Goal: Information Seeking & Learning: Learn about a topic

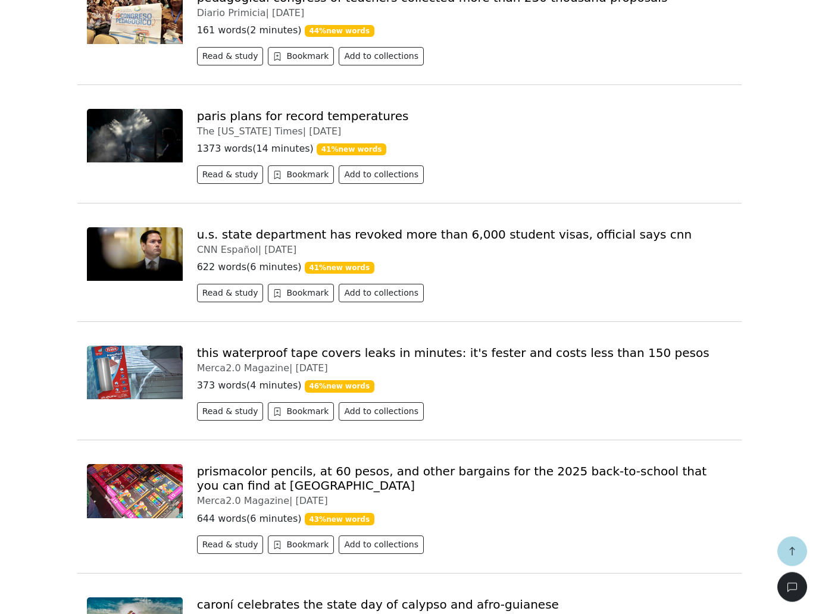
scroll to position [744, 0]
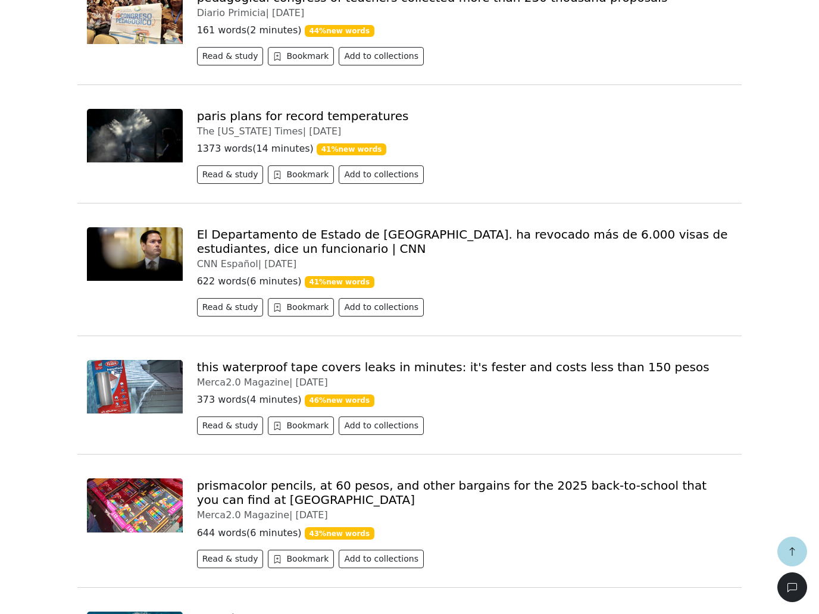
click at [644, 251] on link "El Departamento de Estado de [GEOGRAPHIC_DATA]. ha revocado más de 6.000 visas …" at bounding box center [462, 241] width 531 height 29
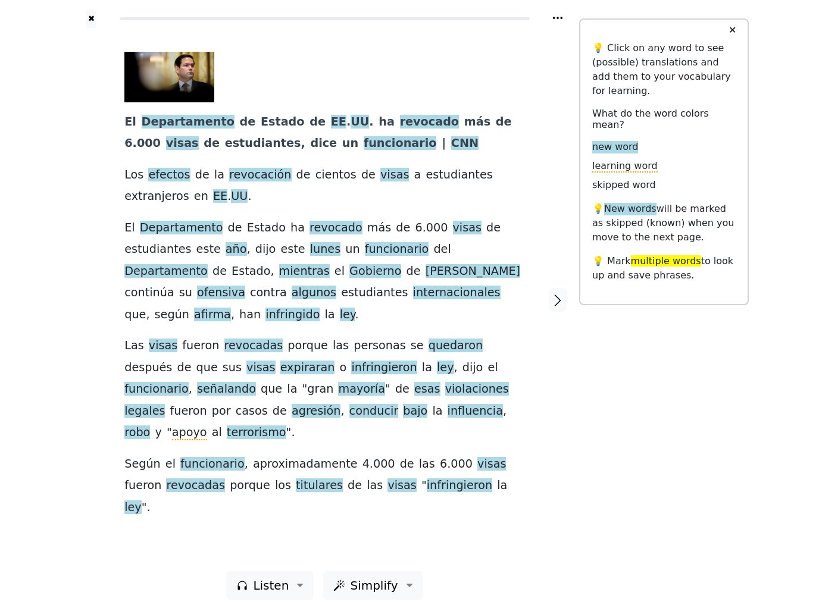
click at [364, 151] on span "funcionario" at bounding box center [400, 143] width 73 height 15
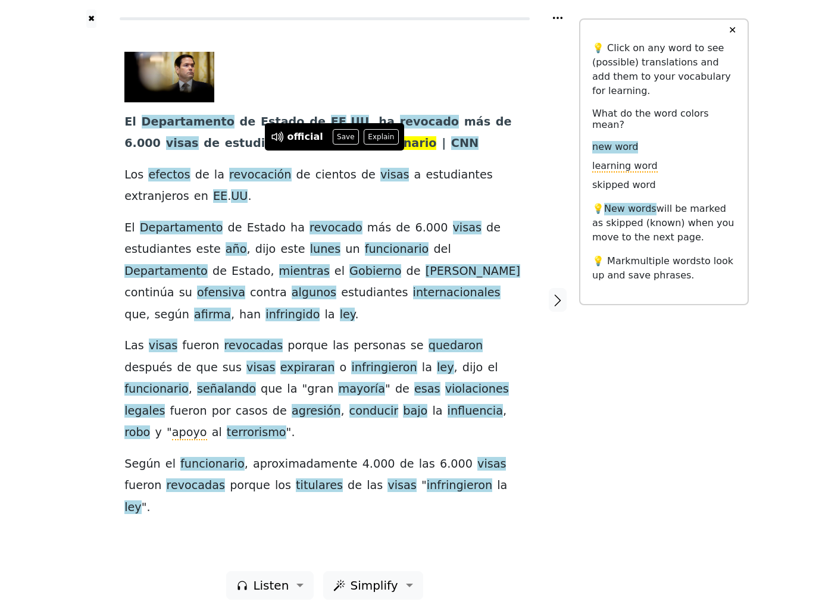
click at [349, 139] on button "Save" at bounding box center [346, 136] width 26 height 15
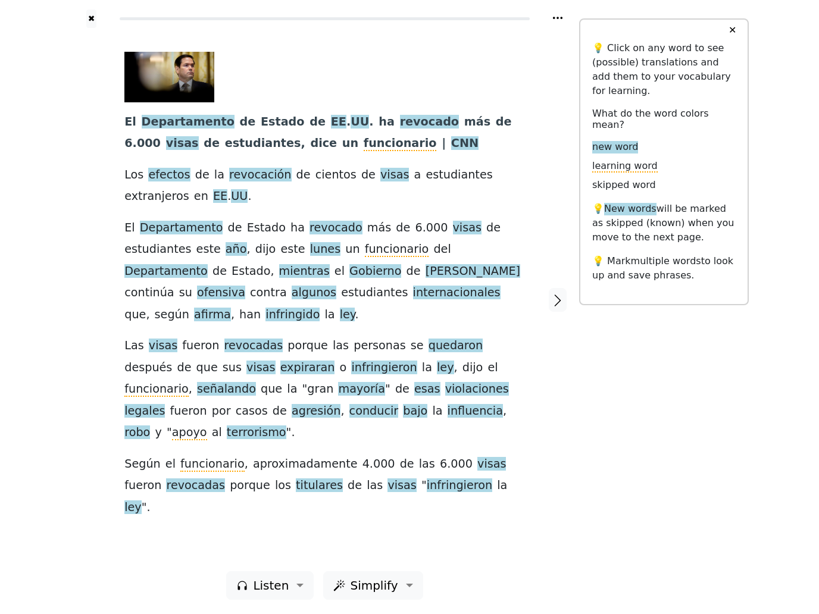
click at [267, 183] on span "revocación" at bounding box center [260, 175] width 62 height 15
click at [270, 170] on button "Save" at bounding box center [275, 167] width 26 height 15
click at [231, 309] on span "afirma" at bounding box center [212, 315] width 37 height 15
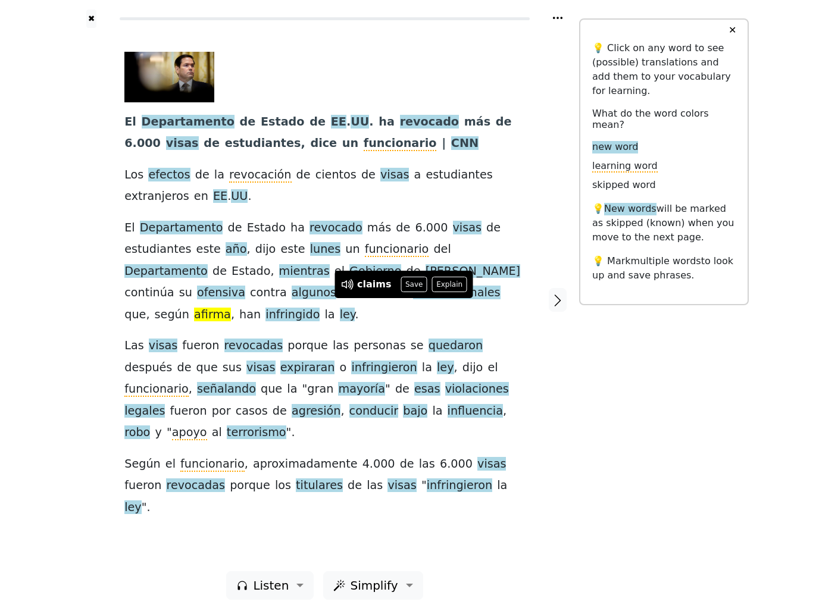
click at [412, 288] on button "Save" at bounding box center [414, 284] width 26 height 15
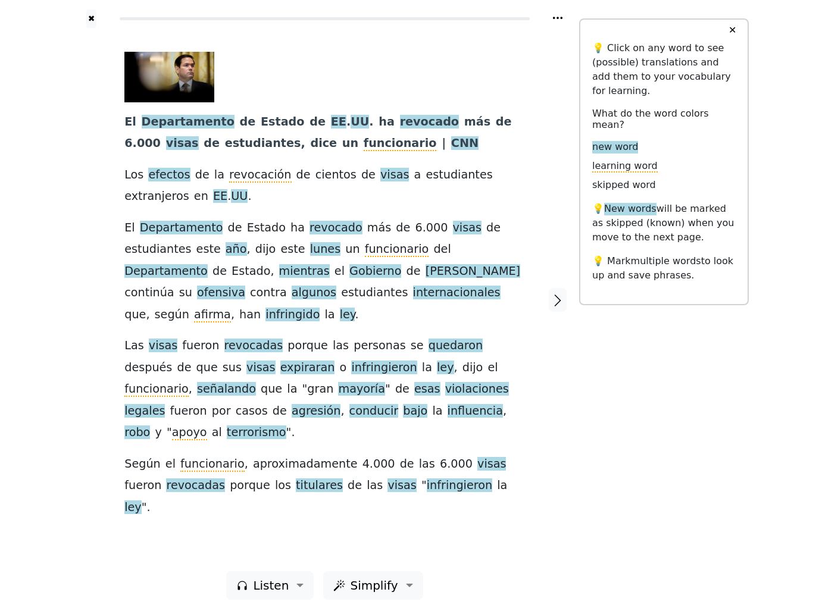
click at [320, 308] on span "infringido" at bounding box center [293, 315] width 54 height 15
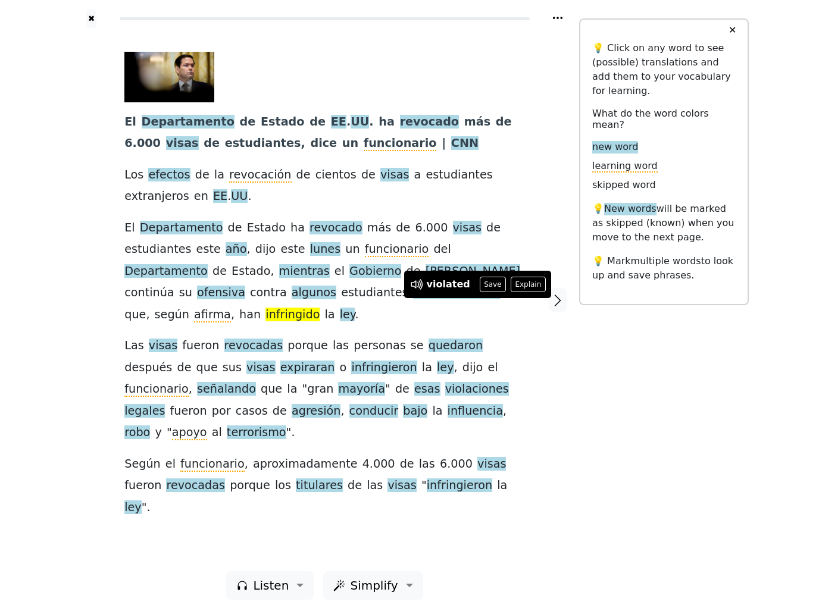
click at [491, 285] on button "Save" at bounding box center [493, 284] width 26 height 15
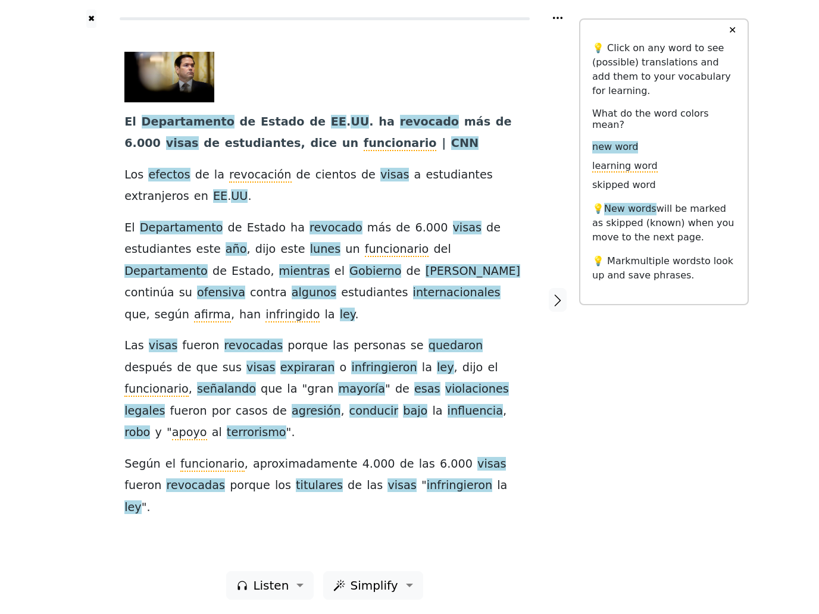
click at [256, 382] on span "señalando" at bounding box center [226, 389] width 59 height 15
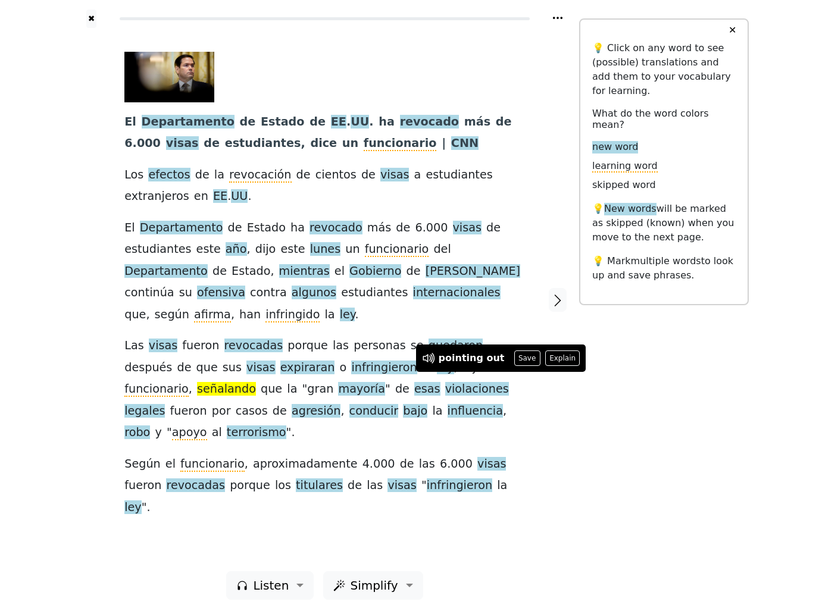
click at [521, 361] on button "Save" at bounding box center [527, 358] width 26 height 15
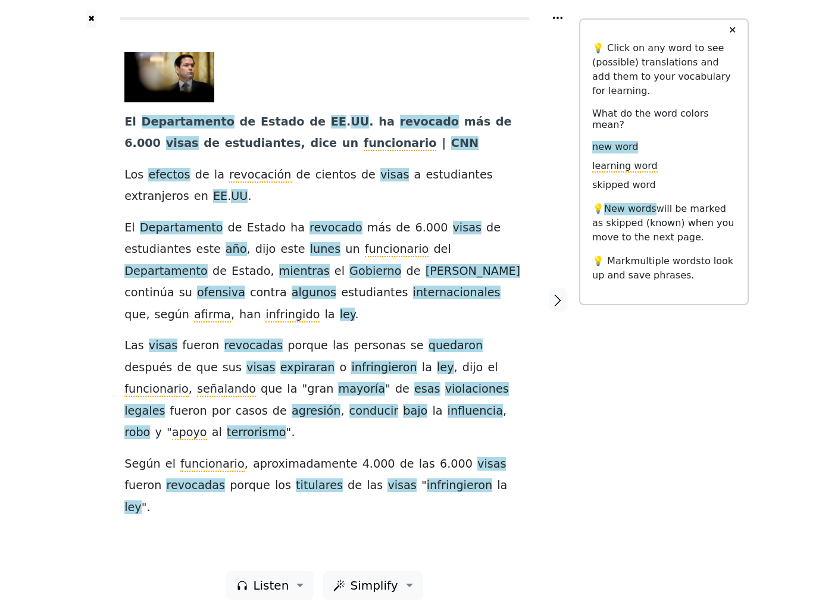
click at [245, 291] on span "ofensiva" at bounding box center [221, 293] width 48 height 15
click at [445, 264] on button "Save" at bounding box center [449, 262] width 26 height 15
click at [231, 309] on span "afirma" at bounding box center [212, 315] width 37 height 15
click at [320, 308] on span "infringido" at bounding box center [293, 315] width 54 height 15
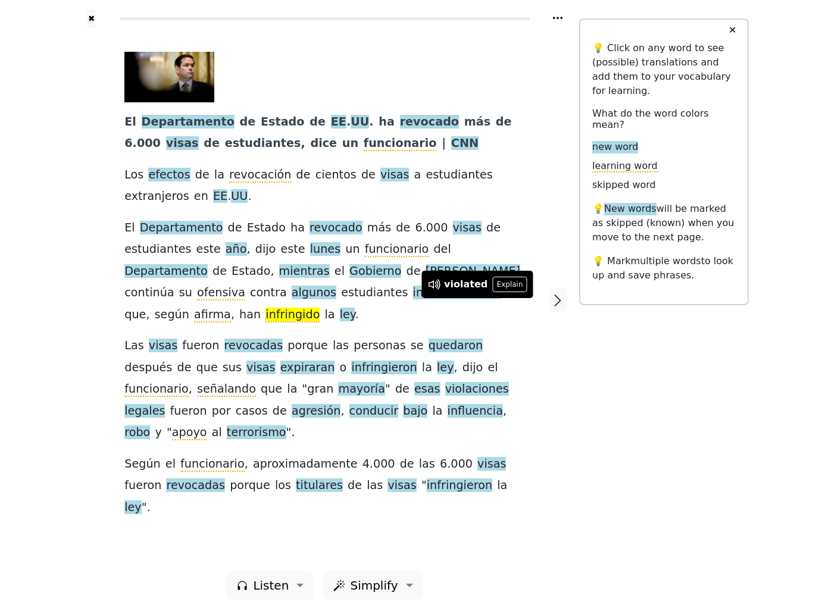
click at [292, 419] on span "agresión" at bounding box center [316, 411] width 49 height 15
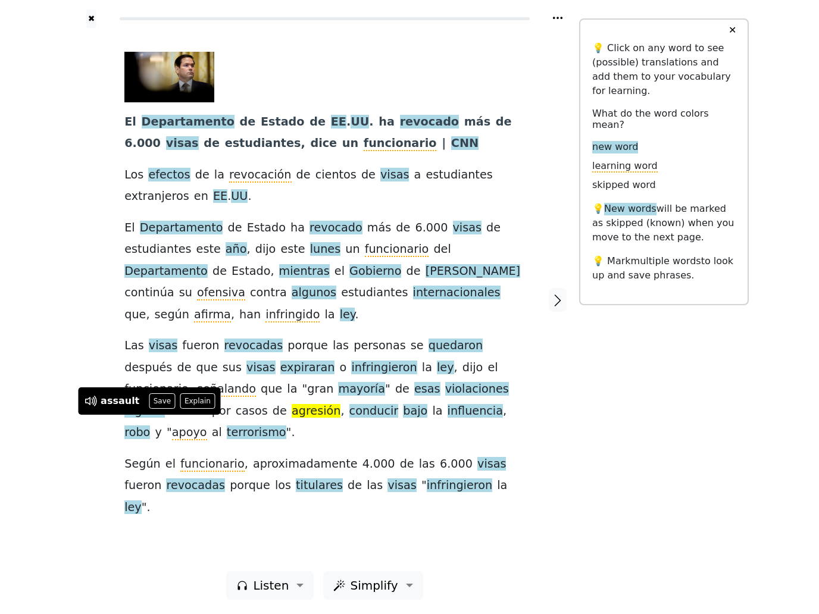
click at [160, 398] on button "Save" at bounding box center [162, 401] width 26 height 15
click at [403, 419] on span "bajo" at bounding box center [415, 411] width 24 height 15
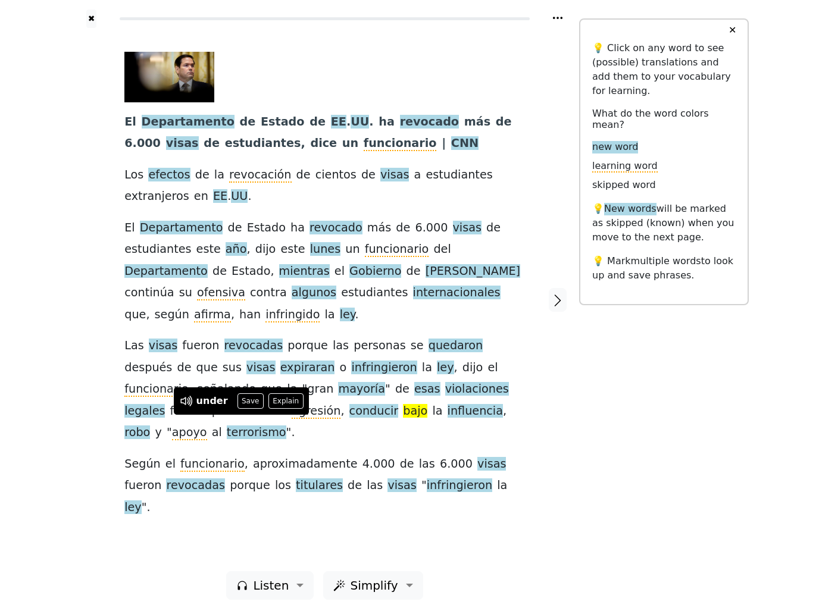
click at [350, 419] on span "conducir" at bounding box center [374, 411] width 49 height 15
click at [403, 419] on span "bajo" at bounding box center [415, 411] width 24 height 15
click at [681, 445] on div "✖ El Departamento de Estado de EE . [GEOGRAPHIC_DATA] . ha revocado más de 6 . …" at bounding box center [409, 307] width 679 height 614
click at [286, 426] on span "terrorismo" at bounding box center [257, 433] width 60 height 15
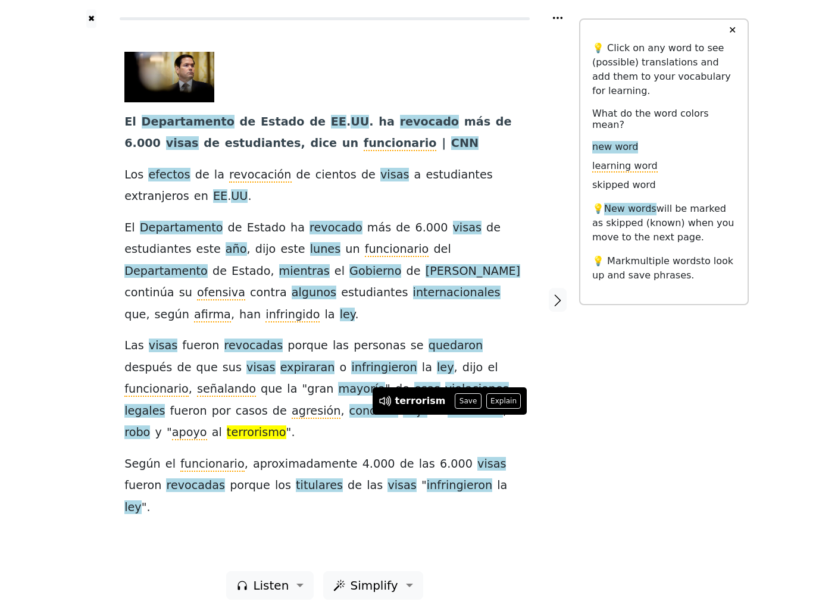
click at [467, 403] on button "Save" at bounding box center [468, 401] width 26 height 15
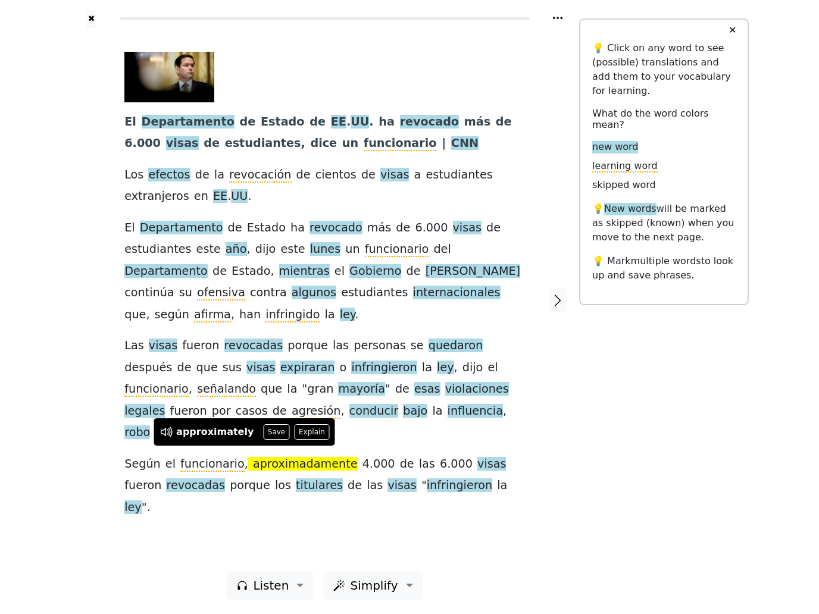
click at [274, 437] on button "Save" at bounding box center [276, 432] width 26 height 15
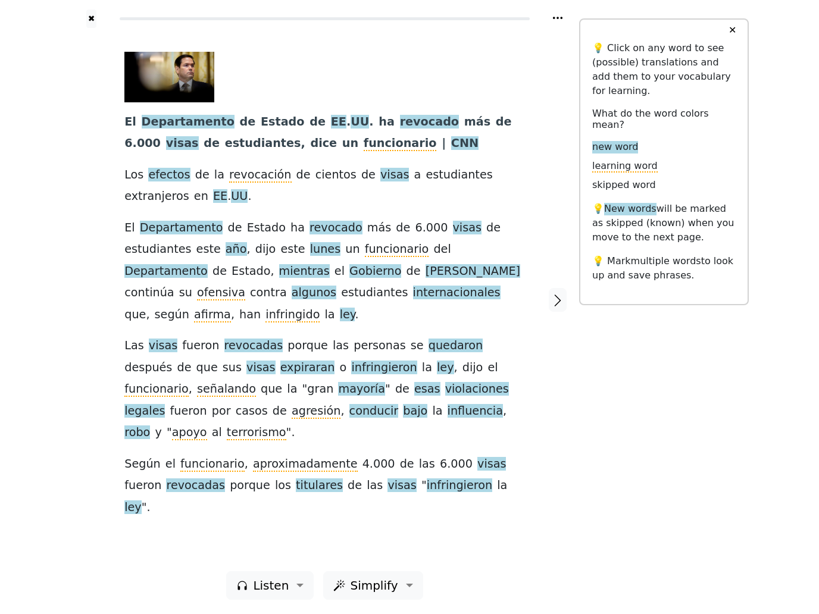
click at [296, 479] on span "titulares" at bounding box center [319, 486] width 47 height 15
click at [279, 457] on button "Save" at bounding box center [282, 453] width 26 height 15
click at [566, 298] on button "button" at bounding box center [558, 300] width 18 height 24
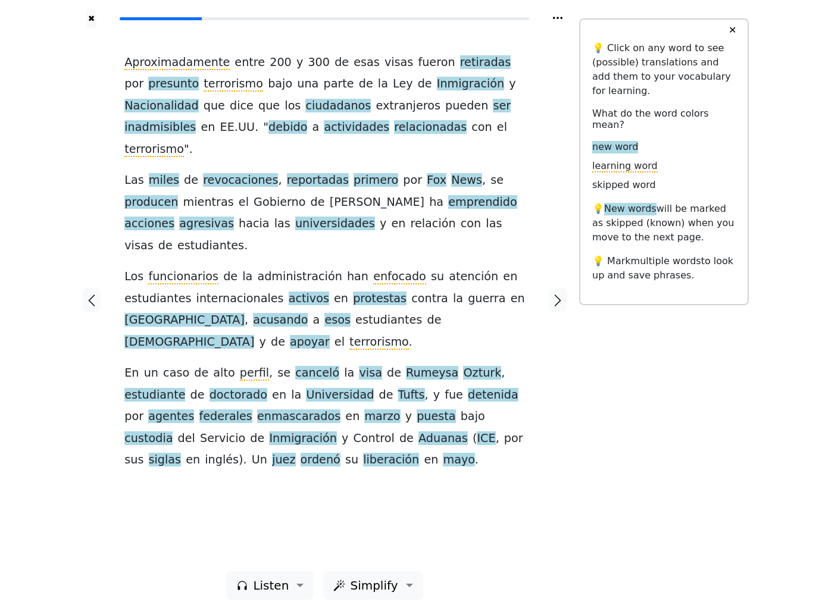
click at [460, 70] on span "retiradas" at bounding box center [485, 62] width 51 height 15
click at [468, 58] on button "Save" at bounding box center [475, 55] width 26 height 15
click at [148, 92] on span "presunto" at bounding box center [173, 84] width 51 height 15
click at [151, 80] on button "Save" at bounding box center [164, 77] width 26 height 15
click at [331, 114] on span "ciudadanos" at bounding box center [337, 106] width 65 height 15
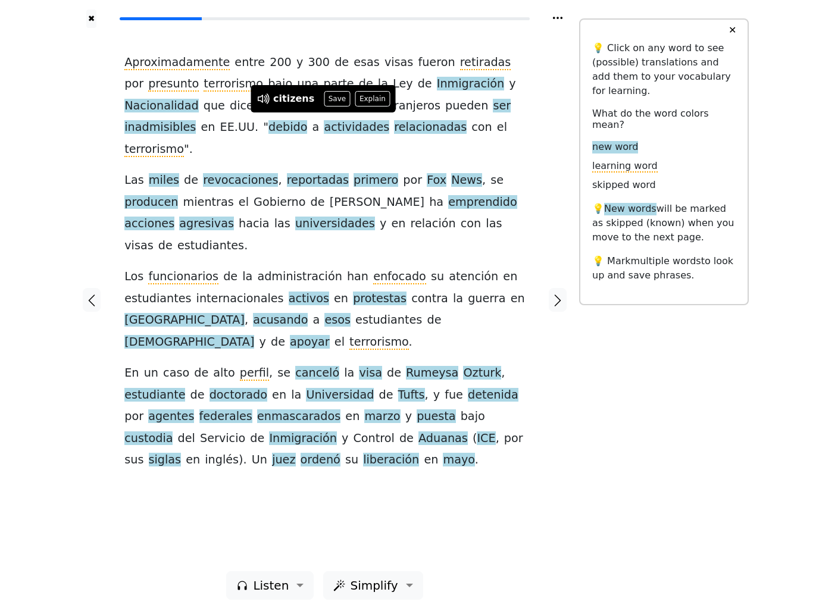
click at [338, 102] on button "Save" at bounding box center [337, 98] width 26 height 15
click at [448, 210] on span "emprendido" at bounding box center [482, 202] width 69 height 15
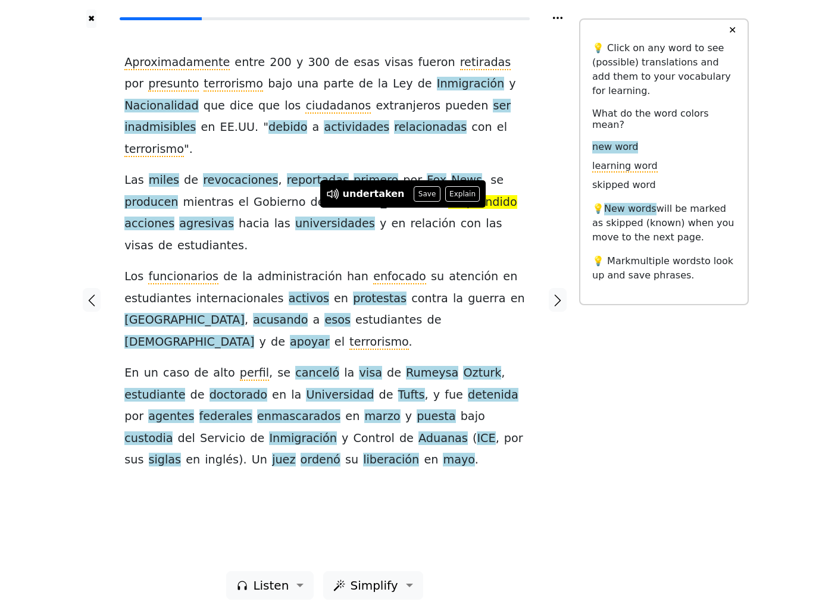
click at [423, 199] on button "Save" at bounding box center [427, 193] width 26 height 15
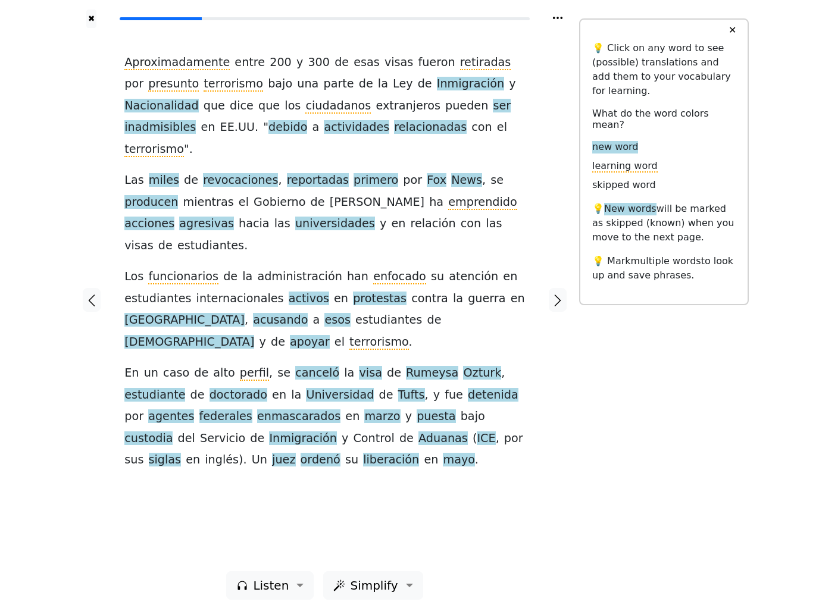
click at [174, 217] on span "acciones" at bounding box center [149, 224] width 50 height 15
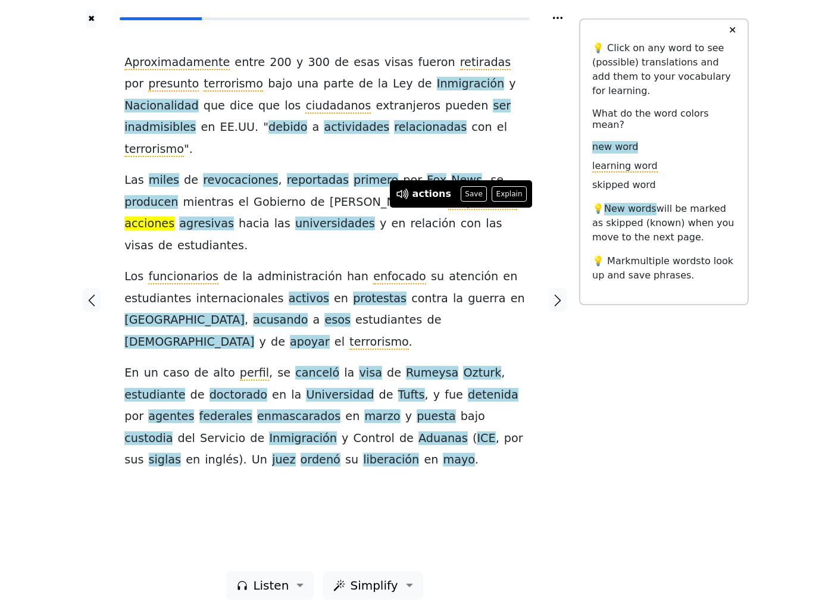
click at [470, 202] on button "Save" at bounding box center [474, 193] width 26 height 15
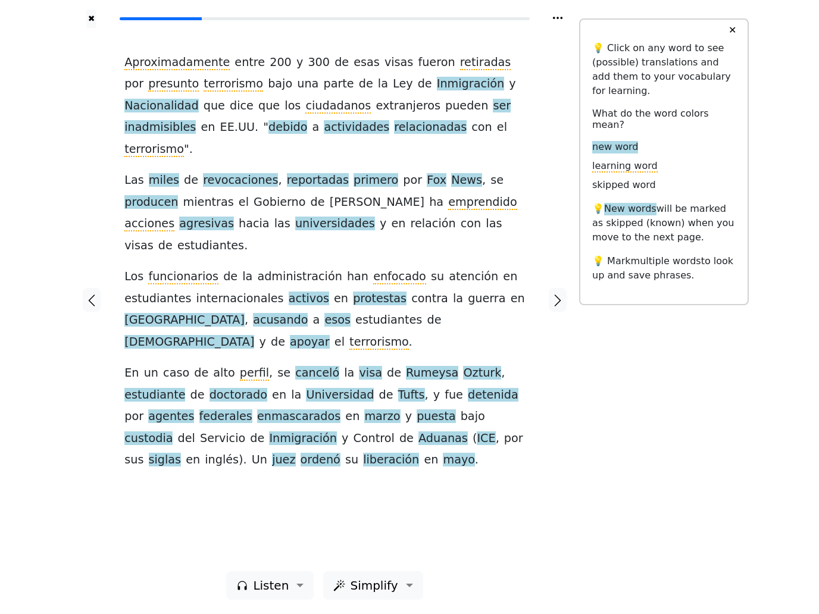
click at [179, 232] on span "agresivas" at bounding box center [206, 224] width 55 height 15
click at [170, 218] on button "Save" at bounding box center [175, 215] width 26 height 15
click at [377, 285] on span "enfocado" at bounding box center [399, 277] width 53 height 15
click at [475, 257] on div "Aproximadamente entre 200 y 300 de esas visas fueron retiradas por presunto ter…" at bounding box center [324, 262] width 401 height 420
click at [377, 285] on span "enfocado" at bounding box center [399, 277] width 53 height 15
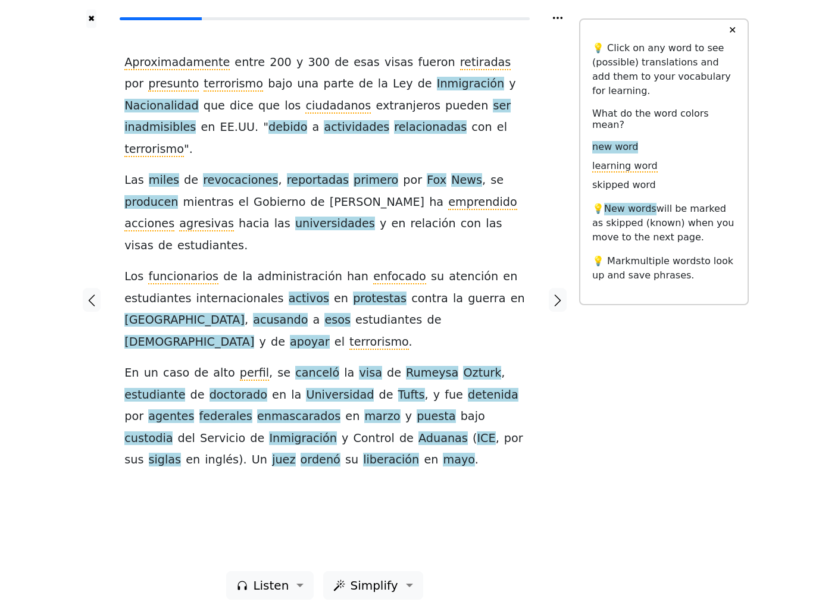
click at [372, 307] on span "protestas" at bounding box center [380, 299] width 54 height 15
click at [366, 294] on button "Save" at bounding box center [378, 289] width 26 height 15
click at [253, 328] on span "acusando" at bounding box center [280, 320] width 55 height 15
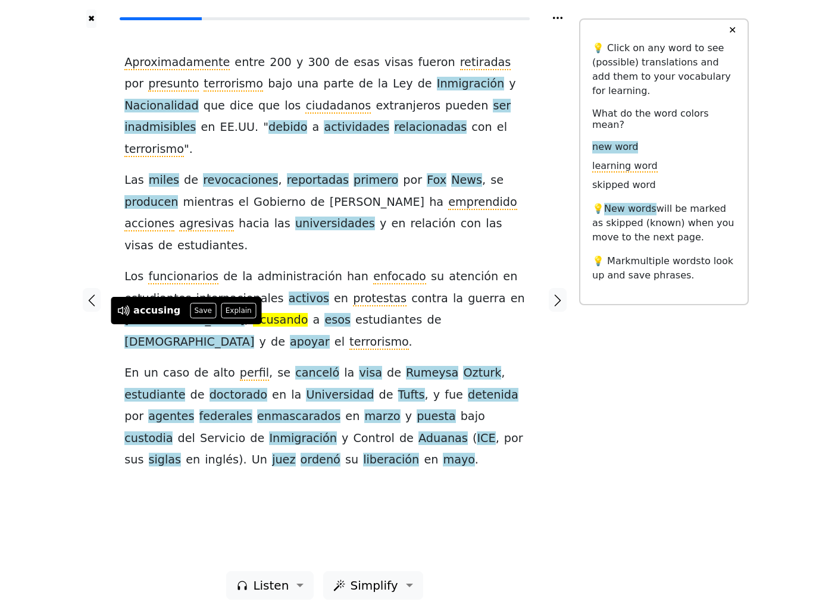
click at [204, 316] on button "Save" at bounding box center [203, 310] width 26 height 15
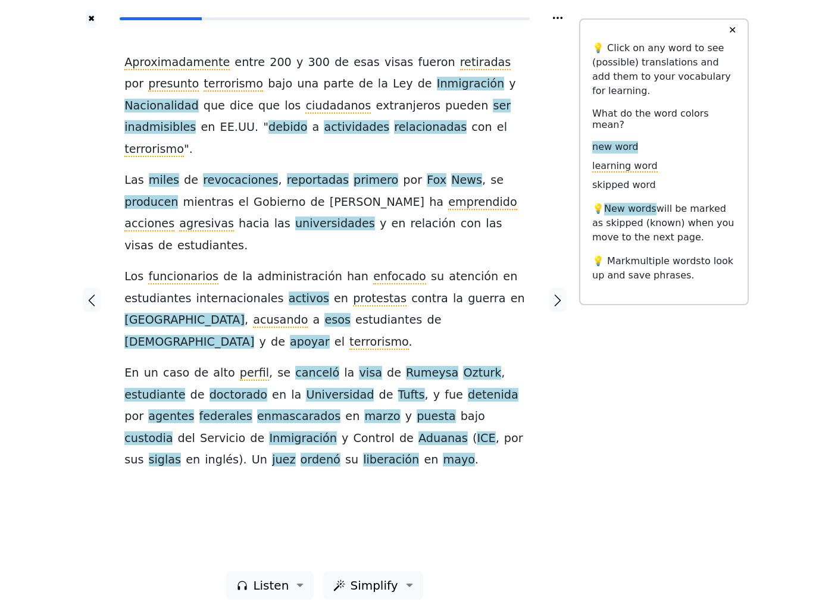
click at [254, 335] on span "[DEMOGRAPHIC_DATA]" at bounding box center [189, 342] width 130 height 15
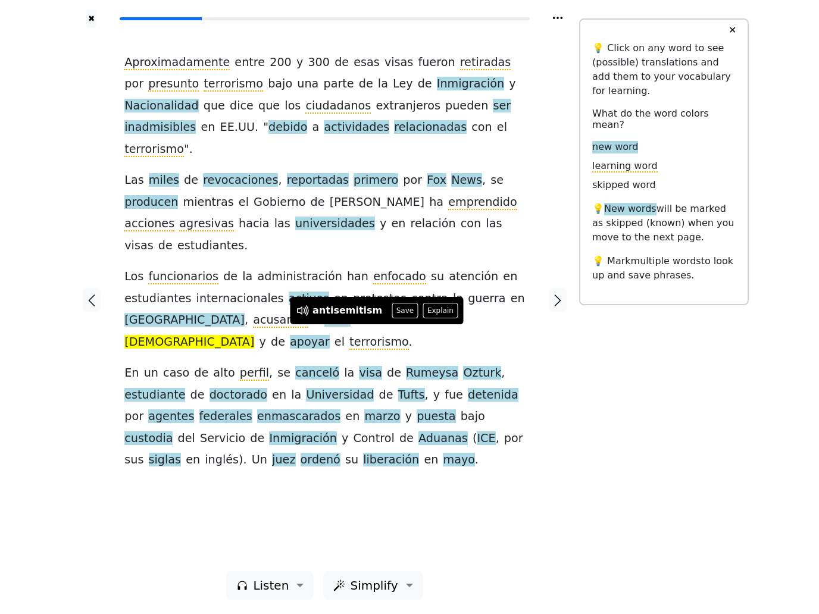
click at [398, 313] on button "Save" at bounding box center [405, 310] width 26 height 15
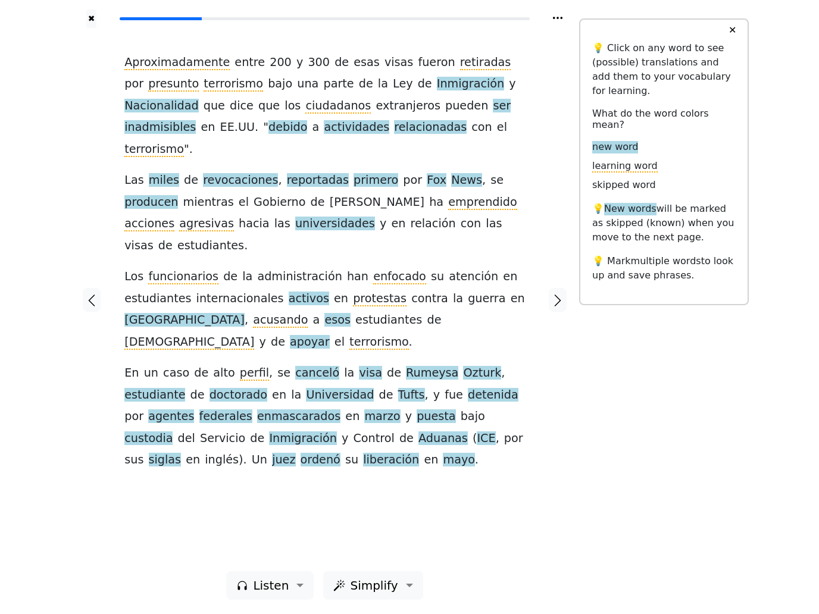
click at [330, 335] on span "apoyar" at bounding box center [310, 342] width 40 height 15
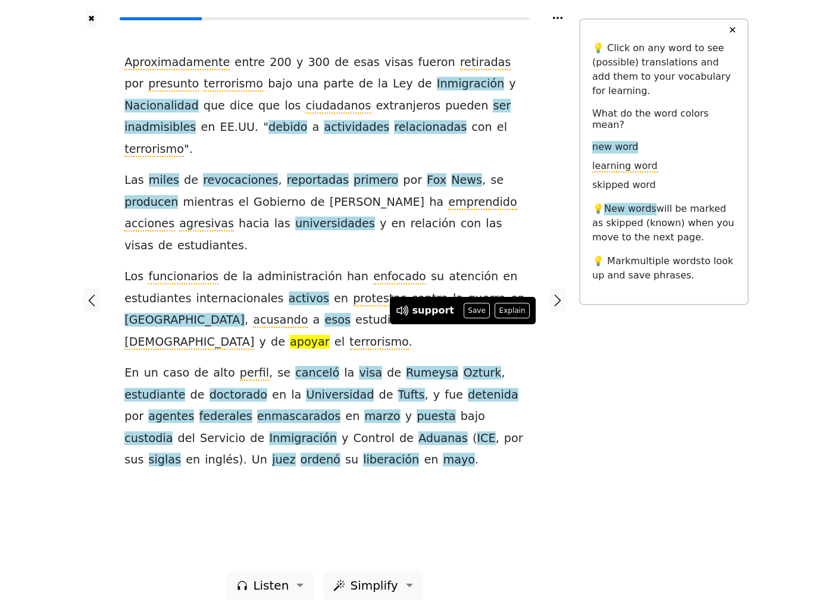
click at [469, 312] on button "Save" at bounding box center [477, 310] width 26 height 15
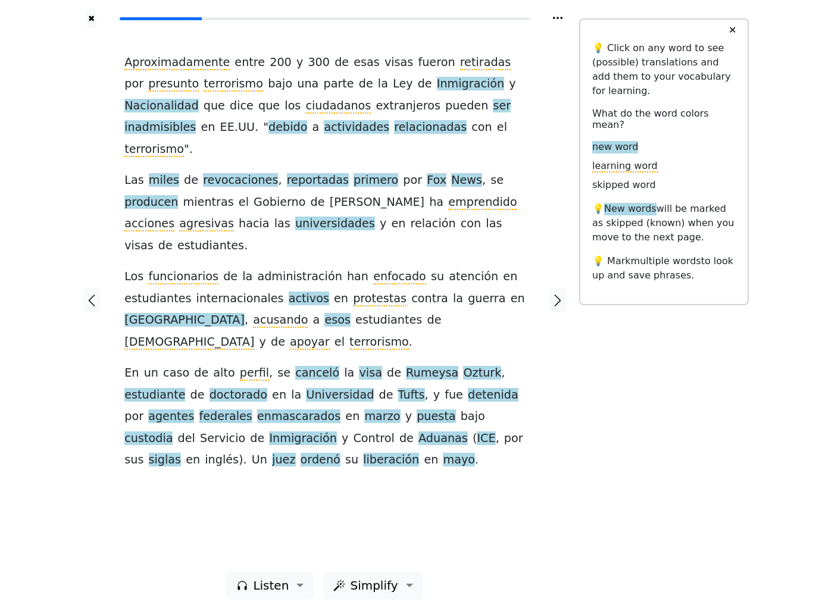
click at [249, 381] on span "perfil" at bounding box center [254, 373] width 29 height 15
click at [420, 380] on span "Rumeysa" at bounding box center [432, 373] width 52 height 15
click at [520, 365] on div "Aproximadamente entre 200 y 300 de esas visas fueron retiradas por presunto ter…" at bounding box center [324, 262] width 401 height 420
click at [398, 403] on span "Tufts" at bounding box center [411, 395] width 27 height 15
click at [566, 373] on div at bounding box center [558, 300] width 42 height 544
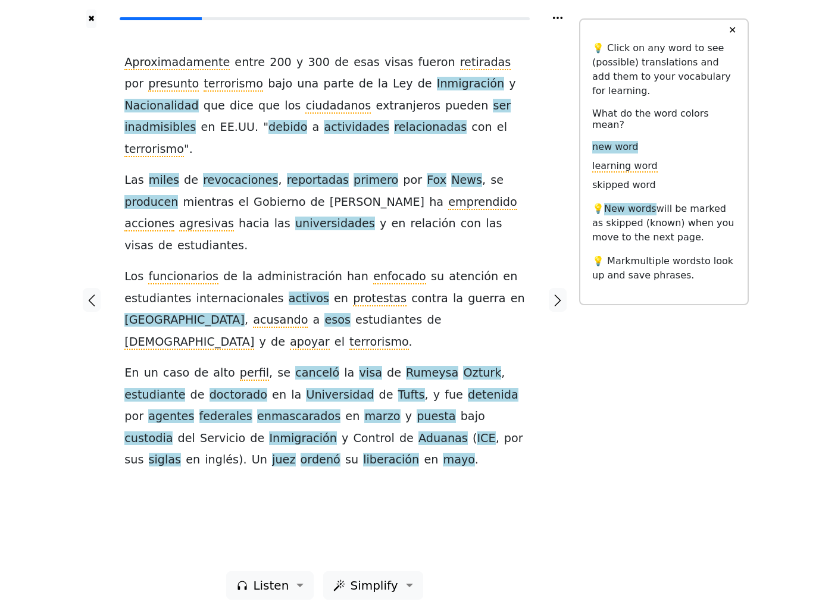
click at [475, 403] on span "detenida" at bounding box center [493, 395] width 51 height 15
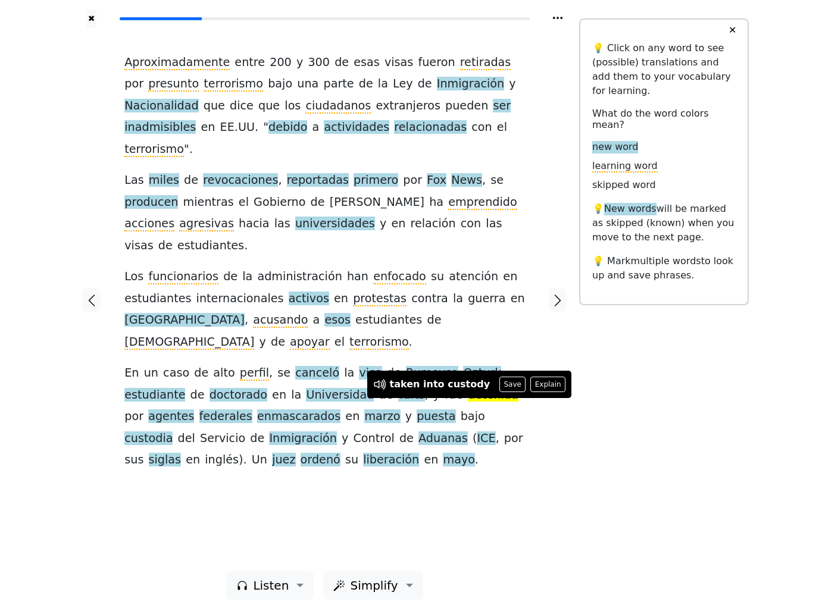
click at [509, 380] on button "Save" at bounding box center [513, 384] width 26 height 15
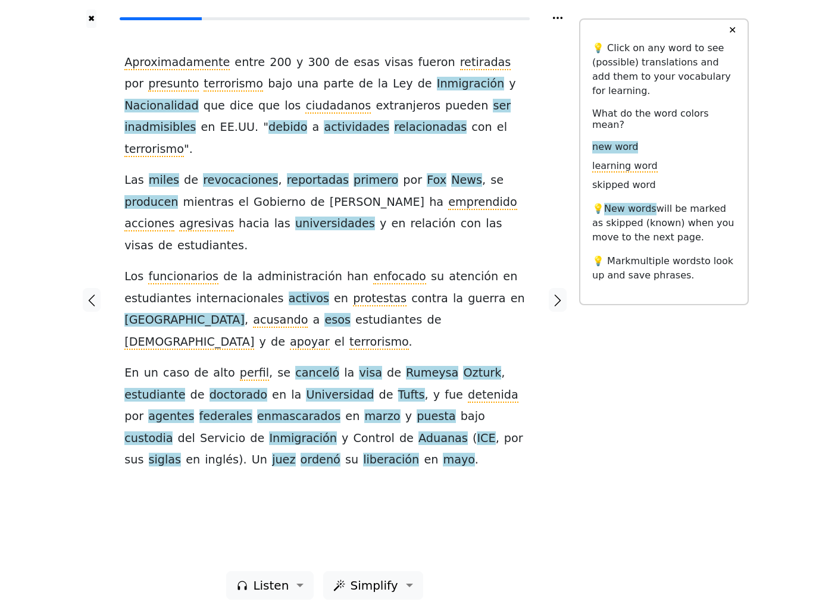
click at [286, 425] on span "enmascarados" at bounding box center [298, 417] width 83 height 15
click at [270, 410] on button "Save" at bounding box center [280, 405] width 26 height 15
click at [417, 425] on span "puesta" at bounding box center [436, 417] width 39 height 15
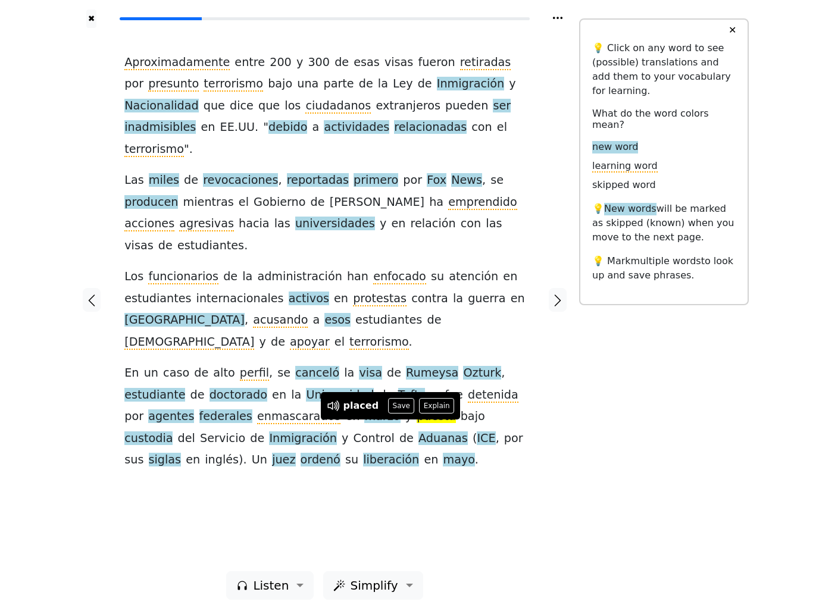
click at [400, 413] on button "Save" at bounding box center [401, 405] width 26 height 15
click at [173, 432] on span "custodia" at bounding box center [148, 439] width 48 height 15
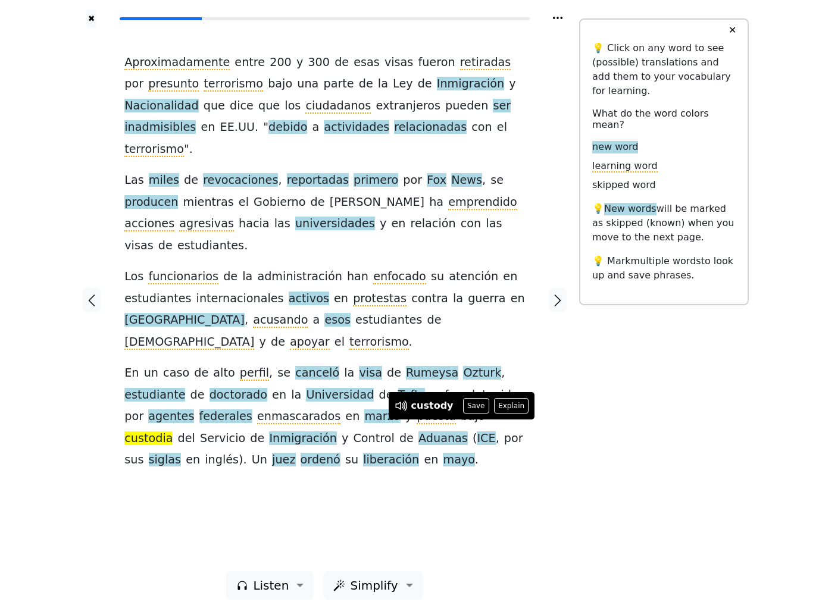
click at [472, 405] on button "Save" at bounding box center [476, 405] width 26 height 15
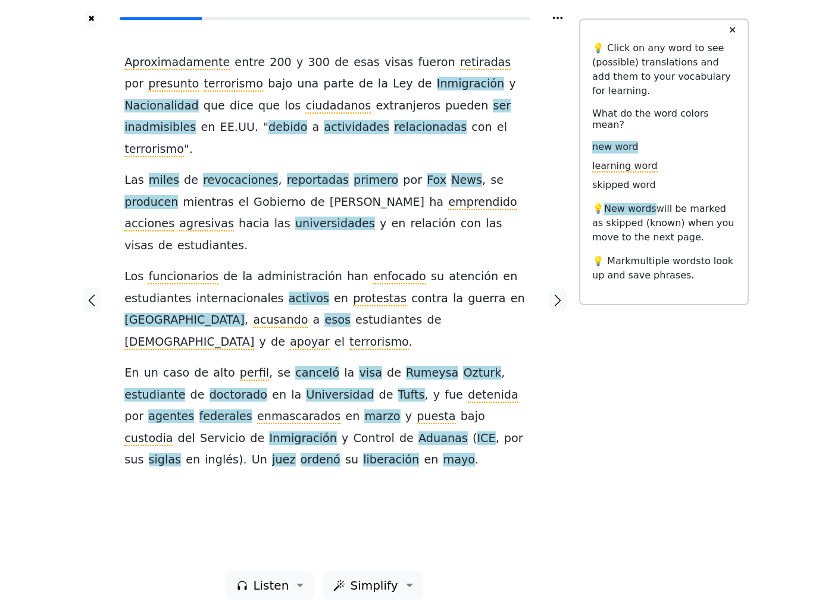
click at [419, 446] on span "Aduanas" at bounding box center [443, 439] width 49 height 15
click at [370, 429] on button "Save" at bounding box center [365, 427] width 26 height 15
click at [477, 444] on span "ICE" at bounding box center [486, 439] width 18 height 15
click at [572, 419] on div at bounding box center [558, 300] width 42 height 544
click at [272, 468] on span "juez" at bounding box center [283, 460] width 23 height 15
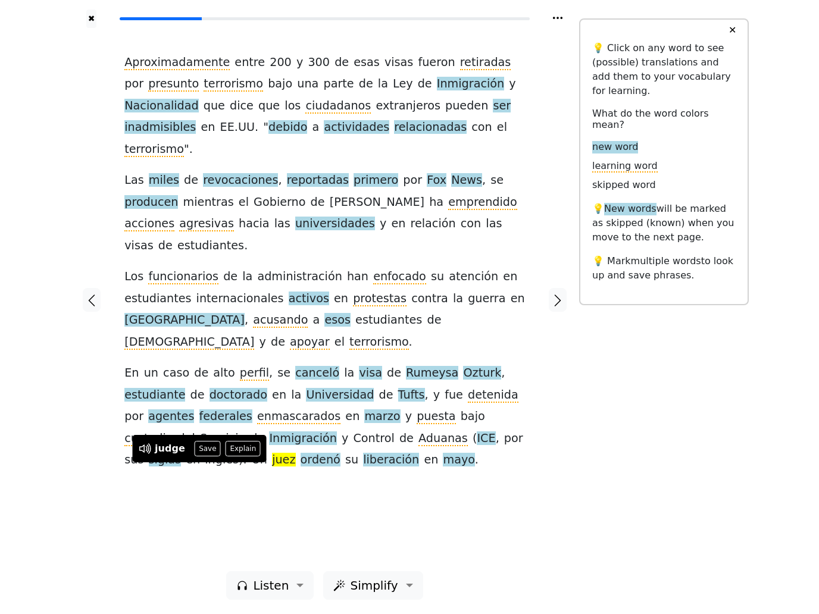
click at [215, 454] on button "Save" at bounding box center [208, 448] width 26 height 15
click at [554, 306] on icon "button" at bounding box center [558, 301] width 14 height 14
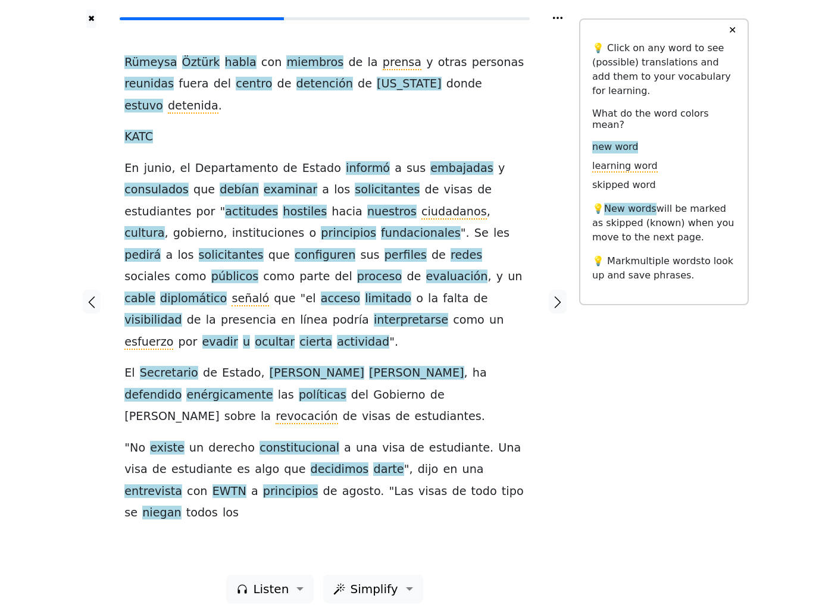
click at [383, 70] on span "prensa" at bounding box center [402, 62] width 39 height 15
click at [155, 92] on span "reunidas" at bounding box center [148, 84] width 49 height 15
click at [163, 78] on button "Save" at bounding box center [168, 77] width 26 height 15
click at [438, 176] on span "embajadas" at bounding box center [461, 168] width 63 height 15
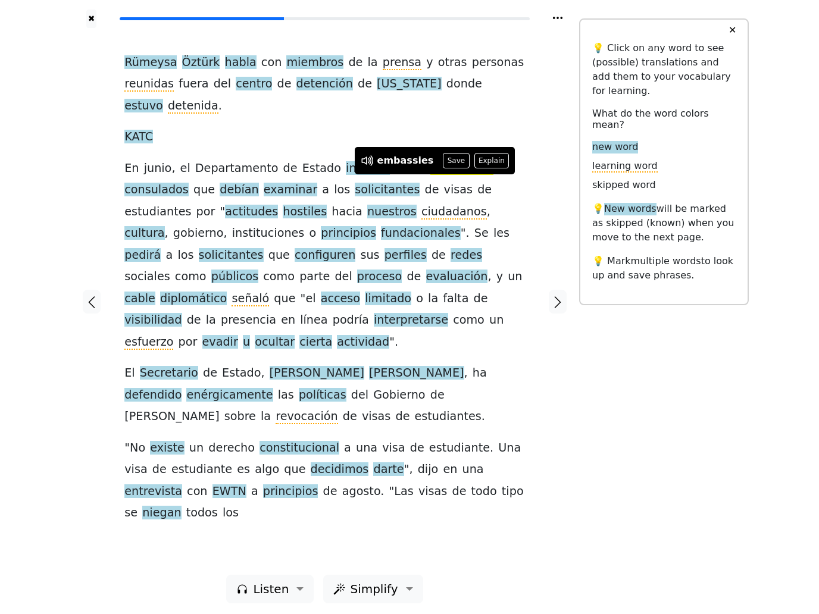
click at [450, 166] on button "Save" at bounding box center [456, 160] width 26 height 15
click at [164, 198] on span "consulados" at bounding box center [156, 190] width 64 height 15
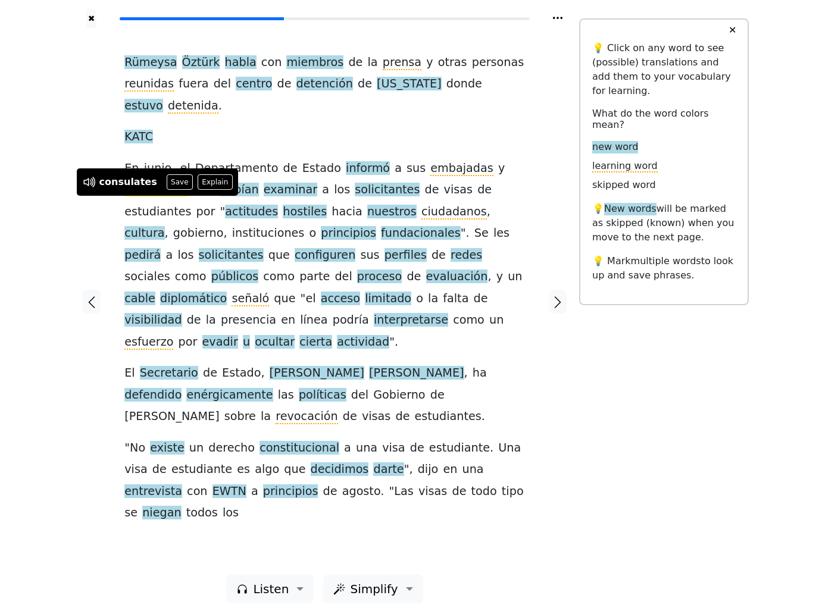
click at [176, 180] on button "Save" at bounding box center [180, 181] width 26 height 15
click at [381, 198] on span "solicitantes" at bounding box center [387, 190] width 65 height 15
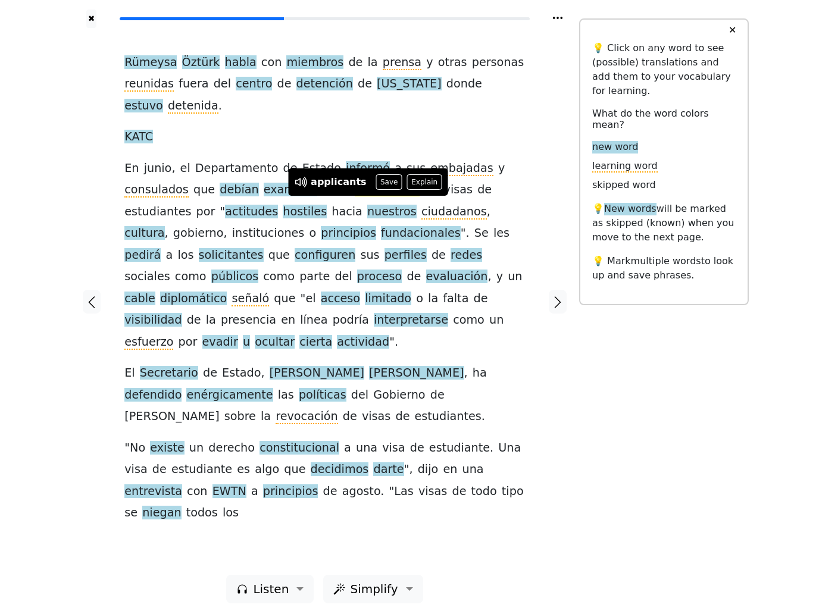
click at [379, 182] on button "Save" at bounding box center [389, 181] width 26 height 15
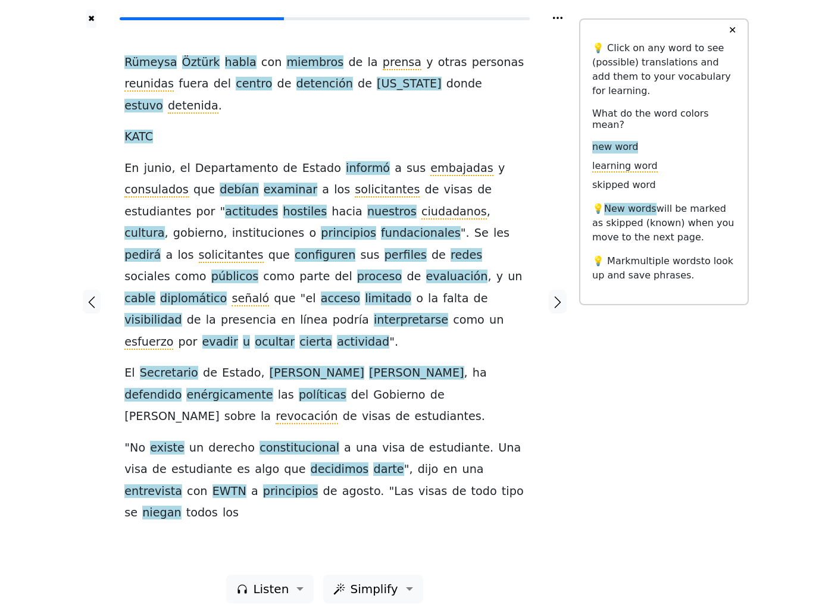
click at [321, 241] on span "principios" at bounding box center [348, 233] width 55 height 15
click at [381, 241] on span "fundacionales" at bounding box center [421, 233] width 80 height 15
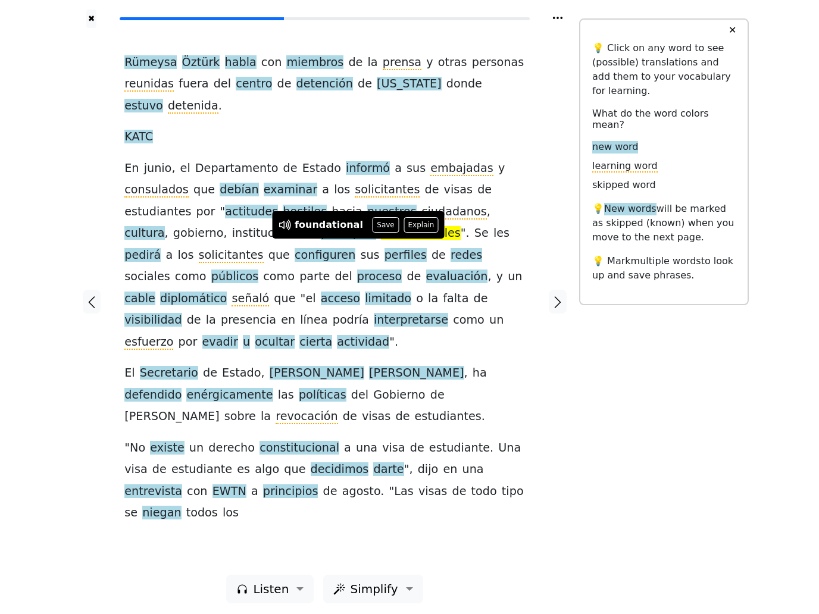
click at [321, 241] on span "principios" at bounding box center [348, 233] width 55 height 15
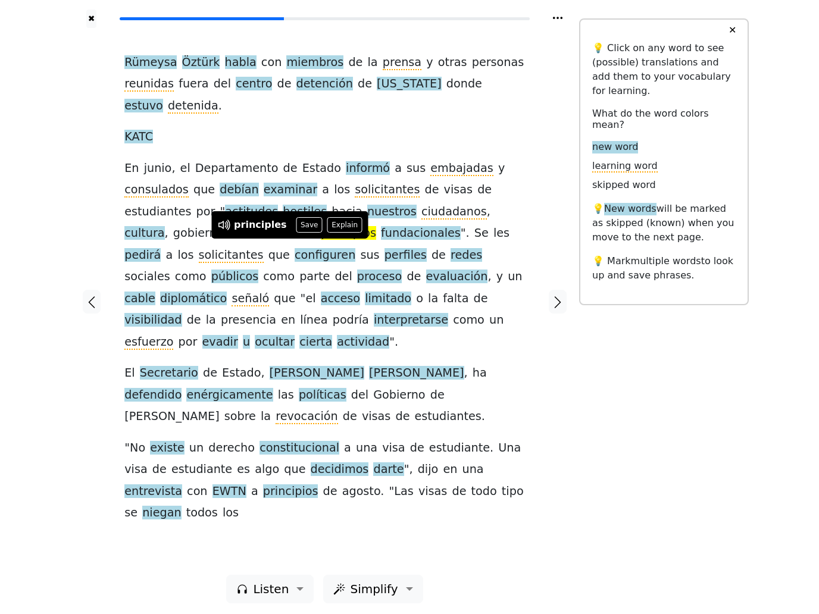
click at [382, 241] on span "fundacionales" at bounding box center [421, 233] width 80 height 15
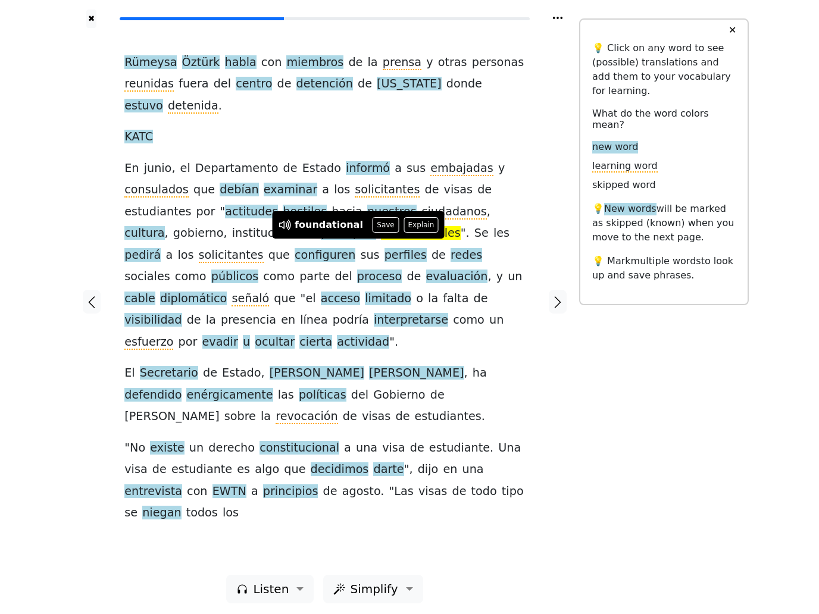
click at [379, 225] on button "Save" at bounding box center [386, 224] width 26 height 15
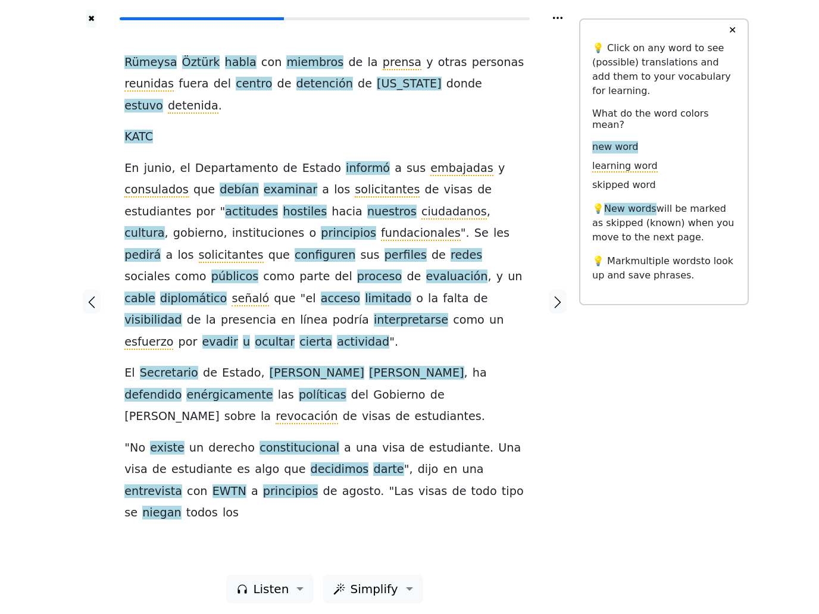
click at [199, 263] on span "solicitantes" at bounding box center [231, 255] width 65 height 15
click at [295, 263] on span "configuren" at bounding box center [325, 255] width 61 height 15
click at [271, 244] on button "Save" at bounding box center [278, 246] width 26 height 15
click at [385, 263] on span "perfiles" at bounding box center [406, 255] width 42 height 15
click at [330, 251] on button "Save" at bounding box center [332, 246] width 26 height 15
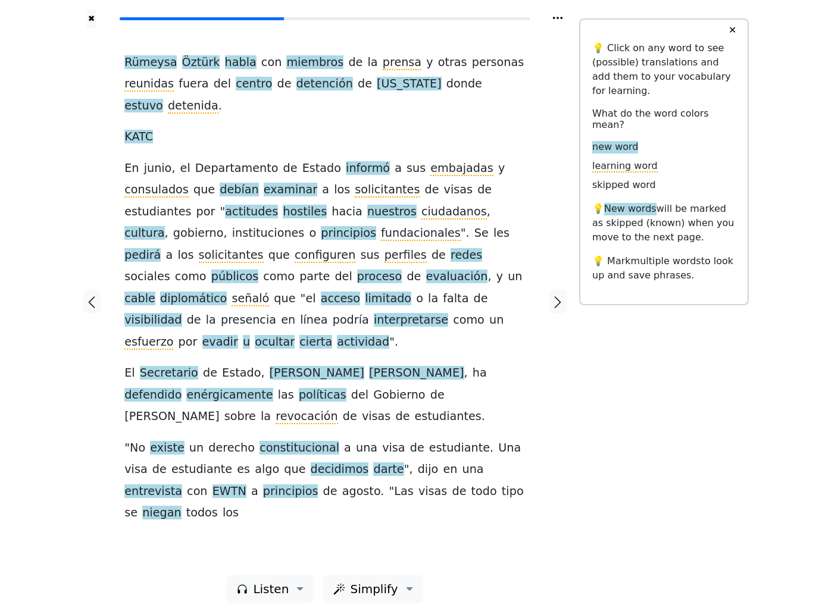
click at [451, 263] on span "redes" at bounding box center [467, 255] width 32 height 15
click at [380, 246] on button "Save" at bounding box center [393, 246] width 26 height 15
click at [155, 297] on span "cable" at bounding box center [139, 299] width 31 height 15
click at [227, 296] on span "diplomático" at bounding box center [193, 299] width 67 height 15
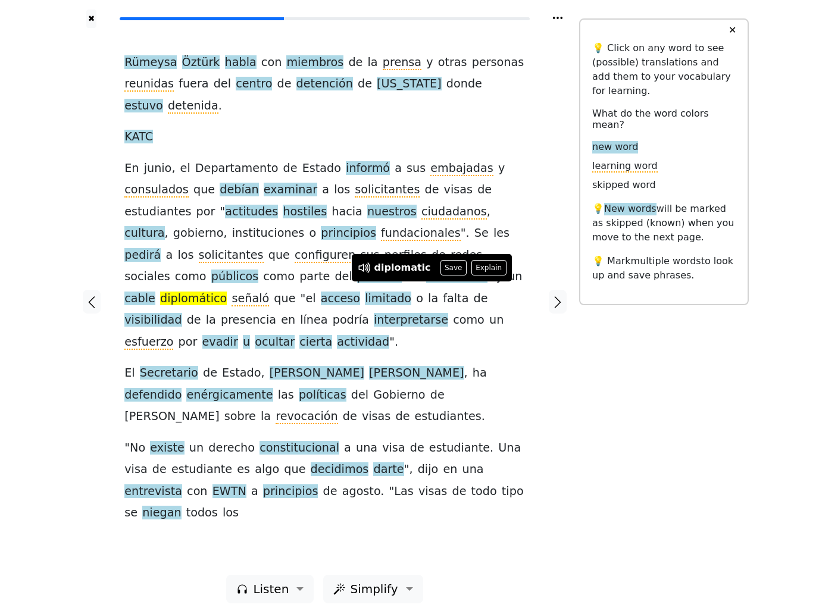
click at [269, 294] on span "señaló" at bounding box center [251, 299] width 38 height 15
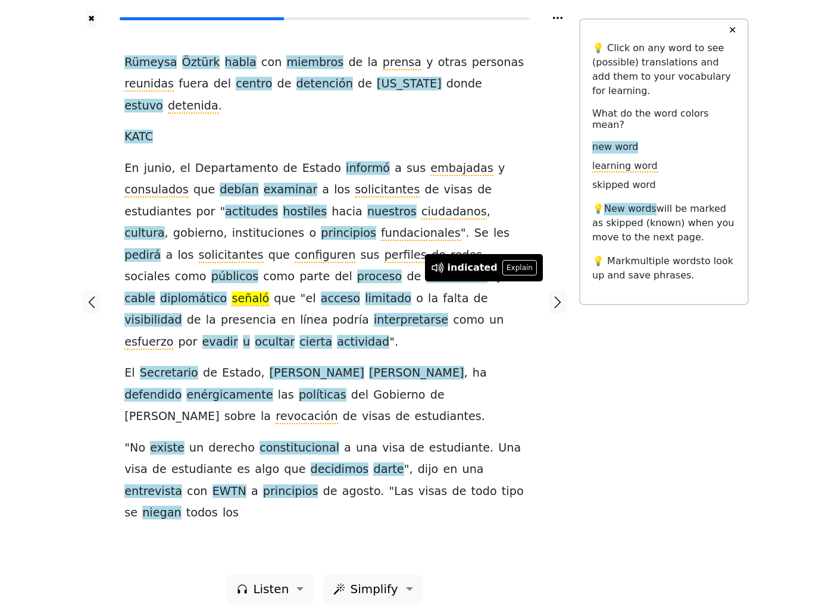
click at [729, 482] on div "✖ [PERSON_NAME] habla con miembros de la prensa y otras personas reunidas fuera…" at bounding box center [409, 309] width 679 height 618
click at [374, 328] on span "interpretarse" at bounding box center [411, 320] width 74 height 15
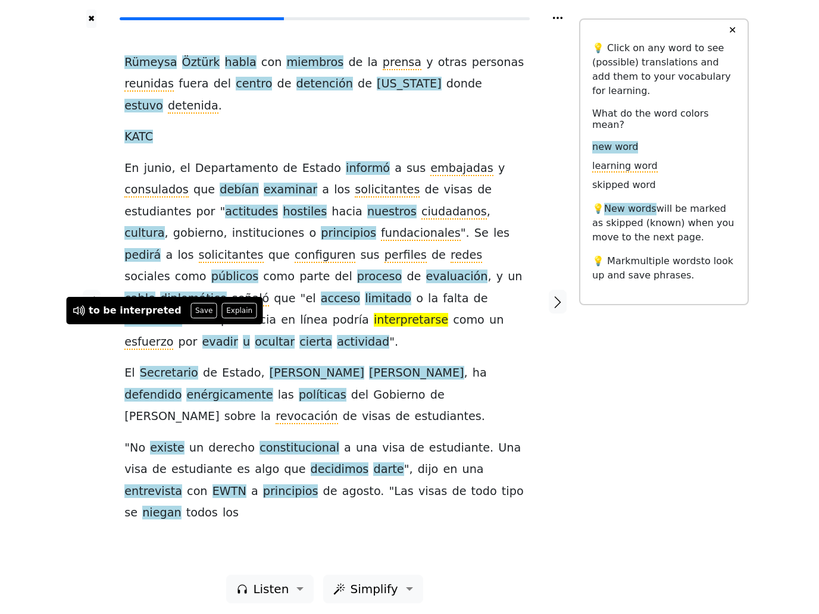
click at [193, 313] on button "Save" at bounding box center [204, 310] width 26 height 15
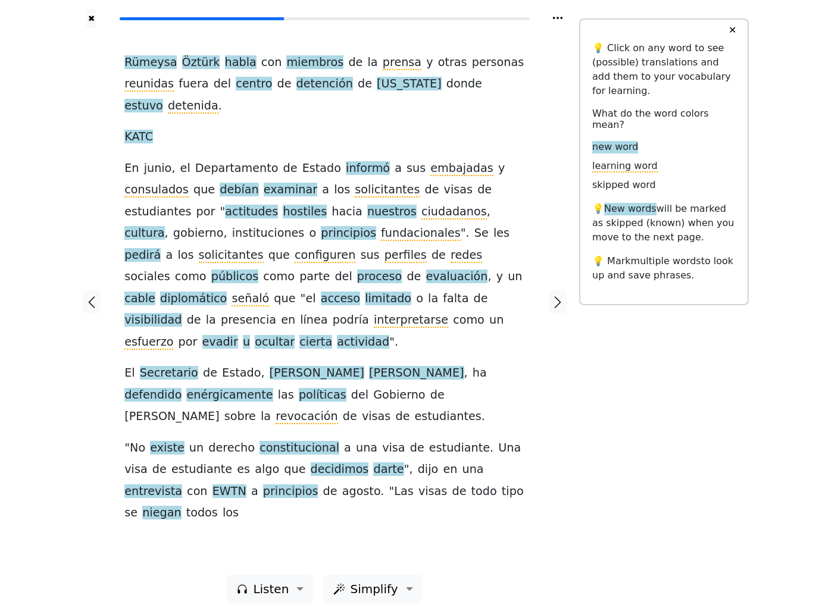
click at [173, 338] on span "esfuerzo" at bounding box center [148, 342] width 49 height 15
click at [238, 335] on span "evadir" at bounding box center [220, 342] width 36 height 15
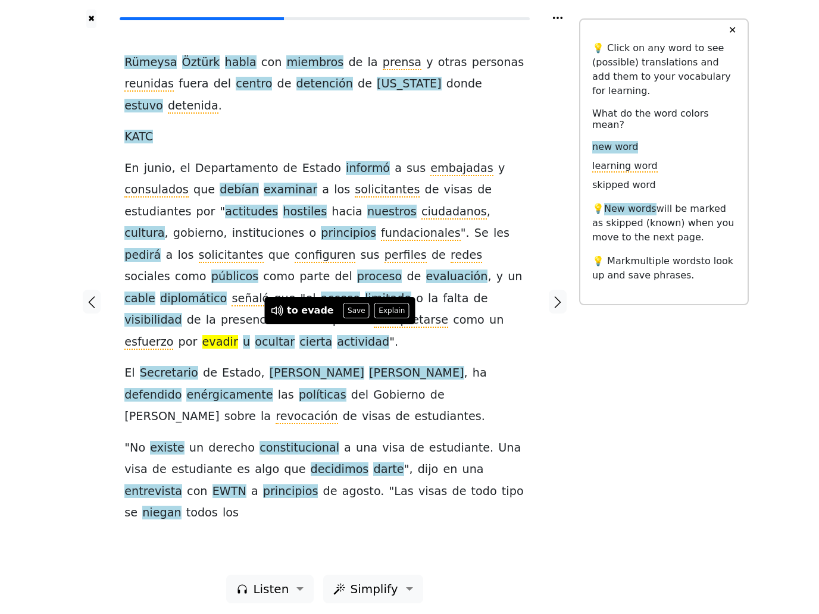
click at [355, 314] on button "Save" at bounding box center [357, 310] width 26 height 15
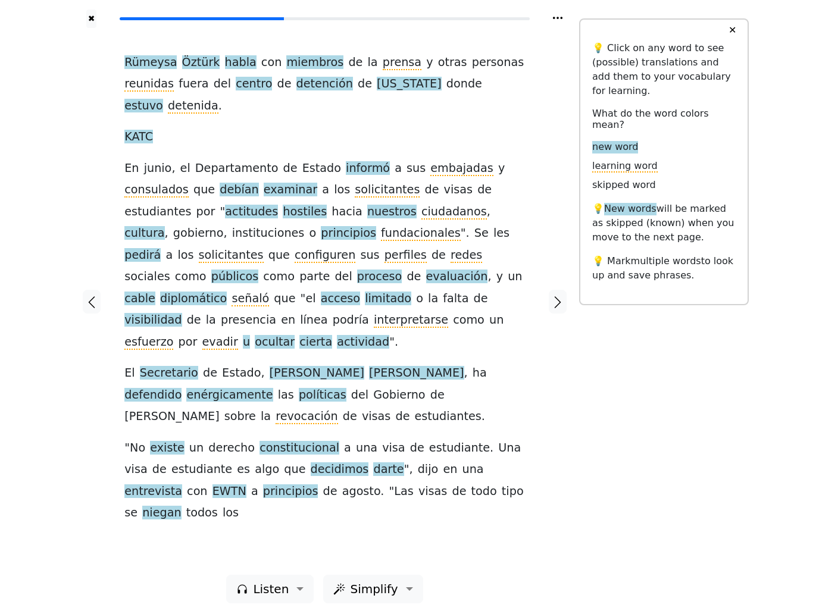
click at [295, 338] on span "ocultar" at bounding box center [275, 342] width 40 height 15
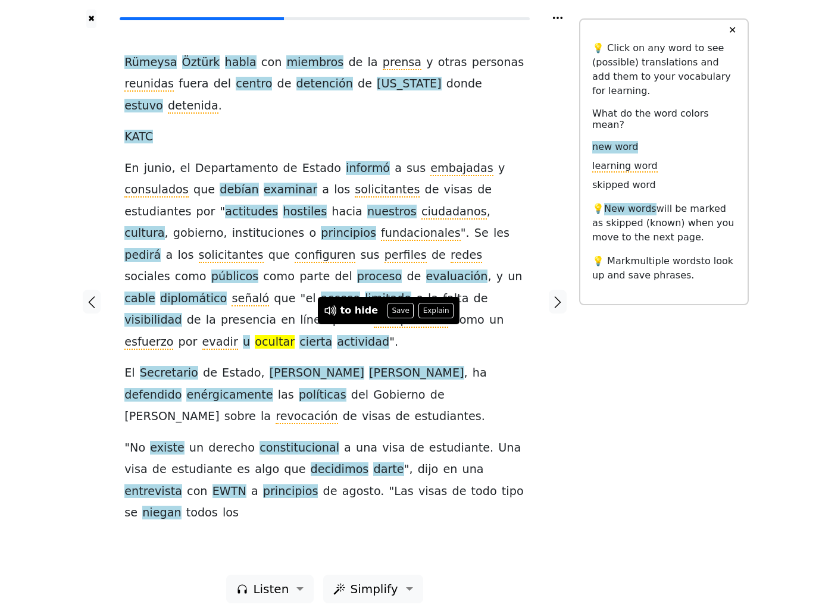
click at [394, 313] on button "Save" at bounding box center [401, 310] width 26 height 15
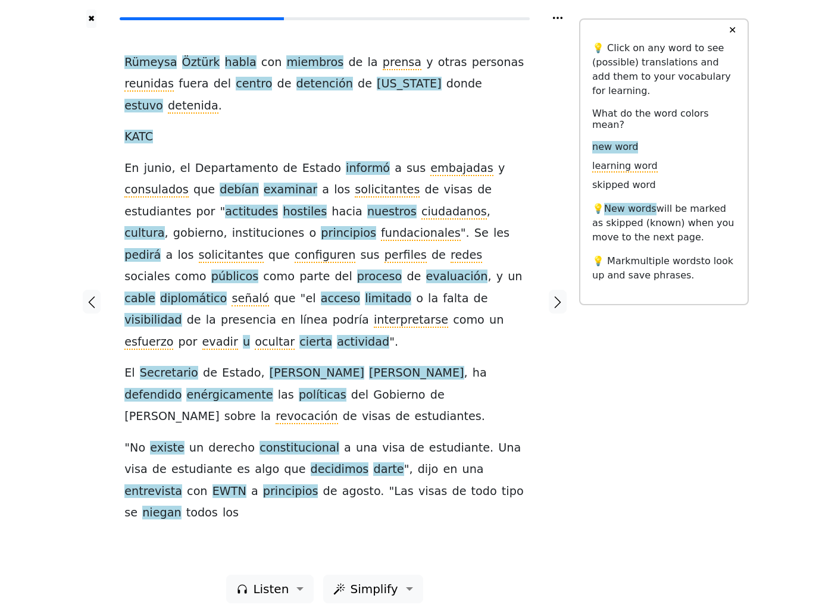
click at [273, 388] on span "enérgicamente" at bounding box center [229, 395] width 86 height 15
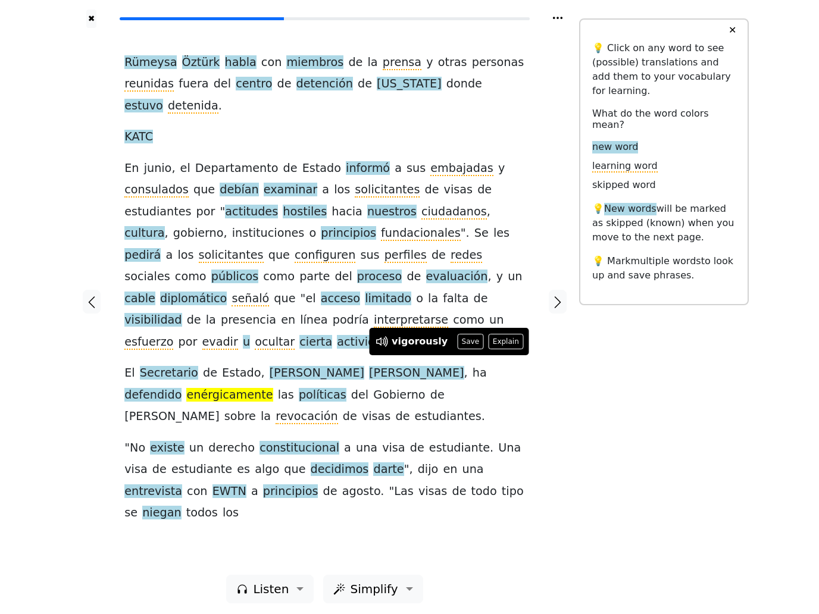
click at [461, 343] on button "Save" at bounding box center [470, 341] width 26 height 15
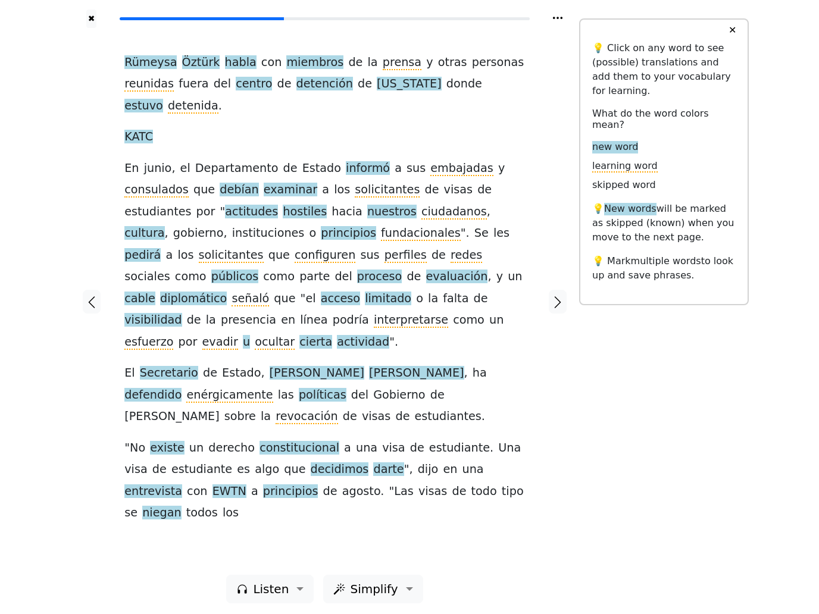
click at [299, 388] on span "políticas" at bounding box center [323, 395] width 48 height 15
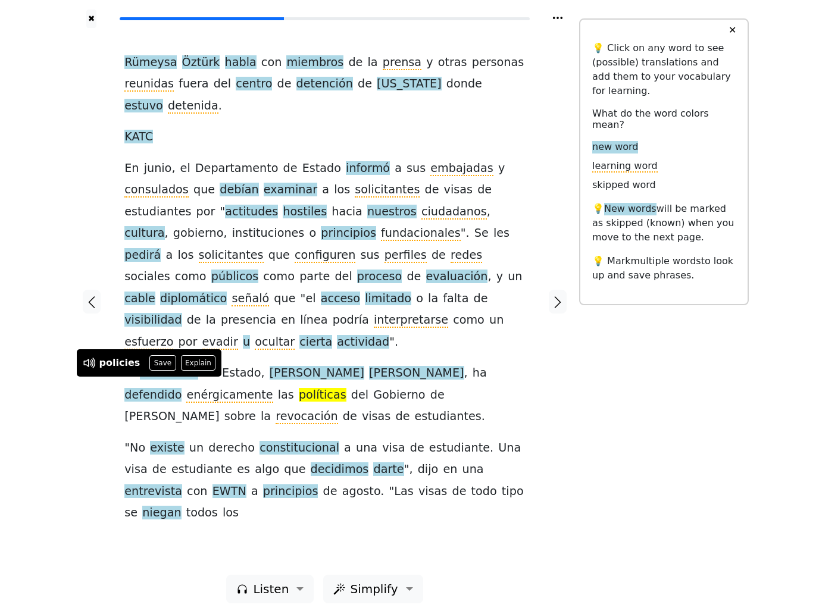
click at [160, 369] on button "Save" at bounding box center [162, 362] width 26 height 15
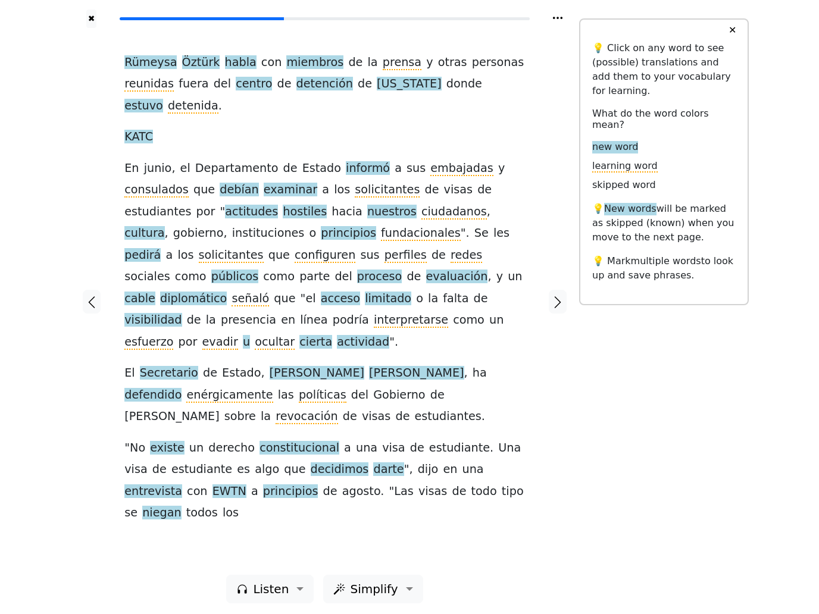
click at [182, 485] on span "entrevista" at bounding box center [153, 492] width 58 height 15
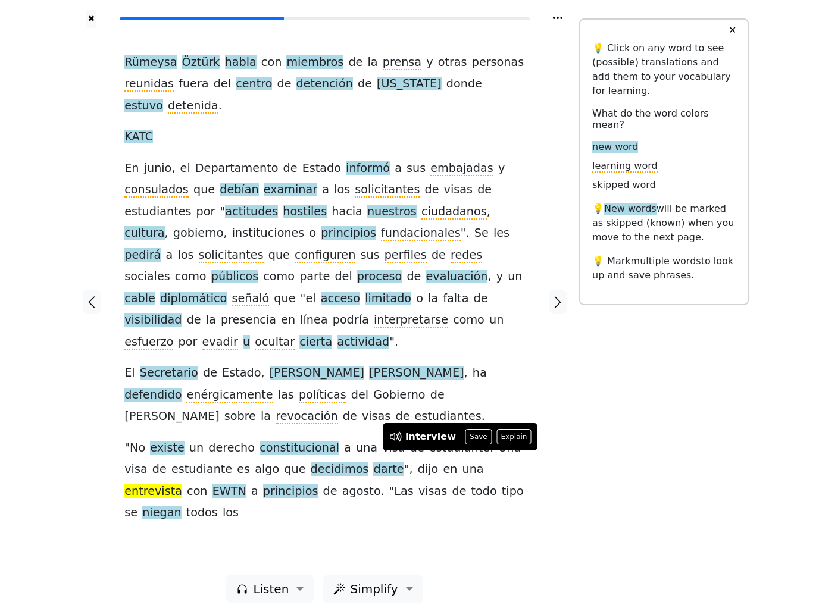
click at [482, 438] on button "Save" at bounding box center [479, 436] width 26 height 15
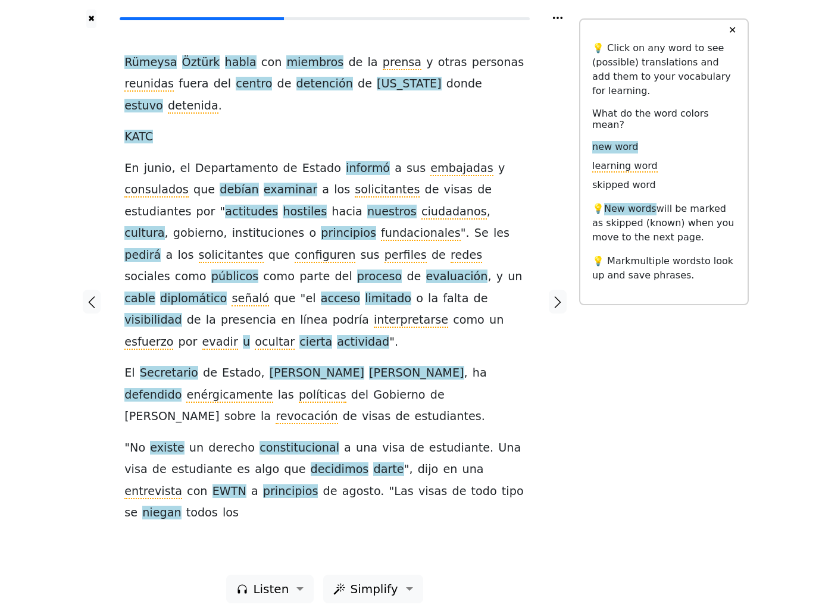
click at [263, 485] on span "principios" at bounding box center [290, 492] width 55 height 15
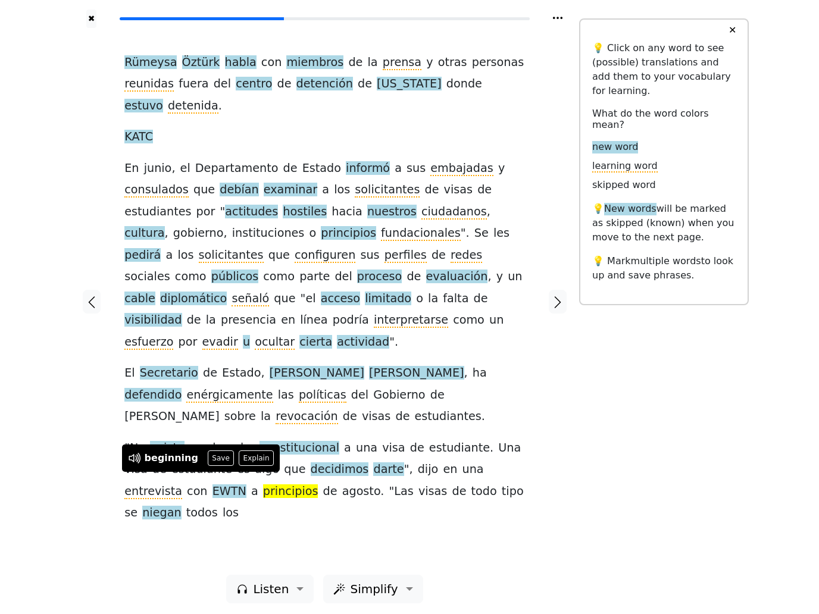
click at [221, 462] on button "Save" at bounding box center [221, 458] width 26 height 15
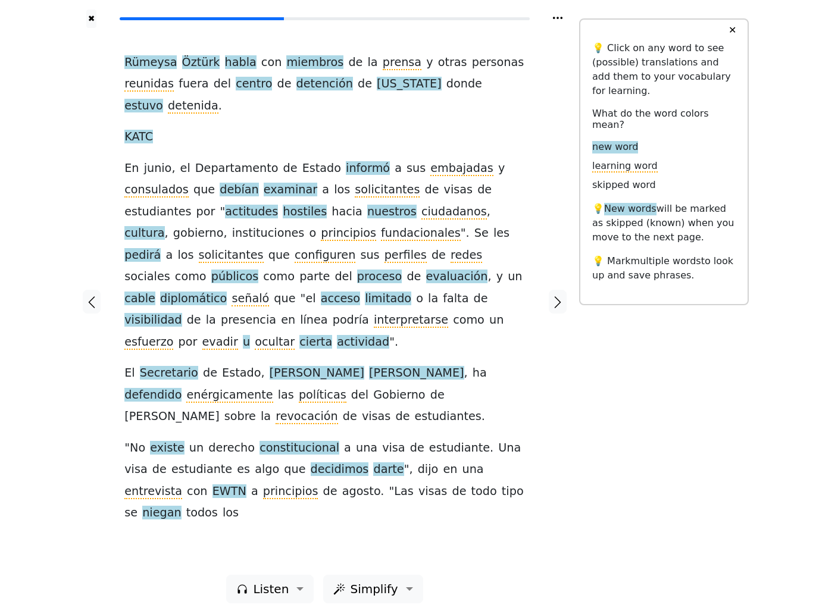
click at [181, 506] on span "niegan" at bounding box center [161, 513] width 39 height 15
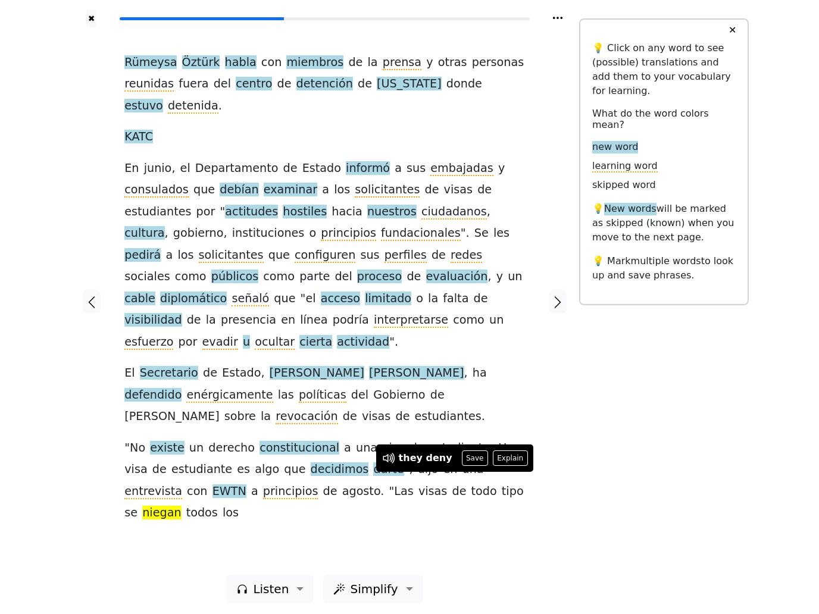
click at [471, 460] on button "Save" at bounding box center [475, 458] width 26 height 15
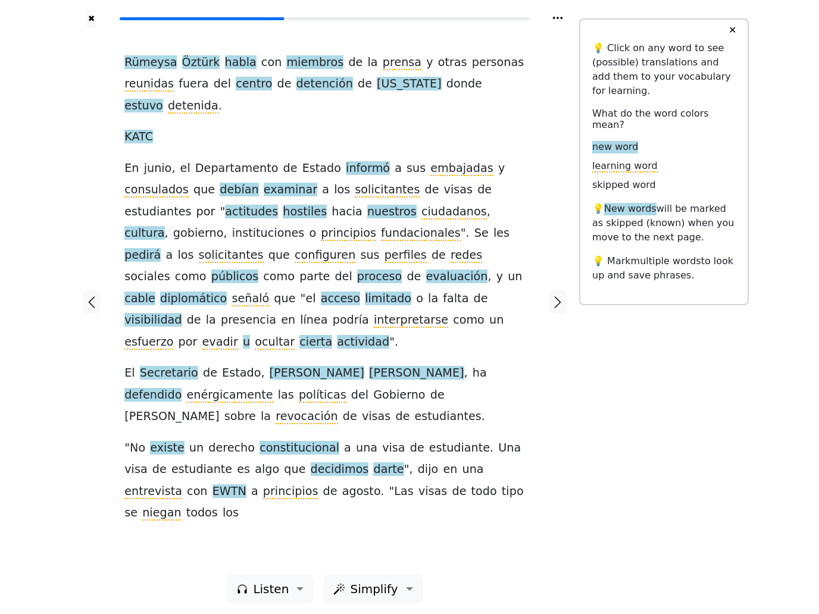
click at [552, 258] on div at bounding box center [558, 301] width 42 height 547
click at [558, 311] on button "button" at bounding box center [558, 302] width 18 height 24
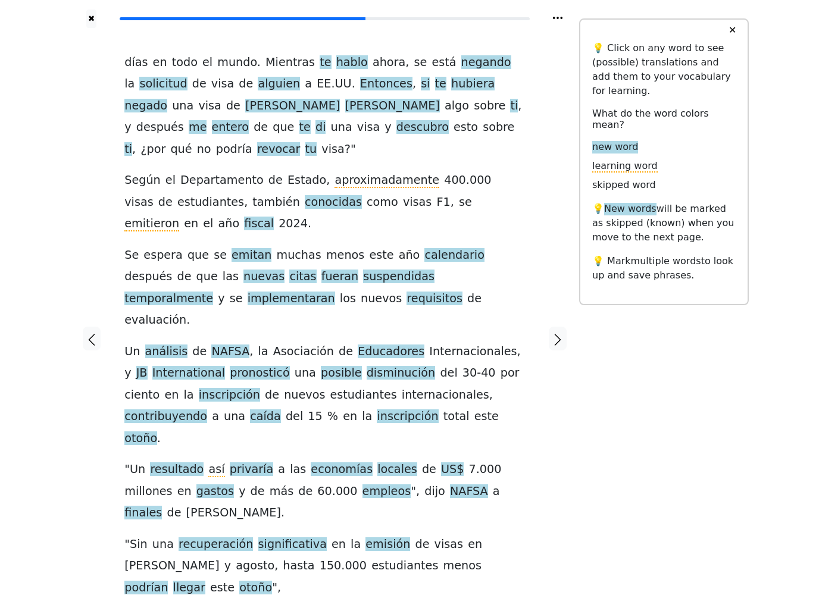
click at [461, 70] on span "negando" at bounding box center [486, 62] width 50 height 15
click at [470, 60] on button "Save" at bounding box center [471, 55] width 26 height 15
click at [153, 92] on span "solicitud" at bounding box center [163, 84] width 48 height 15
click at [165, 79] on button "Save" at bounding box center [173, 77] width 26 height 15
click at [345, 114] on span "[PERSON_NAME]" at bounding box center [392, 106] width 95 height 15
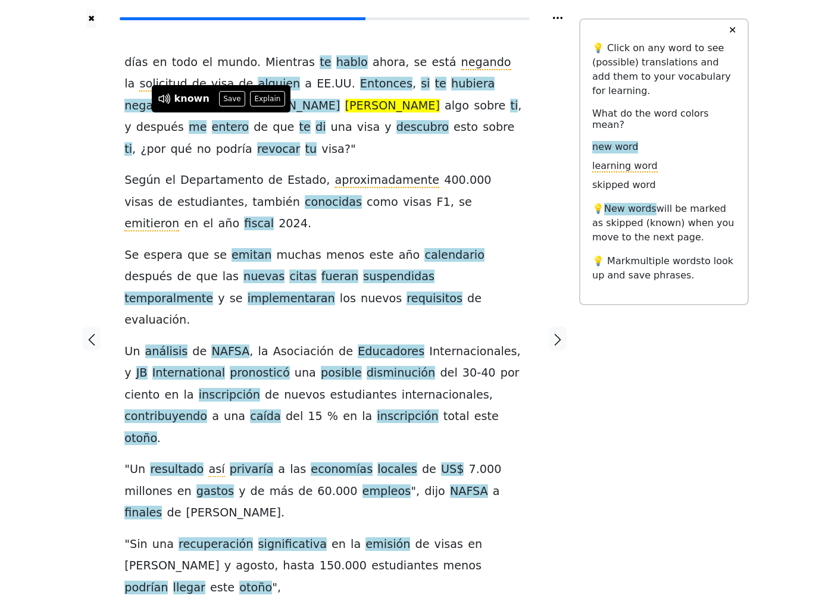
click at [747, 421] on div "✖ [PERSON_NAME] en todo el mundo . Mientras te hablo ahora , se está negando la…" at bounding box center [409, 346] width 679 height 693
click at [222, 96] on button "Save" at bounding box center [232, 98] width 26 height 15
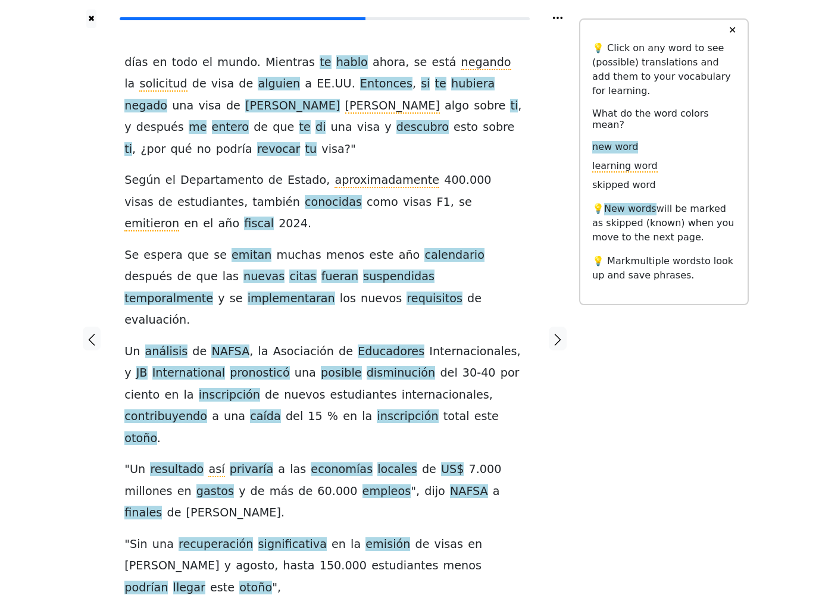
click at [249, 120] on span "entero" at bounding box center [231, 127] width 38 height 15
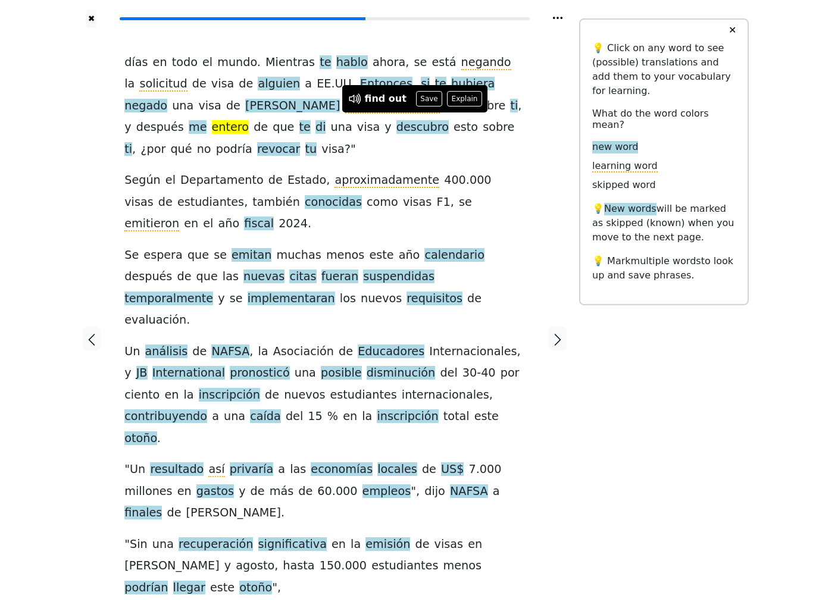
click at [424, 100] on button "Save" at bounding box center [429, 98] width 26 height 15
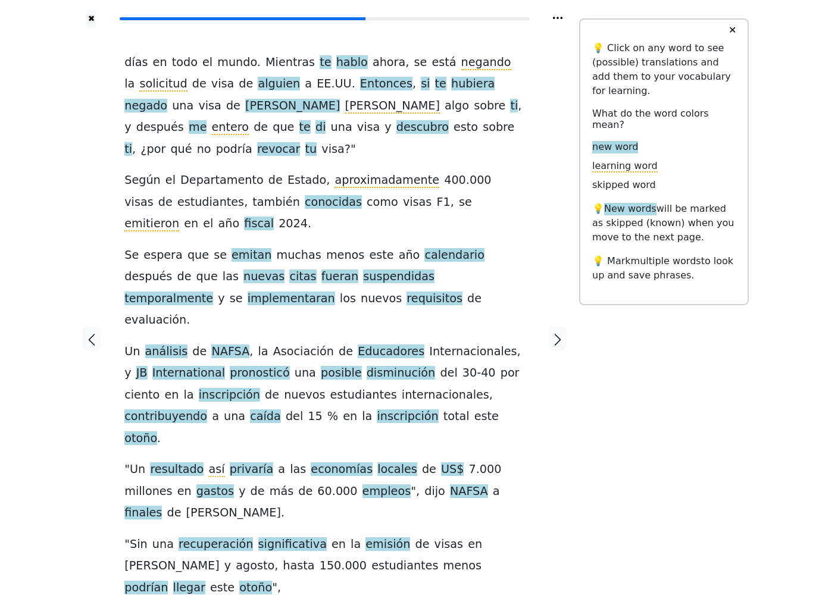
click at [397, 135] on span "descubro" at bounding box center [423, 127] width 52 height 15
click at [197, 124] on button "Save" at bounding box center [207, 120] width 26 height 15
click at [388, 180] on span "aproximadamente" at bounding box center [387, 180] width 105 height 15
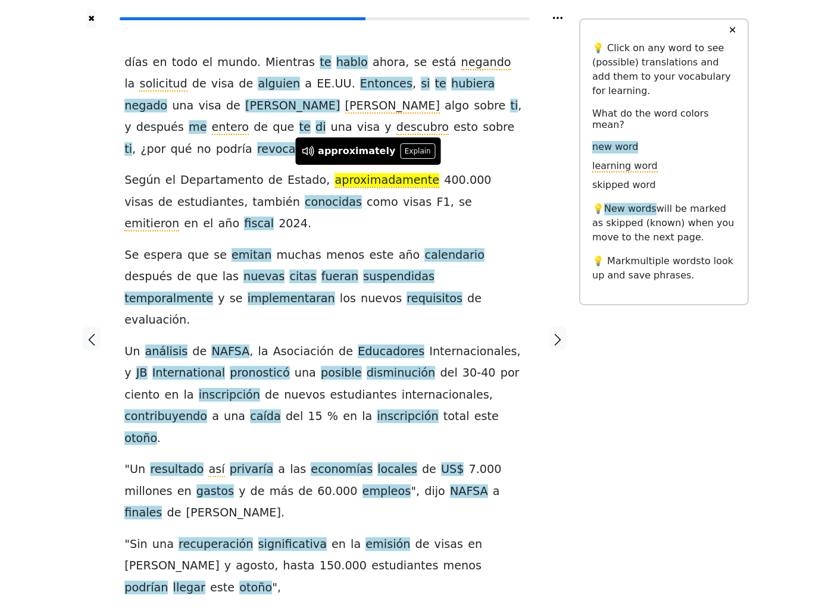
click at [416, 148] on button "Explain" at bounding box center [417, 150] width 35 height 15
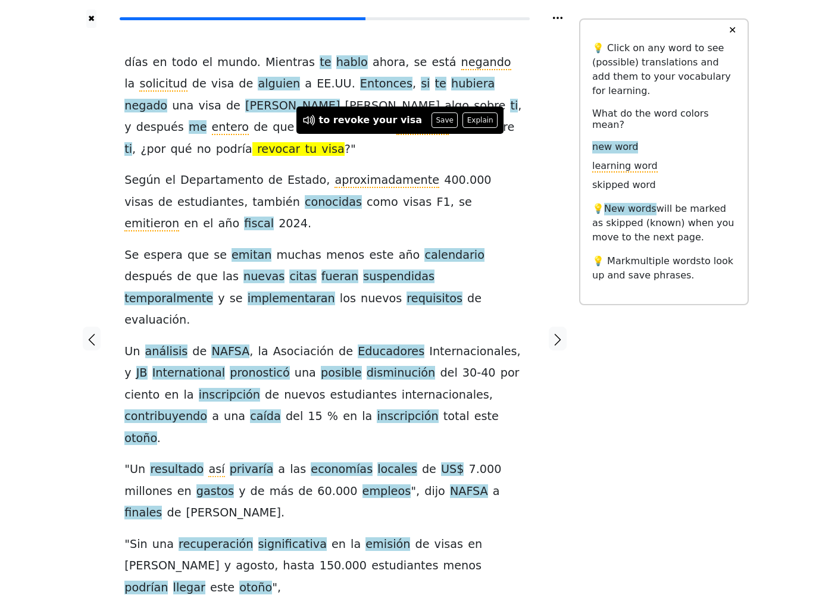
click at [432, 125] on button "Save" at bounding box center [445, 120] width 26 height 15
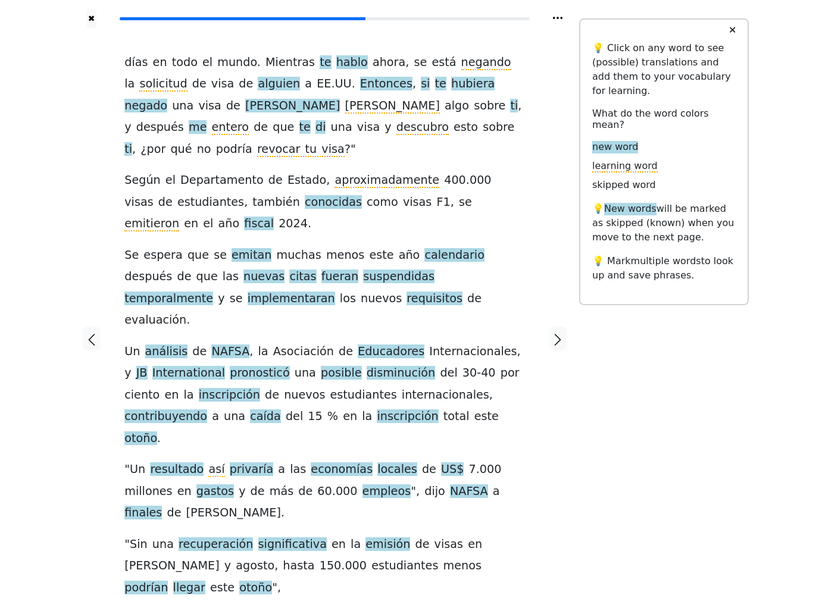
click at [249, 248] on span "emitan" at bounding box center [252, 255] width 40 height 15
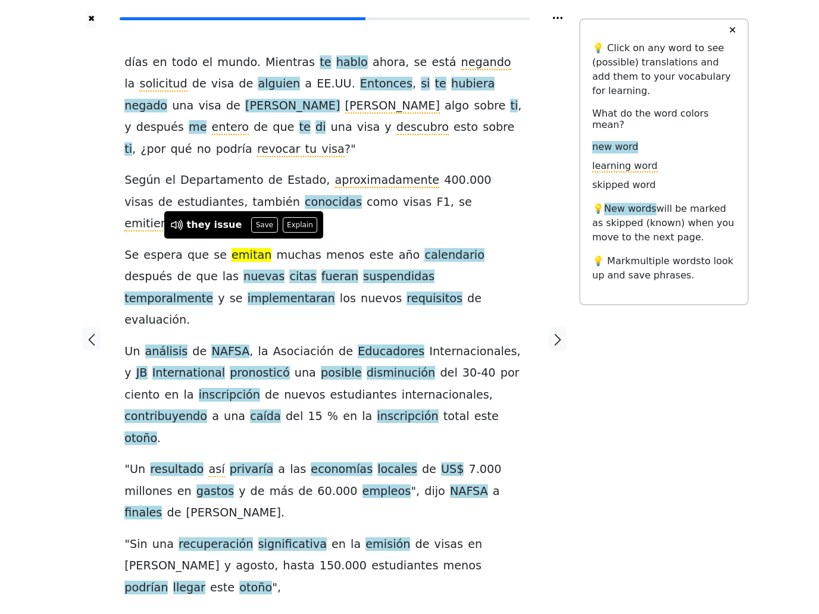
click at [251, 221] on button "Save" at bounding box center [264, 224] width 26 height 15
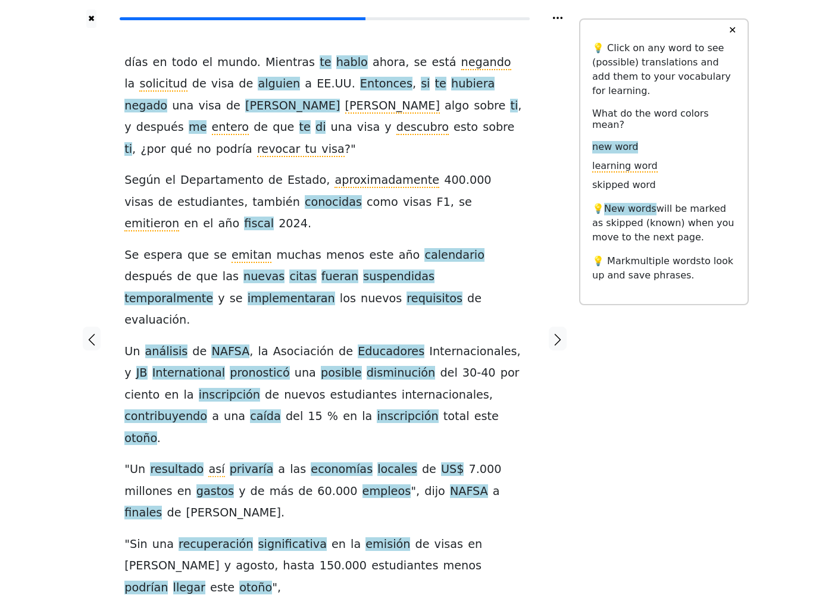
click at [363, 270] on span "suspendidas" at bounding box center [398, 277] width 71 height 15
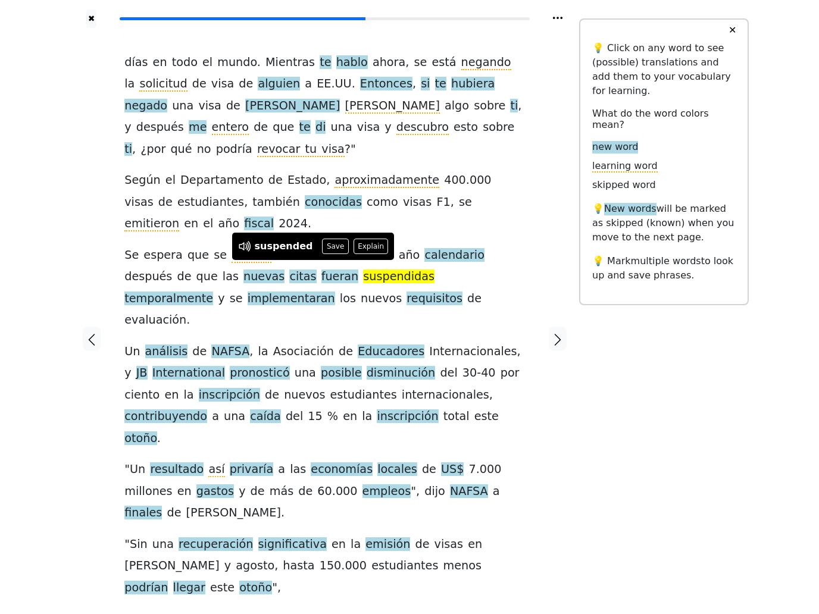
click at [329, 251] on button "Save" at bounding box center [335, 246] width 26 height 15
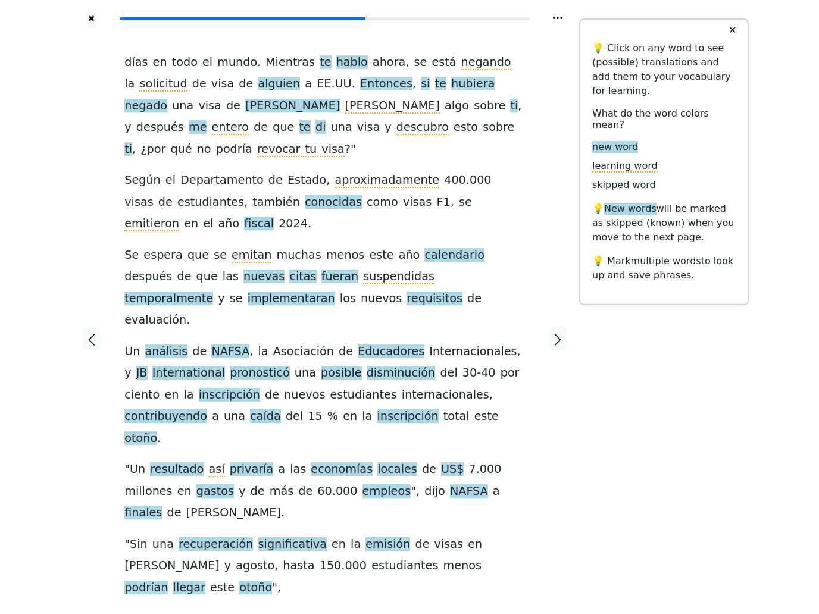
click at [213, 292] on span "temporalmente" at bounding box center [168, 299] width 89 height 15
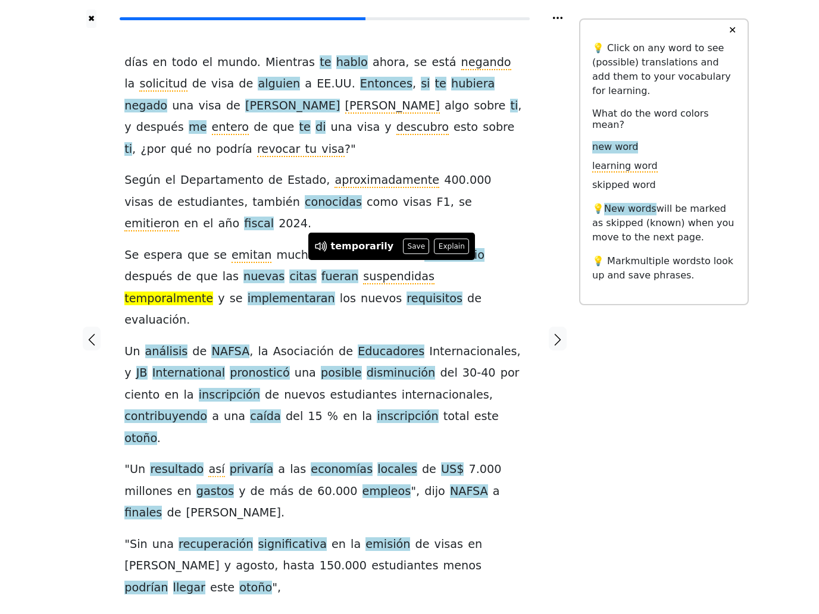
click at [412, 249] on button "Save" at bounding box center [416, 246] width 26 height 15
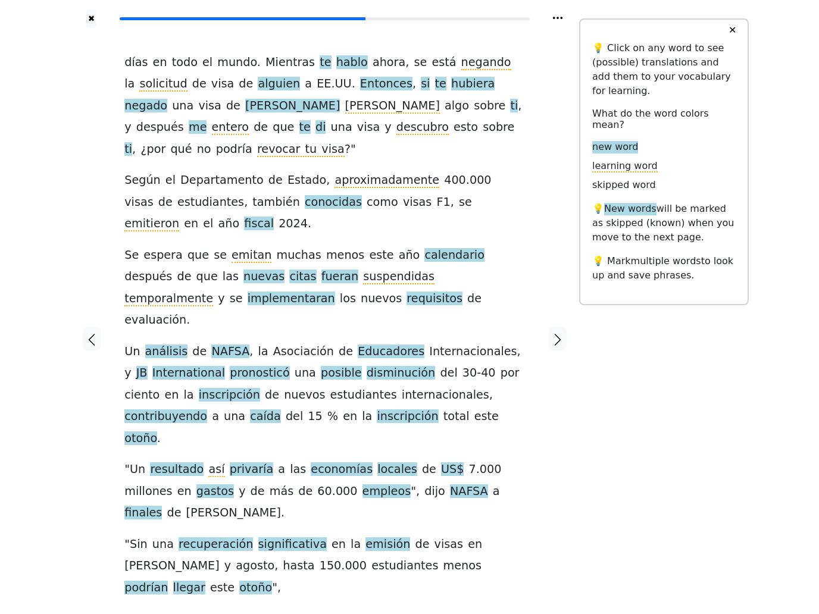
click at [248, 292] on span "implementaran" at bounding box center [292, 299] width 88 height 15
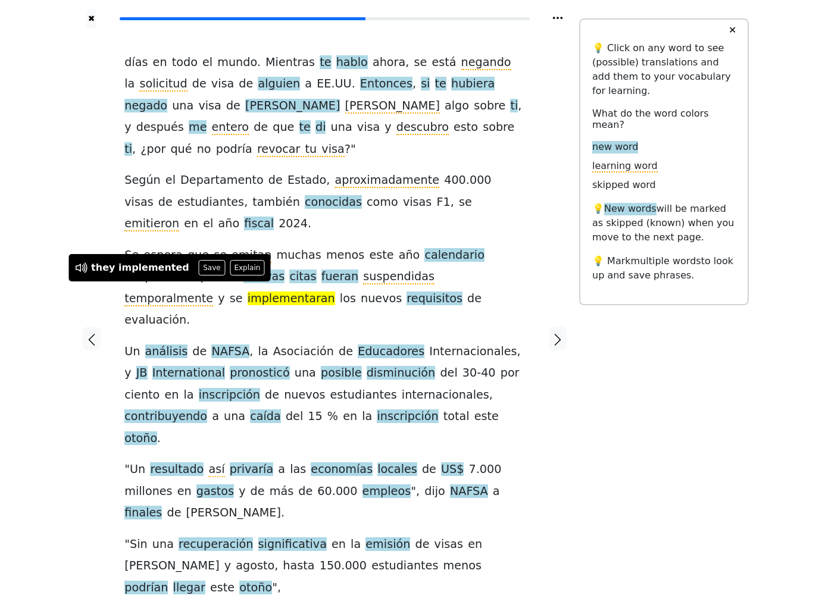
click at [203, 264] on button "Save" at bounding box center [212, 267] width 26 height 15
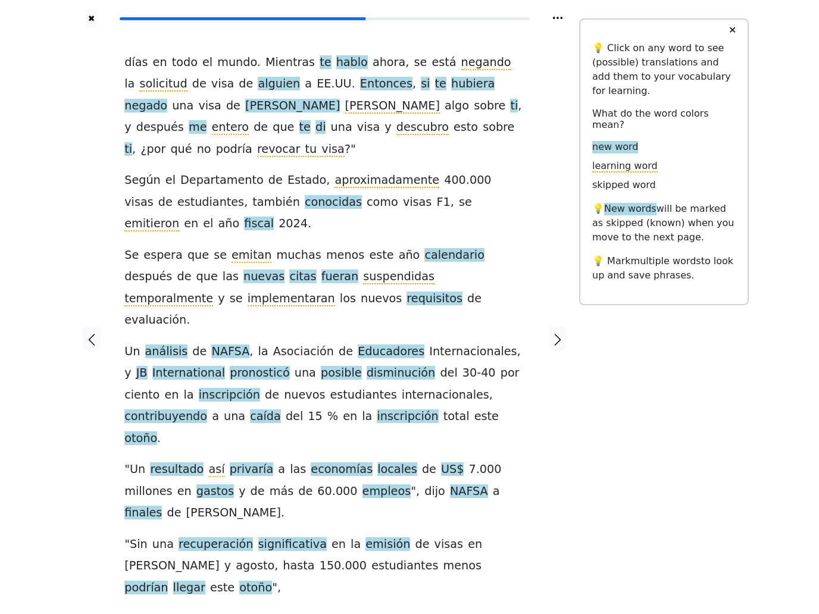
click at [407, 292] on span "requisitos" at bounding box center [435, 299] width 56 height 15
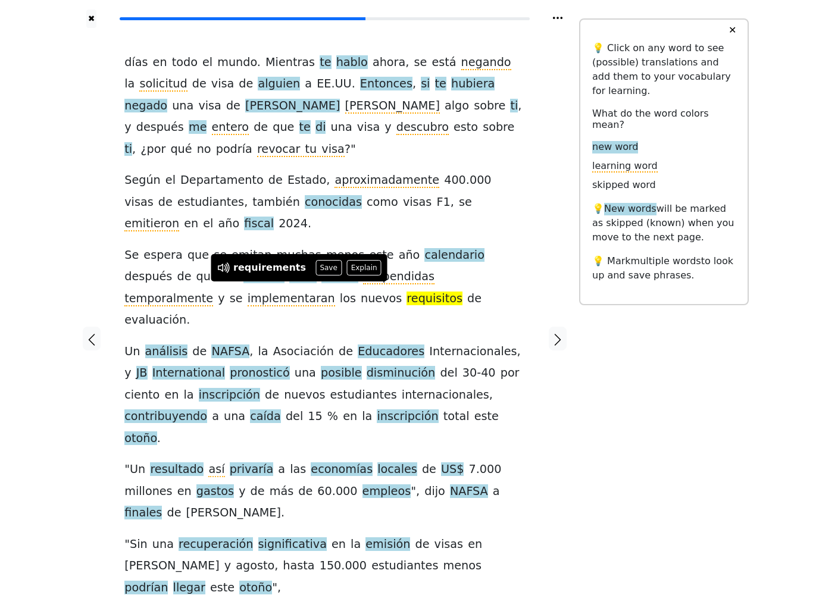
click at [322, 270] on button "Save" at bounding box center [329, 267] width 26 height 15
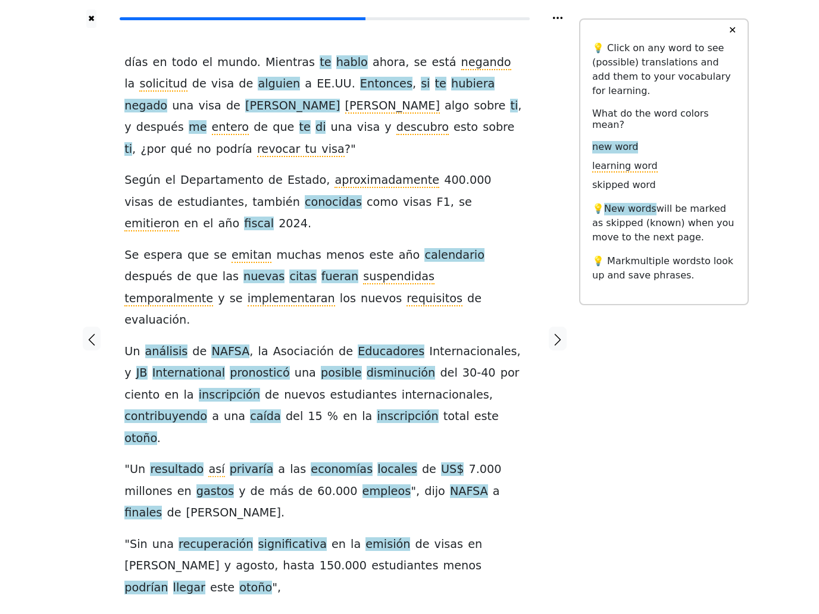
click at [386, 345] on span "Educadores" at bounding box center [391, 352] width 67 height 15
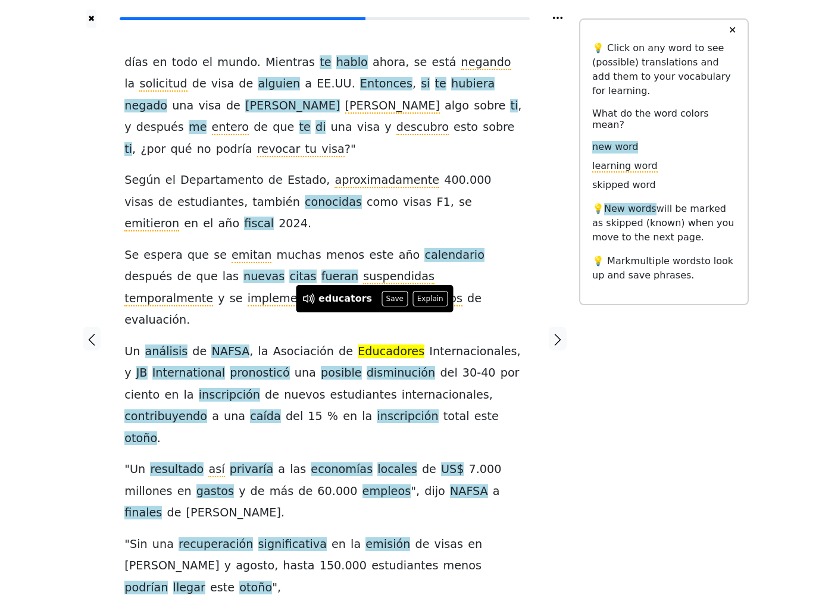
click at [388, 298] on button "Save" at bounding box center [395, 298] width 26 height 15
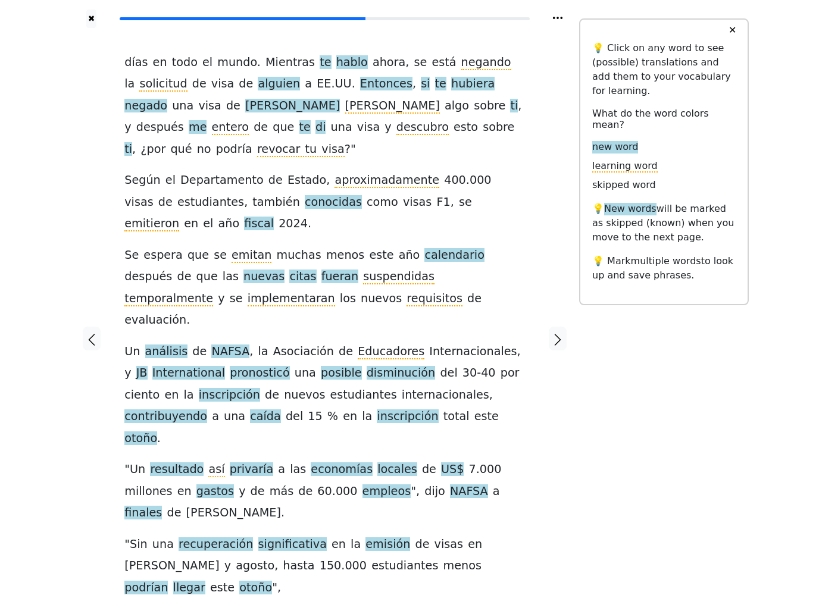
click at [244, 366] on span "pronosticó" at bounding box center [260, 373] width 60 height 15
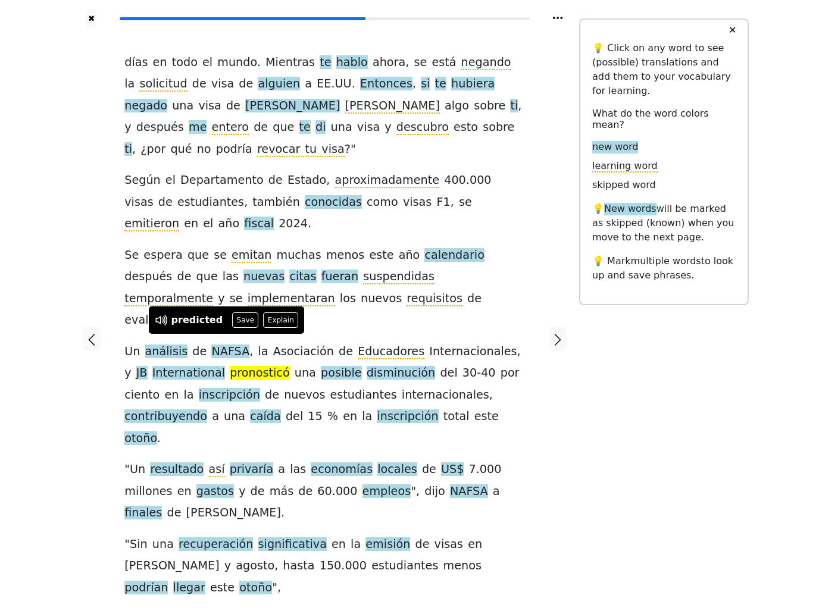
click at [245, 320] on button "Save" at bounding box center [245, 320] width 26 height 15
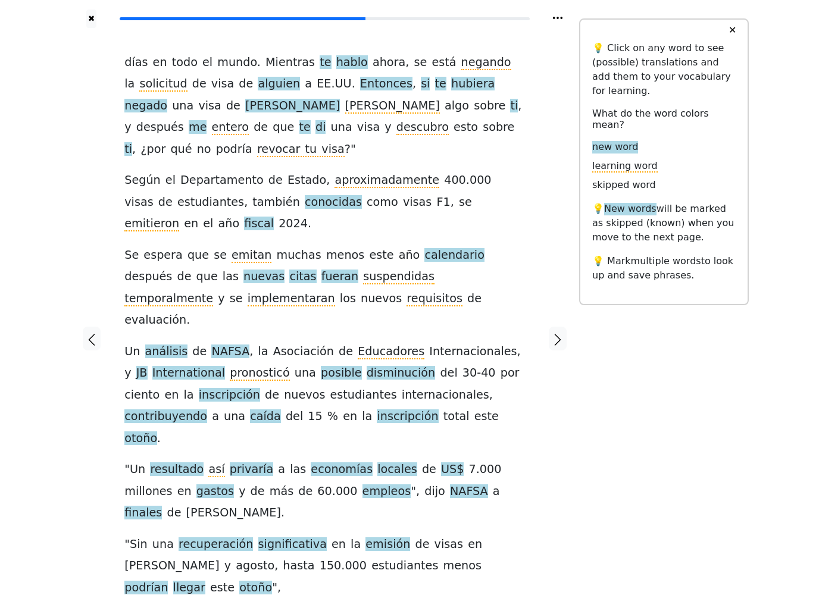
click at [379, 366] on span "disminución" at bounding box center [401, 373] width 69 height 15
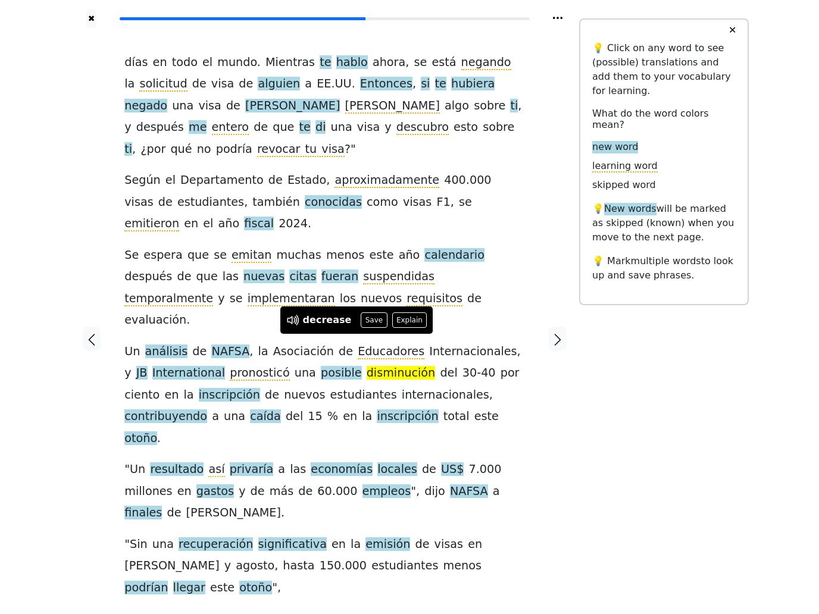
click at [374, 325] on button "Save" at bounding box center [374, 320] width 26 height 15
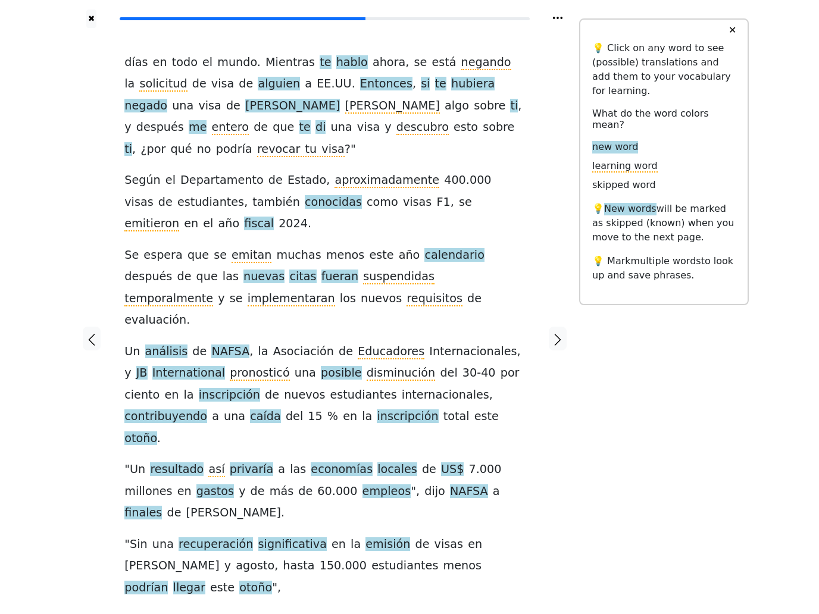
click at [199, 388] on span "inscripción" at bounding box center [229, 395] width 61 height 15
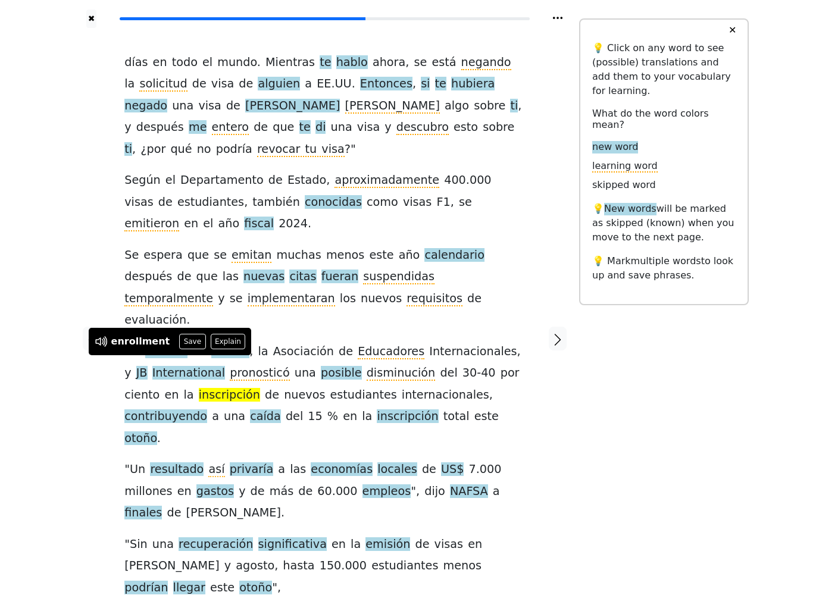
click at [186, 343] on button "Save" at bounding box center [192, 341] width 26 height 15
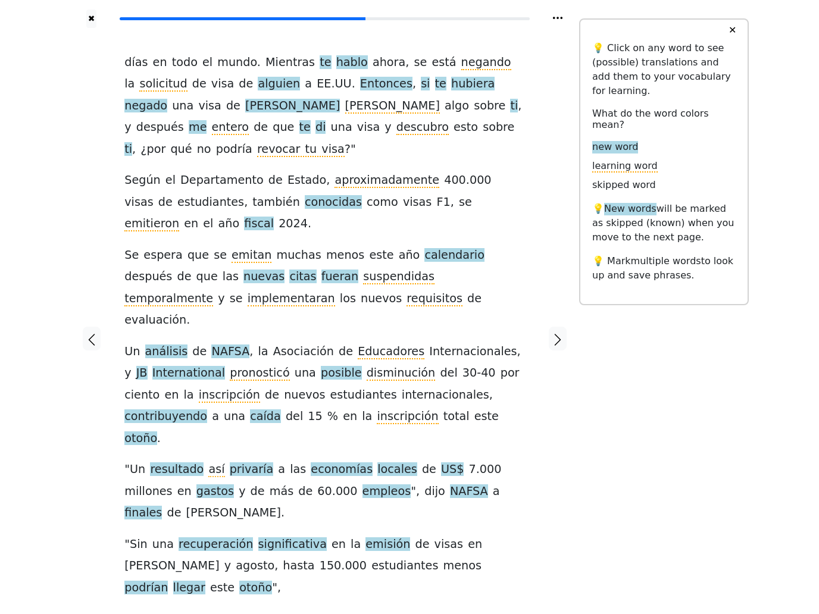
click at [207, 410] on span "contribuyendo" at bounding box center [165, 417] width 83 height 15
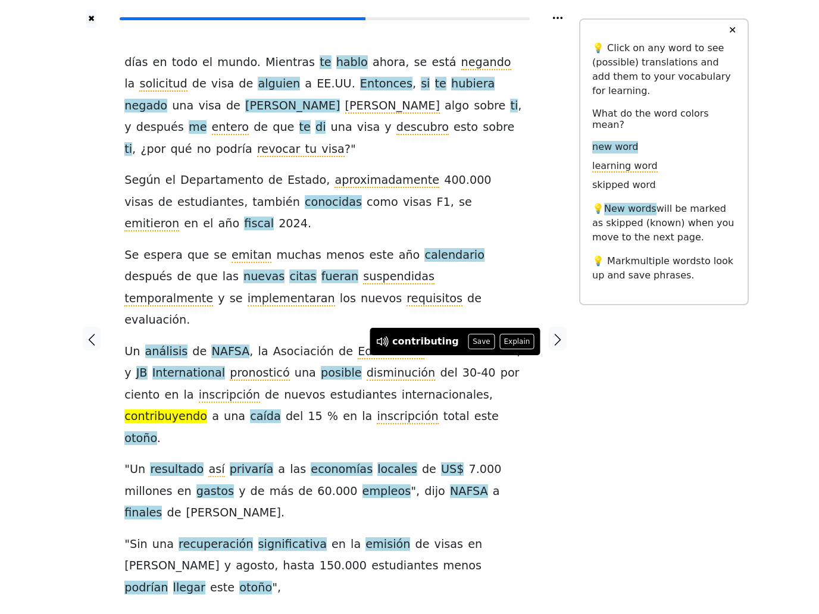
click at [473, 342] on button "Save" at bounding box center [482, 341] width 26 height 15
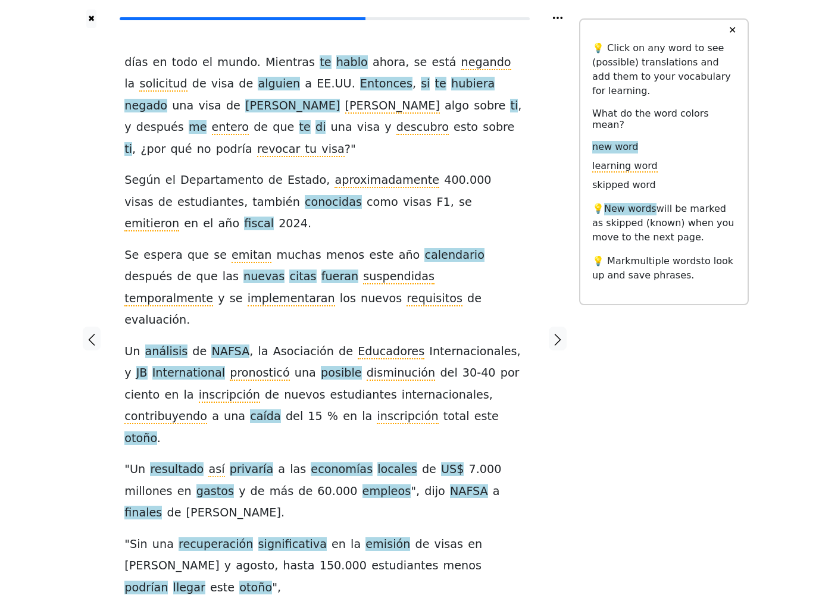
click at [250, 410] on span "caída" at bounding box center [265, 417] width 31 height 15
click at [152, 364] on button "Save" at bounding box center [146, 362] width 26 height 15
click at [192, 463] on span "resultado" at bounding box center [177, 470] width 54 height 15
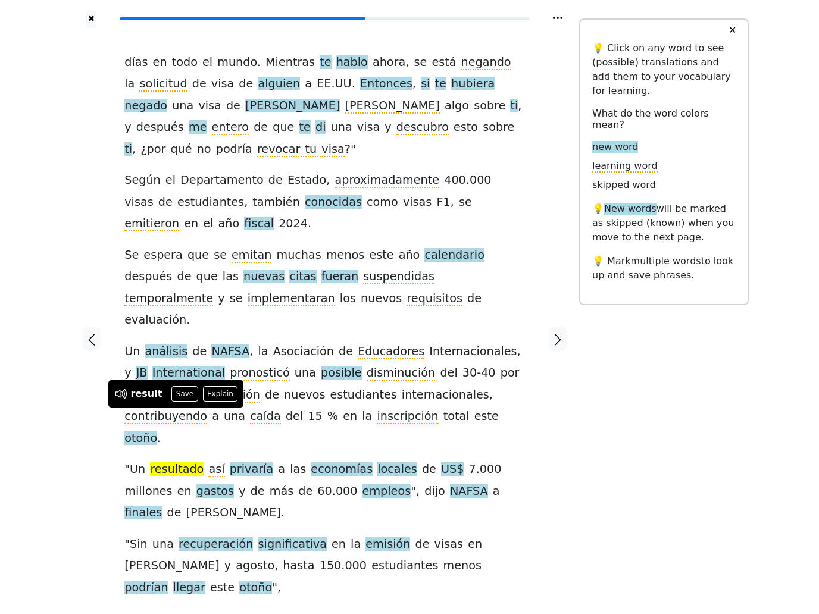
click at [186, 395] on button "Save" at bounding box center [184, 393] width 26 height 15
click at [236, 463] on span "privaría" at bounding box center [252, 470] width 44 height 15
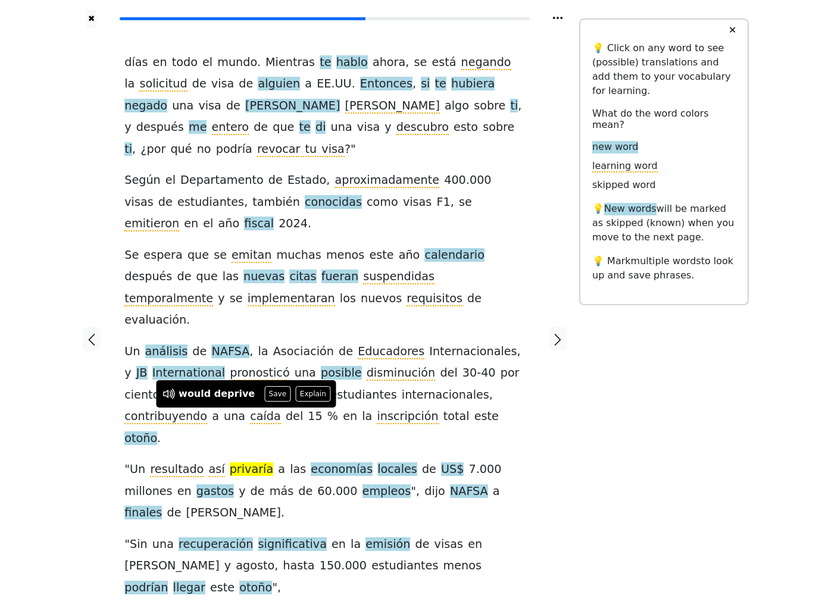
click at [274, 397] on button "Save" at bounding box center [277, 393] width 26 height 15
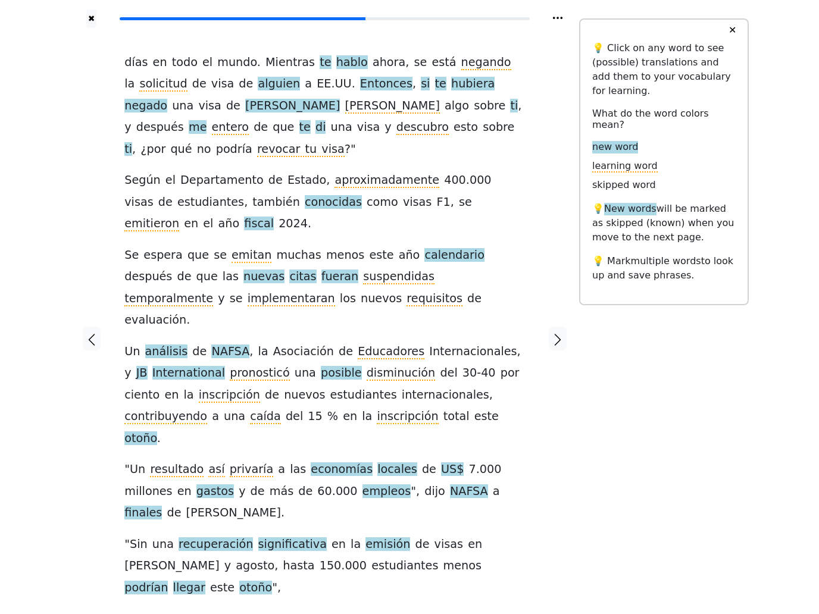
click at [239, 538] on span "recuperación" at bounding box center [216, 545] width 74 height 15
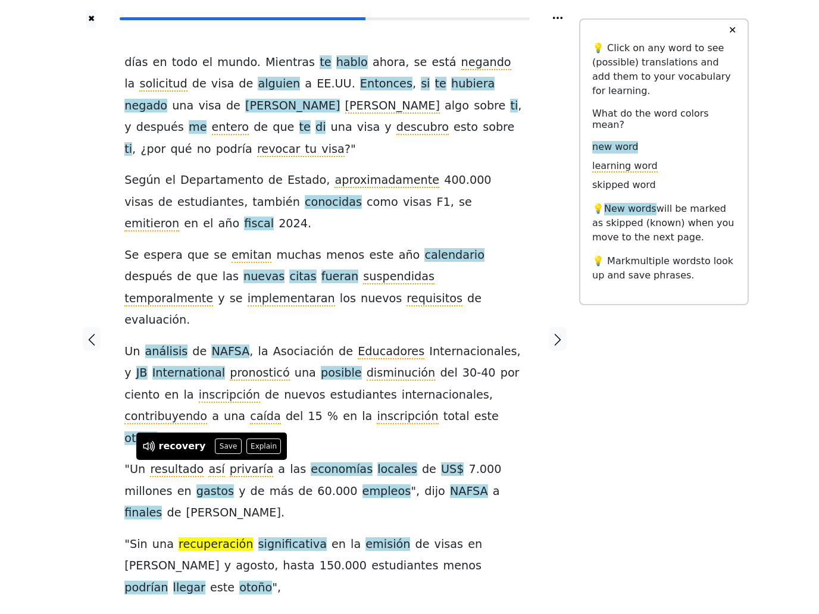
click at [225, 451] on button "Save" at bounding box center [228, 446] width 26 height 15
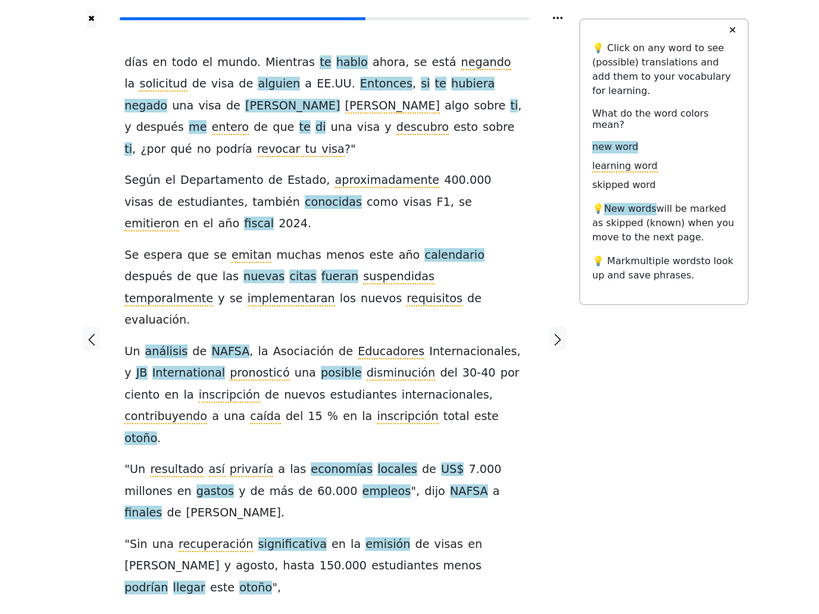
click at [289, 538] on span "significativa" at bounding box center [292, 545] width 68 height 15
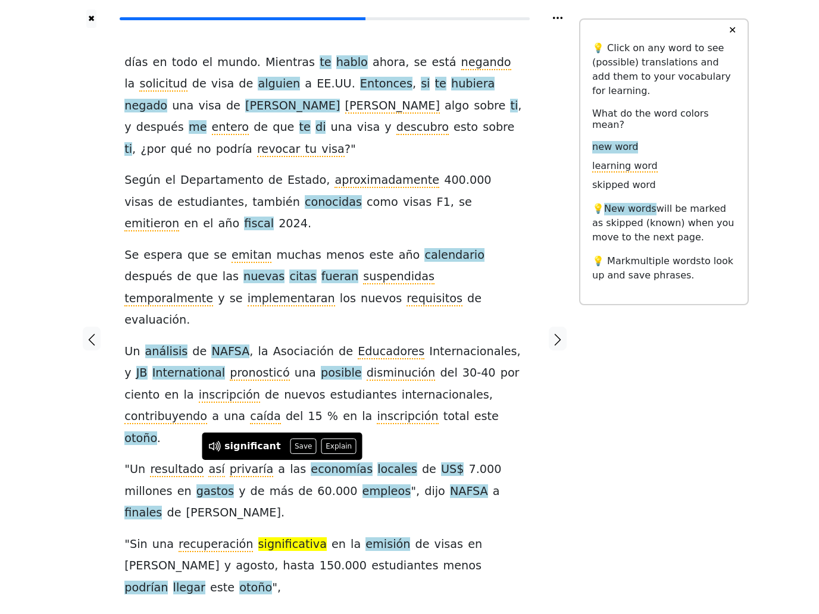
click at [291, 448] on button "Save" at bounding box center [304, 446] width 26 height 15
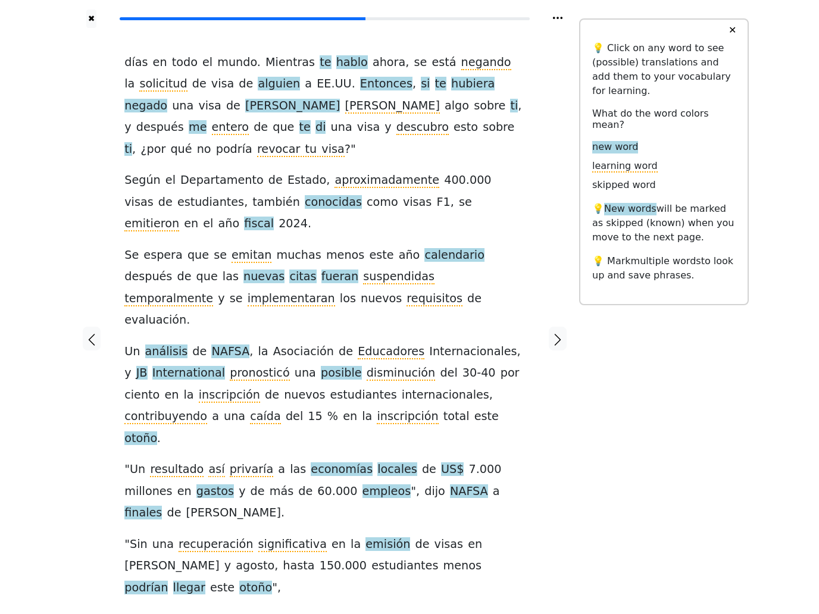
click at [375, 538] on span "emisión" at bounding box center [388, 545] width 45 height 15
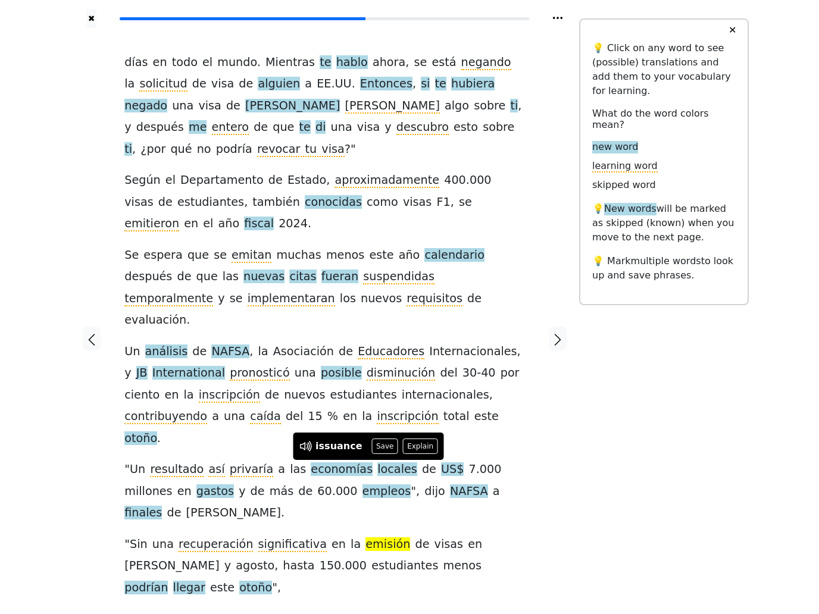
click at [382, 451] on button "Save" at bounding box center [385, 446] width 26 height 15
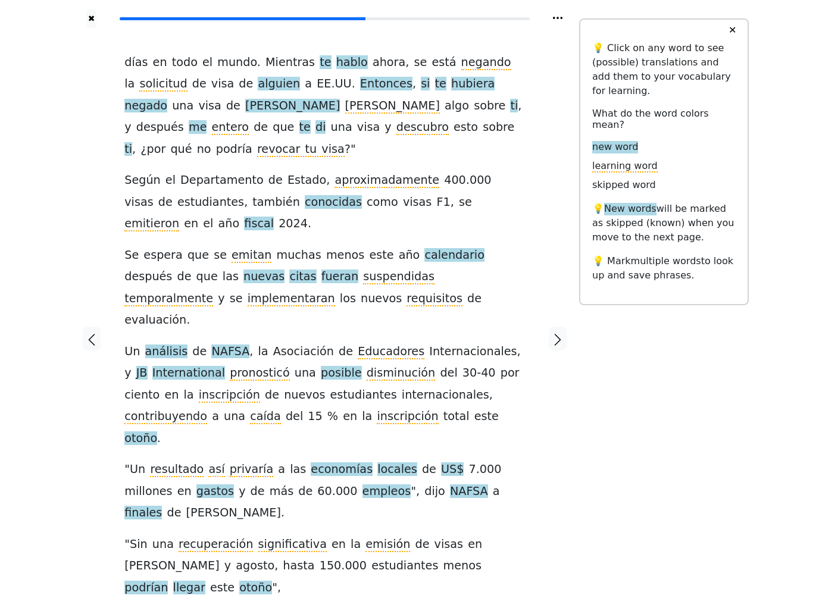
click at [168, 581] on span "podrían" at bounding box center [145, 588] width 43 height 15
click at [550, 453] on div at bounding box center [558, 339] width 42 height 622
click at [558, 333] on icon "button" at bounding box center [558, 340] width 14 height 14
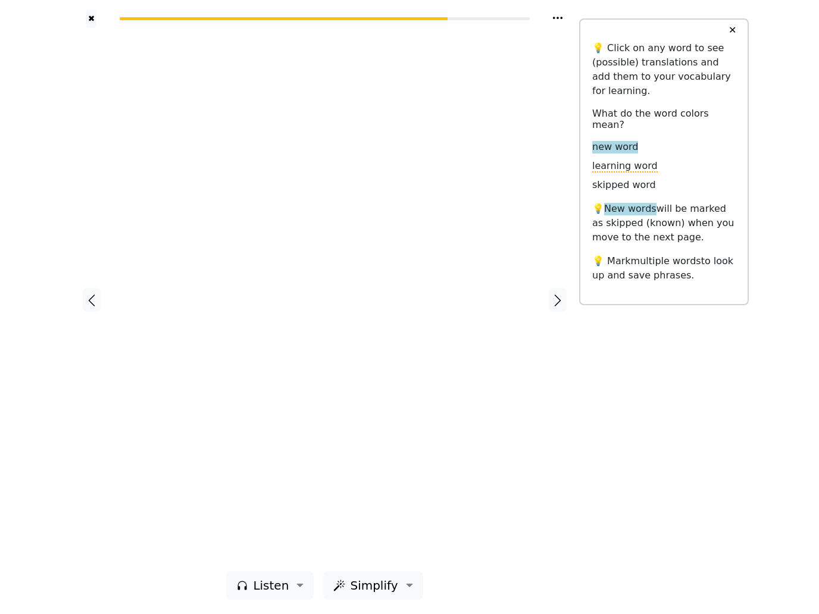
click at [563, 297] on icon "button" at bounding box center [558, 301] width 14 height 14
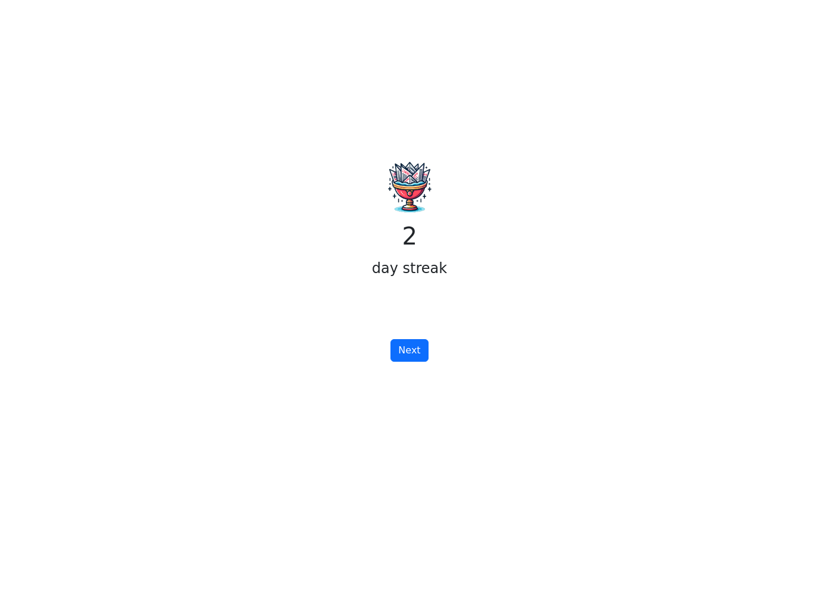
click at [414, 360] on button "Next" at bounding box center [410, 350] width 38 height 23
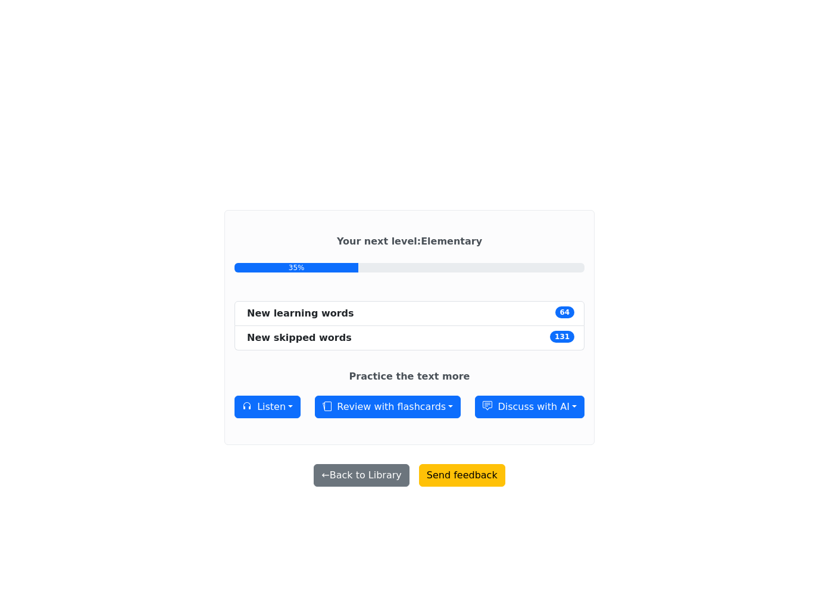
click at [429, 419] on button "Review with flashcards" at bounding box center [388, 407] width 146 height 23
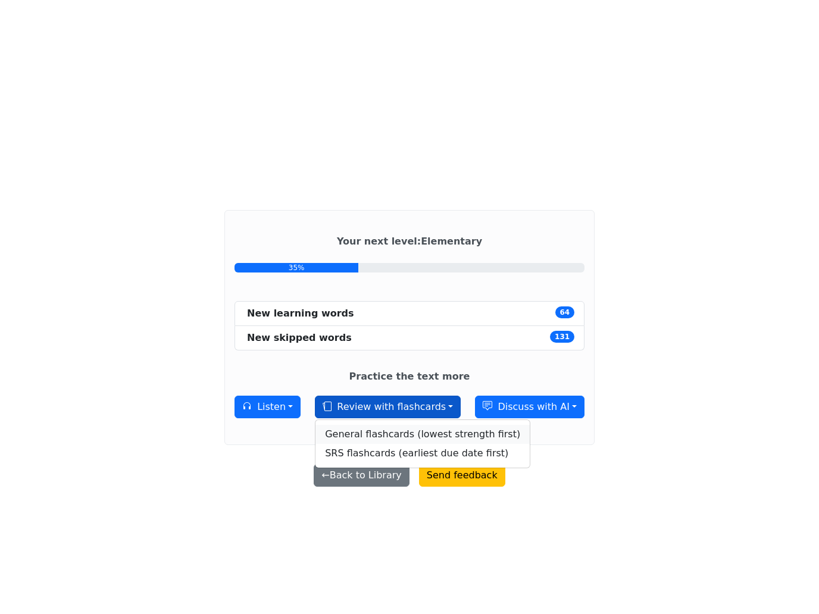
click at [512, 444] on link "General flashcards (lowest strength first)" at bounding box center [423, 434] width 214 height 19
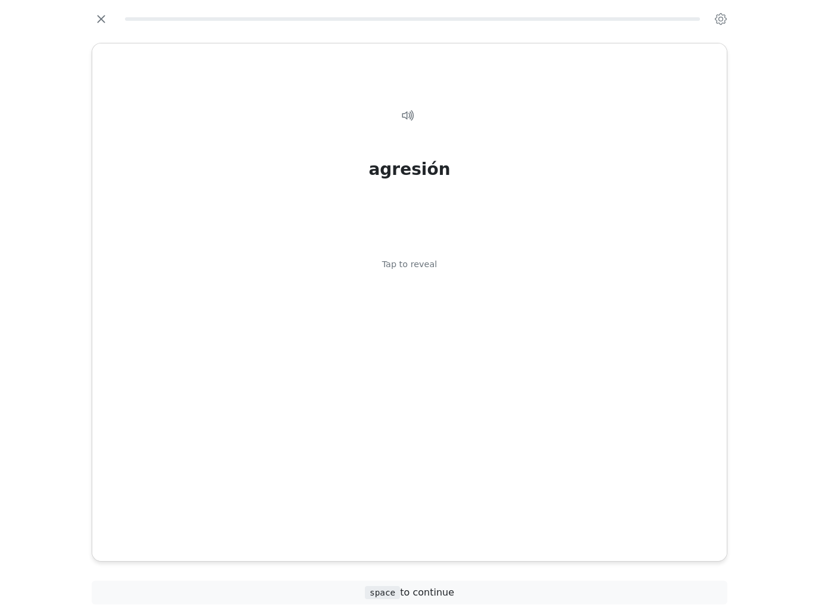
click at [521, 446] on div "agresión Tap to reveal" at bounding box center [410, 304] width 606 height 430
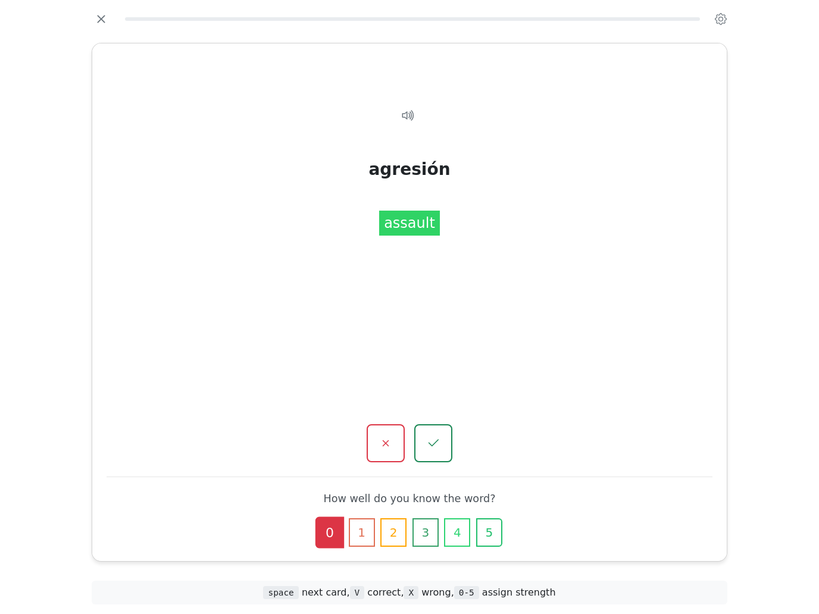
click at [551, 393] on div "agresión assault" at bounding box center [410, 304] width 606 height 430
click at [365, 519] on button "1" at bounding box center [362, 533] width 26 height 29
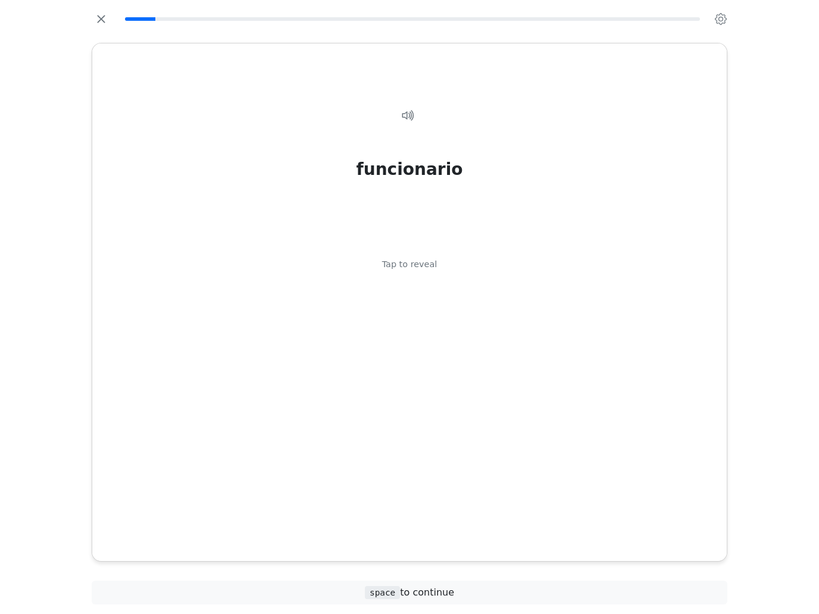
click at [498, 413] on div "funcionario Tap to reveal" at bounding box center [410, 304] width 606 height 430
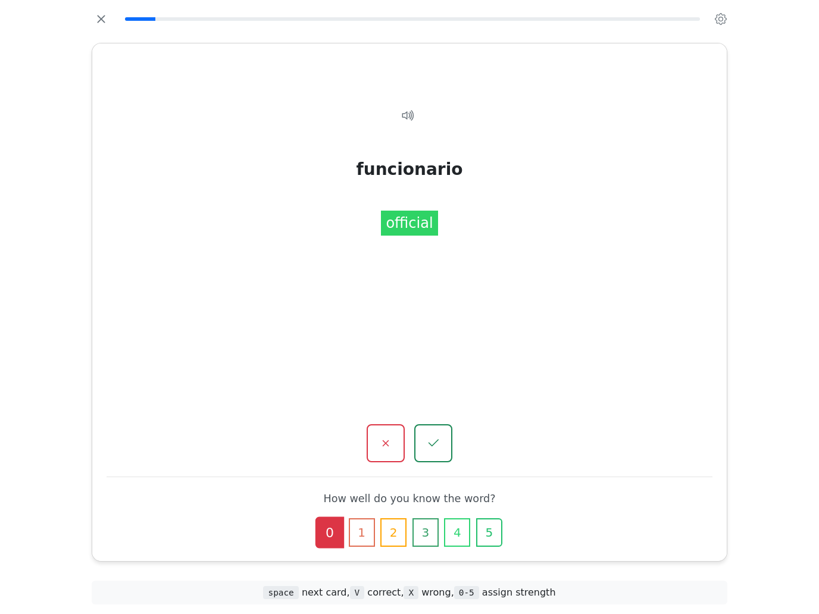
click at [365, 519] on button "1" at bounding box center [362, 533] width 26 height 29
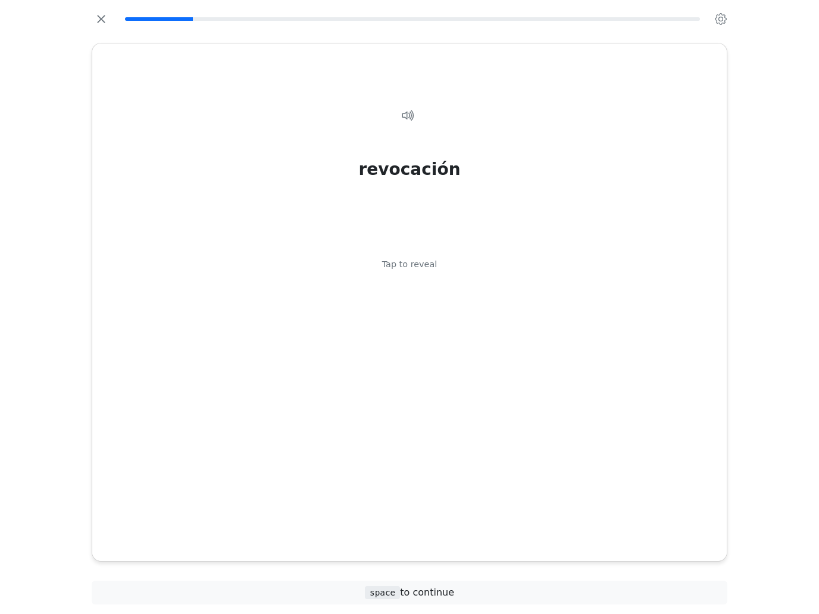
click at [513, 400] on div "revocación Tap to reveal" at bounding box center [410, 304] width 606 height 430
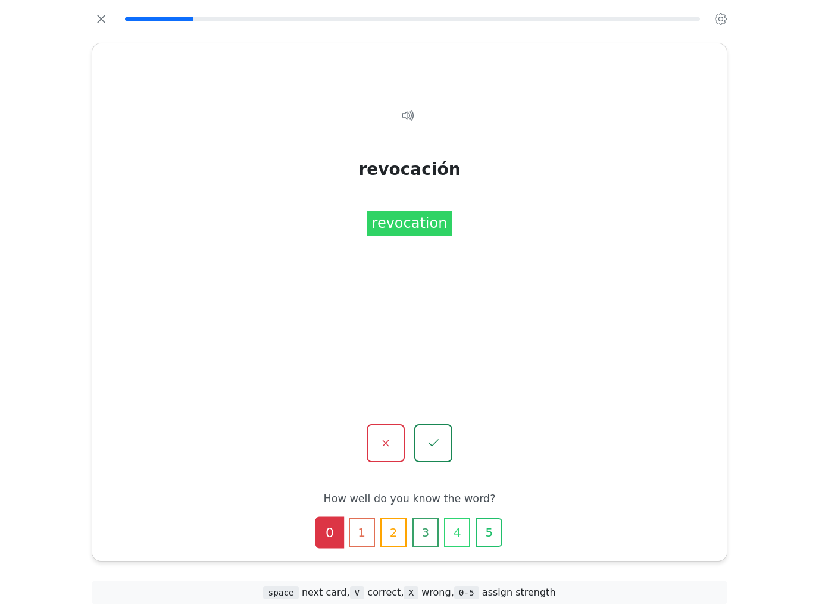
click at [390, 519] on button "2" at bounding box center [393, 533] width 26 height 29
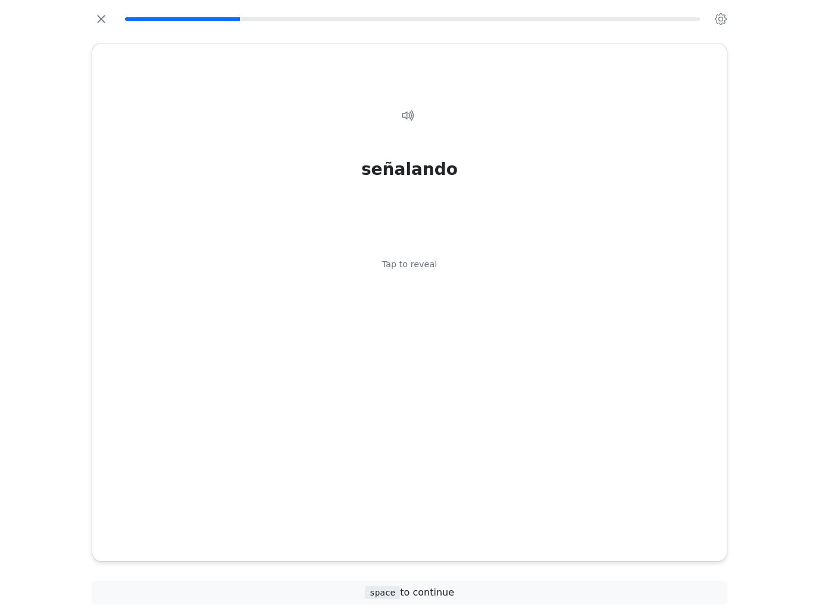
click at [576, 338] on div "señalando Tap to reveal" at bounding box center [410, 304] width 606 height 430
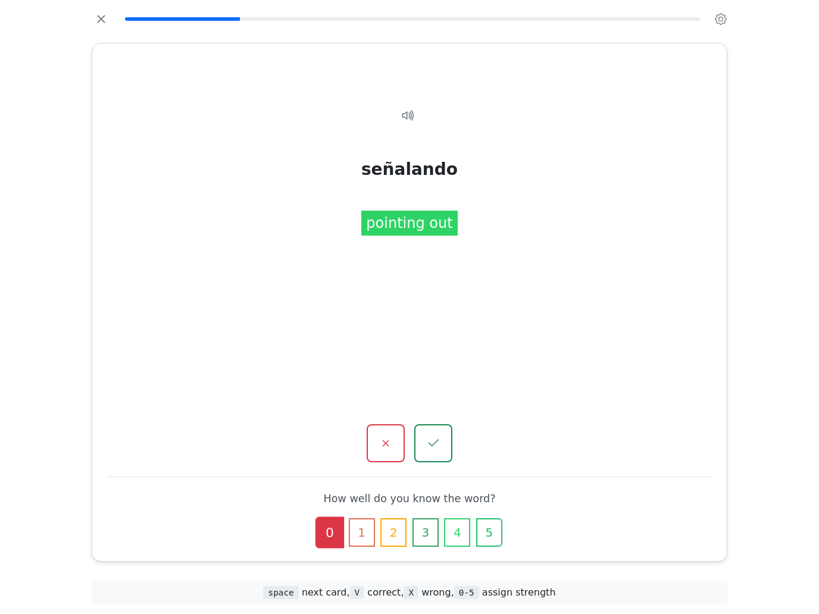
click at [366, 519] on button "1" at bounding box center [362, 533] width 26 height 29
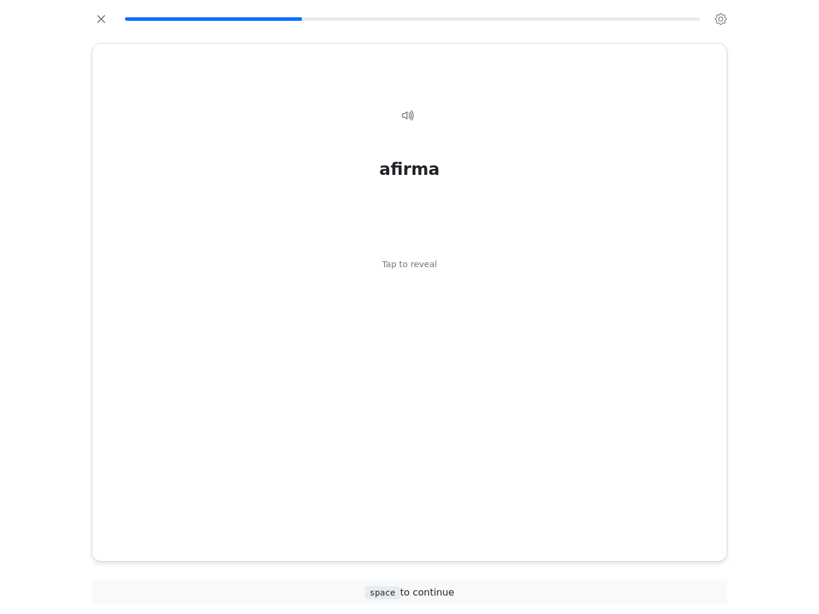
click at [558, 382] on div "afirma [PERSON_NAME] to reveal" at bounding box center [410, 304] width 606 height 430
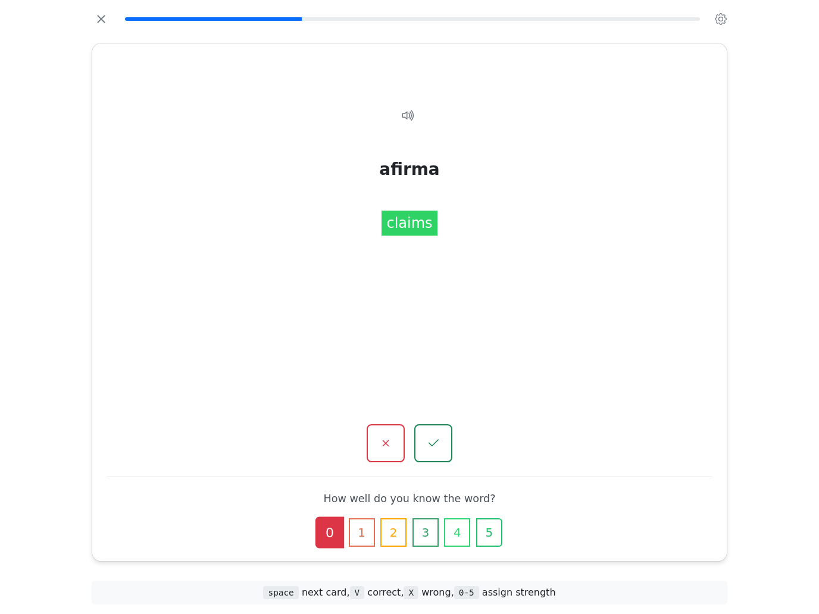
click at [367, 519] on button "1" at bounding box center [362, 533] width 26 height 29
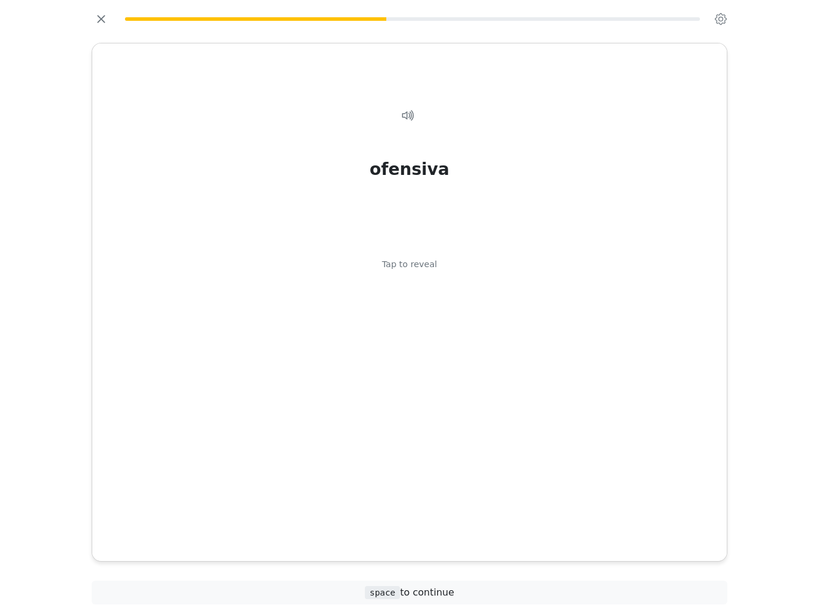
click at [561, 373] on div "ofensiva Tap to reveal" at bounding box center [410, 304] width 606 height 430
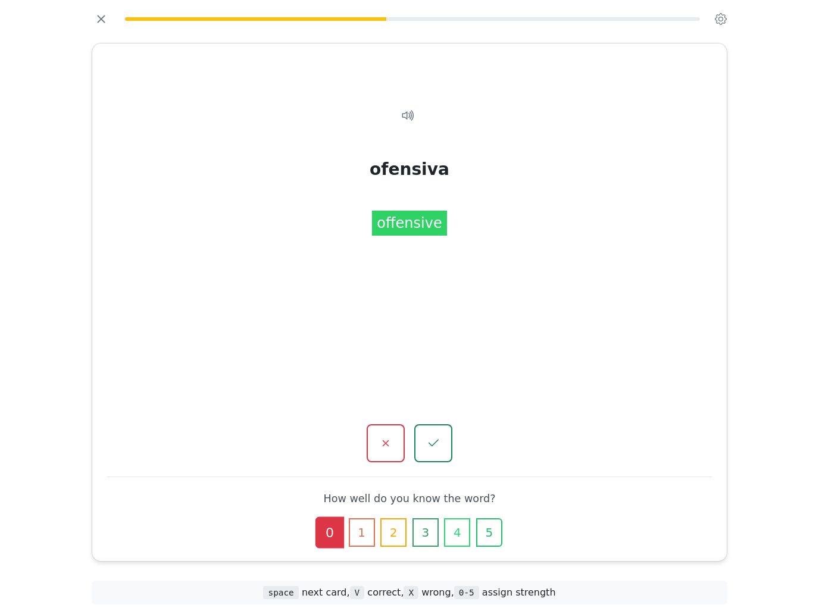
click at [362, 519] on button "1" at bounding box center [362, 533] width 26 height 29
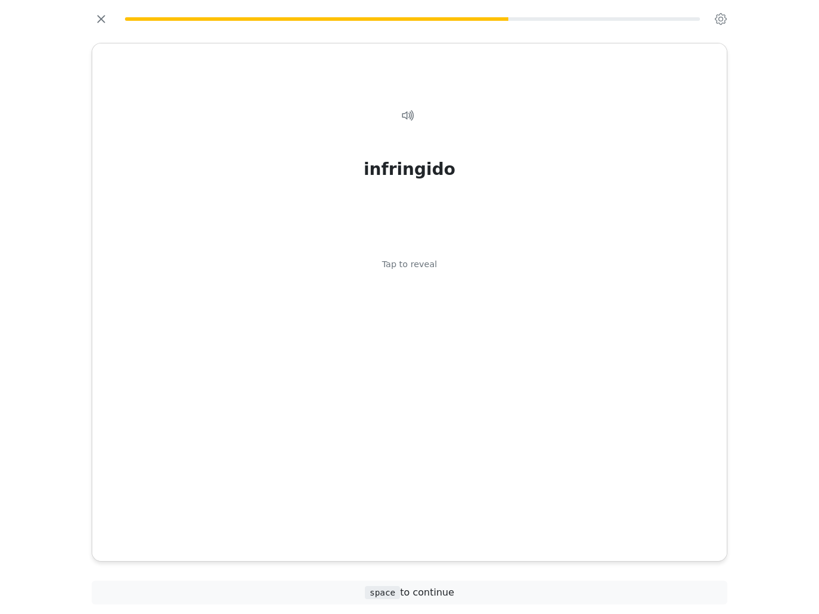
click at [553, 360] on div "infringido Tap to reveal" at bounding box center [410, 304] width 606 height 430
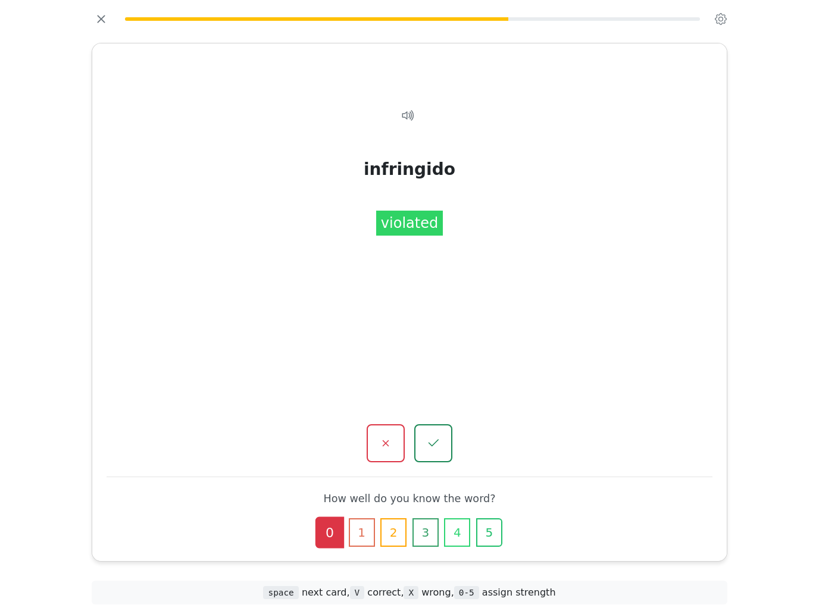
click at [330, 521] on button "0" at bounding box center [330, 533] width 29 height 32
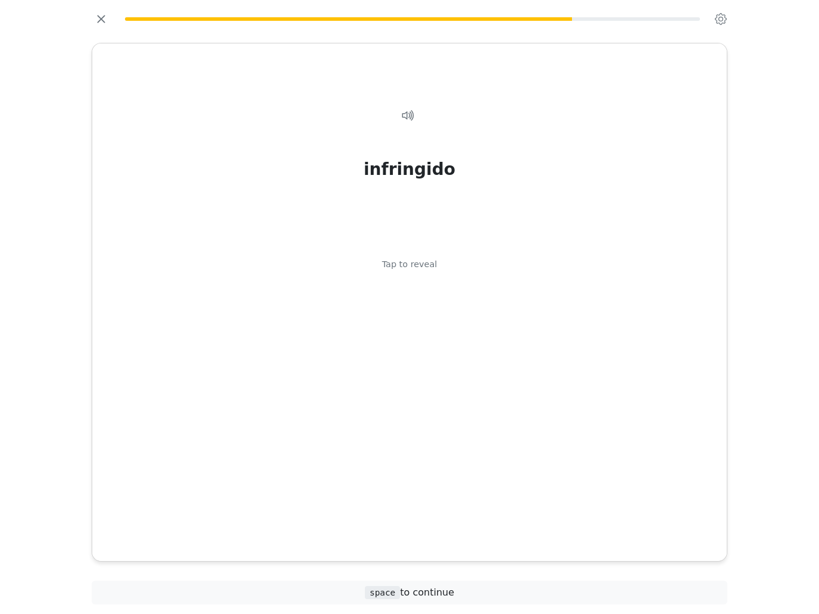
click at [535, 398] on div "infringido Tap to reveal" at bounding box center [410, 304] width 606 height 430
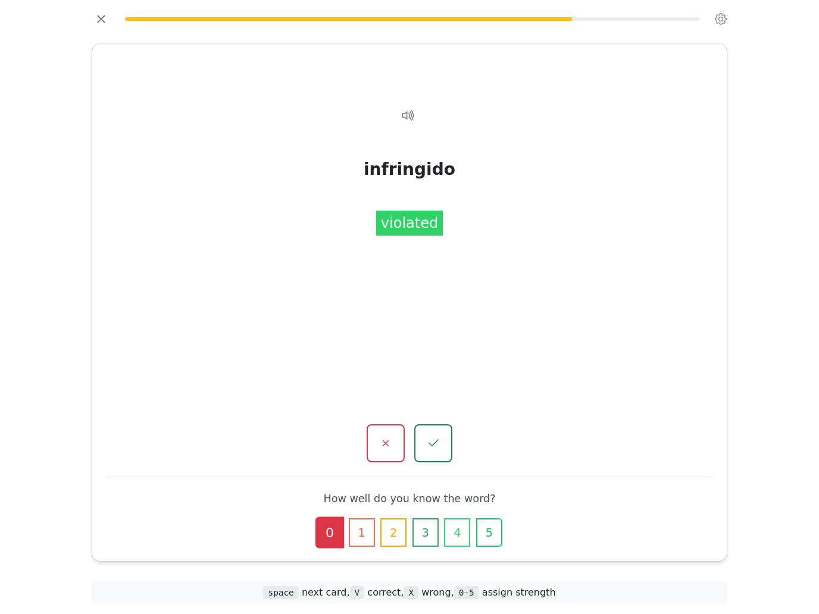
click at [360, 521] on button "1" at bounding box center [362, 533] width 26 height 29
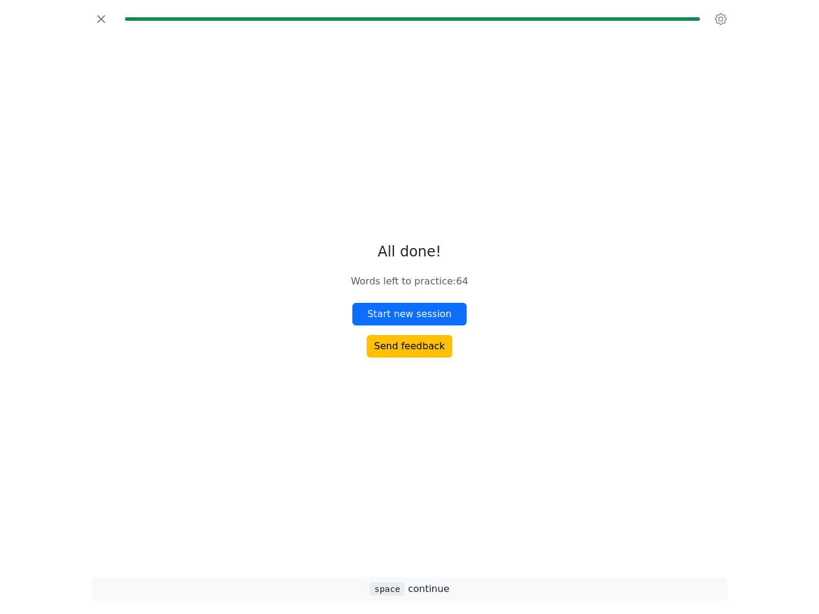
click at [449, 326] on button "Start new session" at bounding box center [409, 314] width 114 height 23
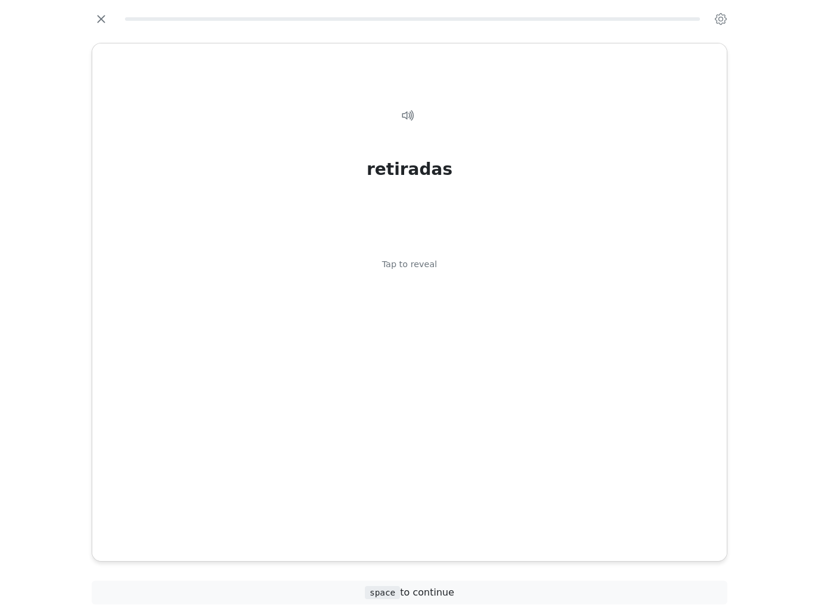
click at [467, 258] on div "retiradas Tap to reveal" at bounding box center [410, 304] width 606 height 430
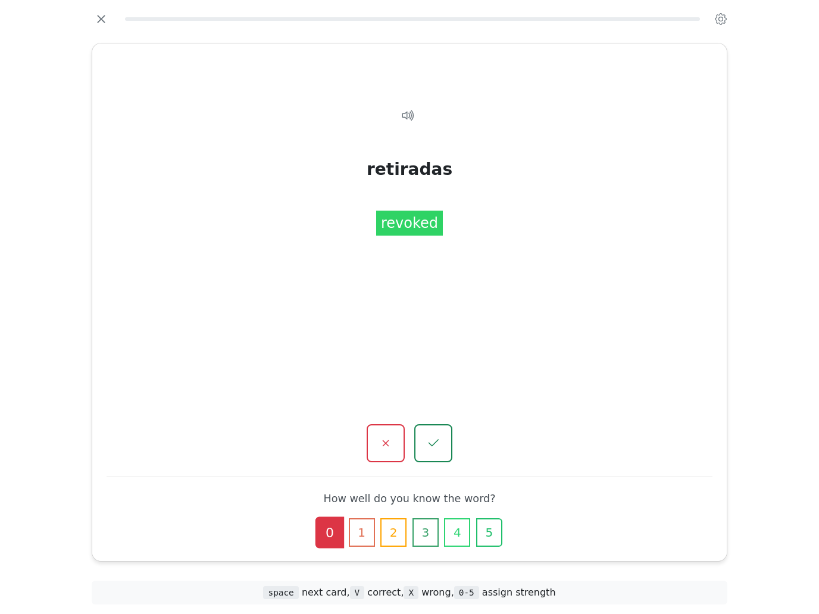
click at [363, 529] on button "1" at bounding box center [362, 533] width 26 height 29
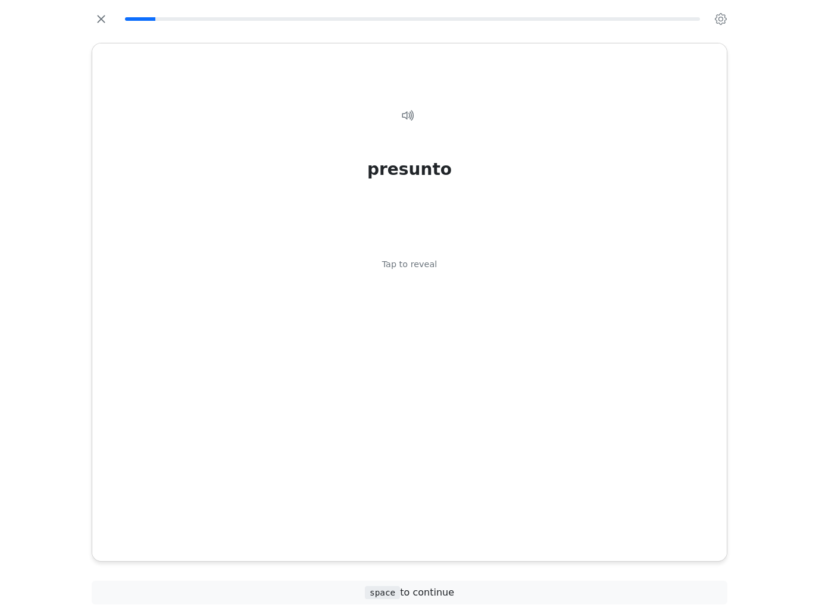
click at [535, 254] on div "presunto Tap to reveal" at bounding box center [410, 304] width 606 height 430
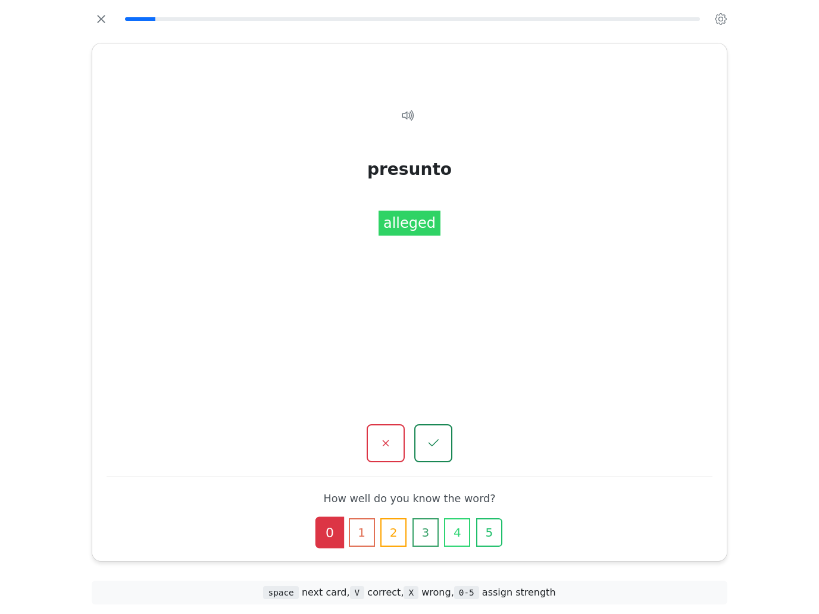
click at [372, 519] on button "1" at bounding box center [362, 533] width 26 height 29
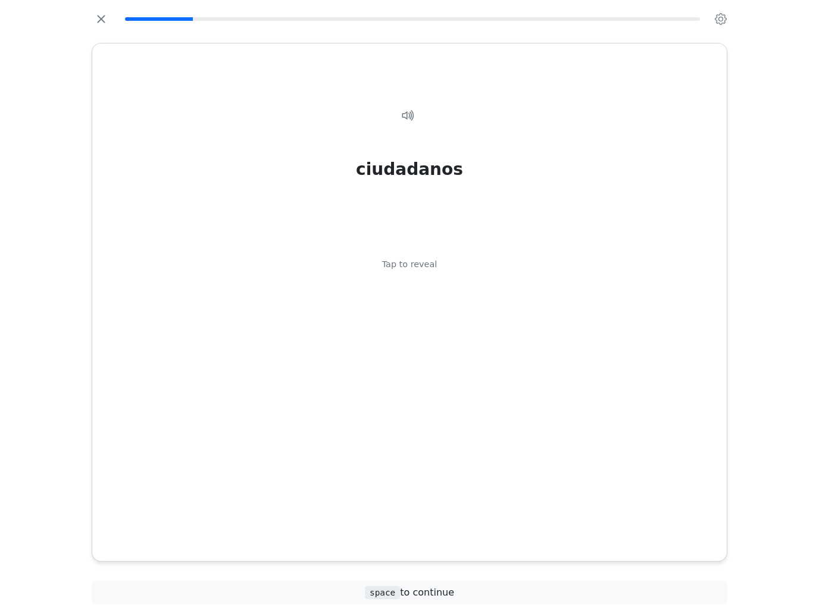
click at [566, 264] on div "ciudadanos Tap to reveal" at bounding box center [410, 304] width 606 height 430
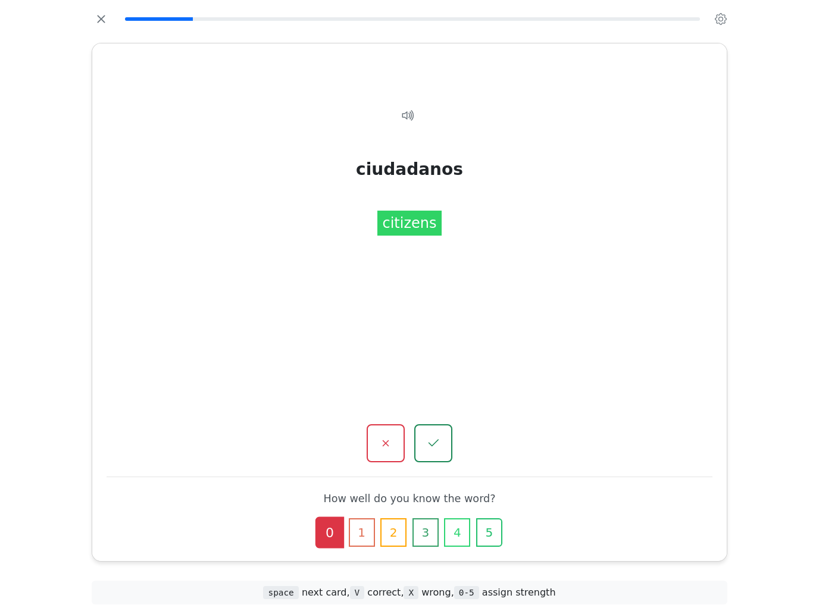
click at [441, 438] on button "button" at bounding box center [433, 444] width 38 height 38
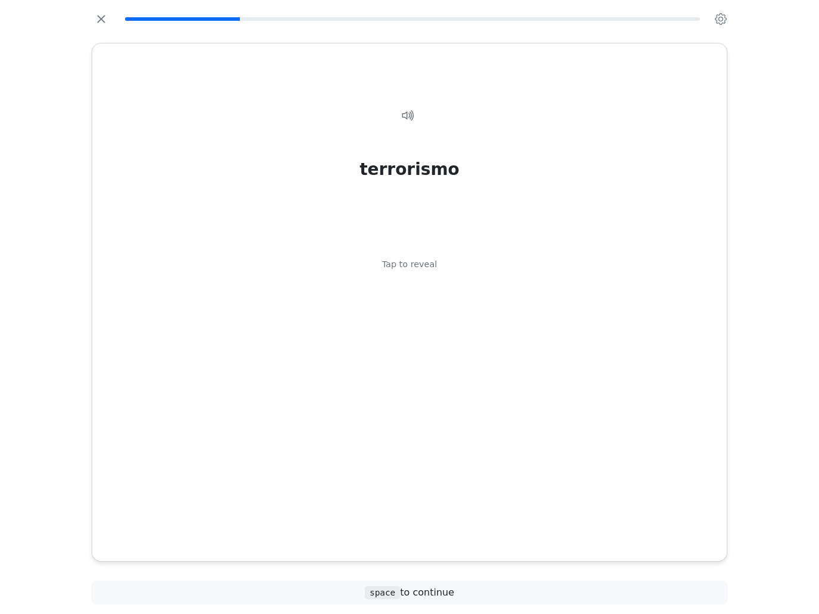
click at [537, 328] on div "terrorismo Tap to reveal" at bounding box center [410, 304] width 606 height 430
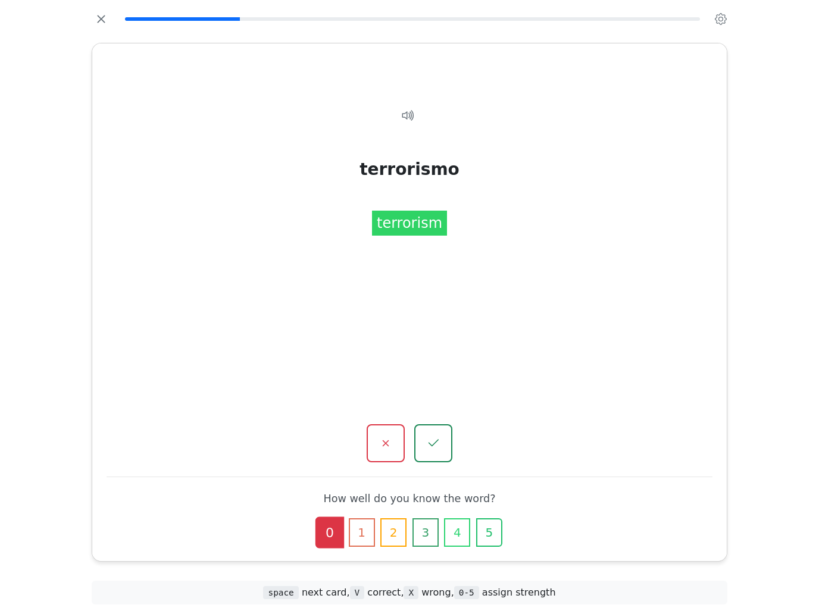
click at [454, 519] on button "4" at bounding box center [457, 533] width 26 height 29
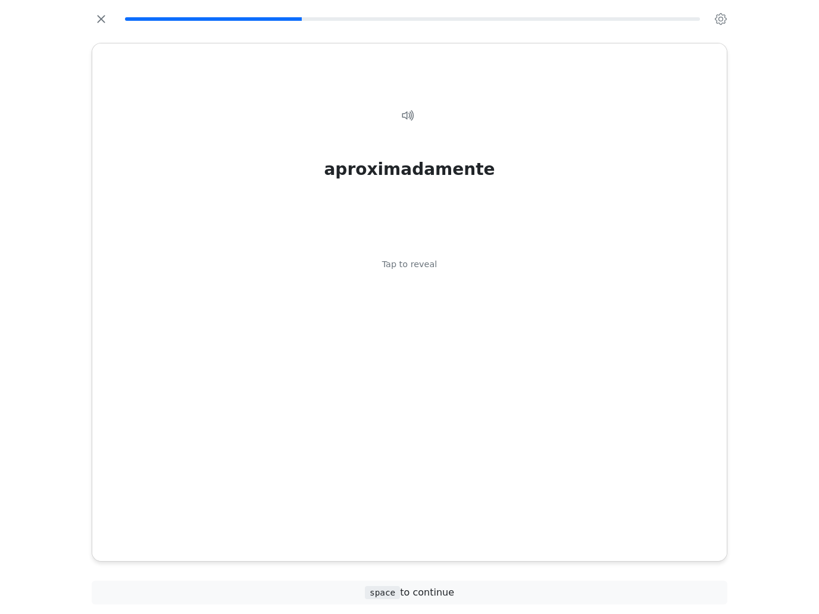
click at [561, 306] on div "aproximadamente Tap to reveal" at bounding box center [410, 304] width 606 height 430
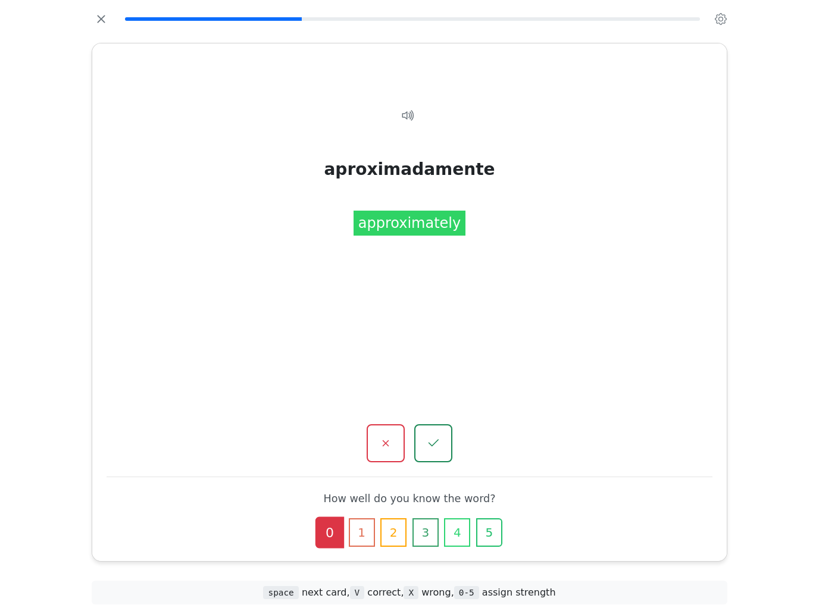
click at [426, 524] on button "3" at bounding box center [426, 533] width 26 height 29
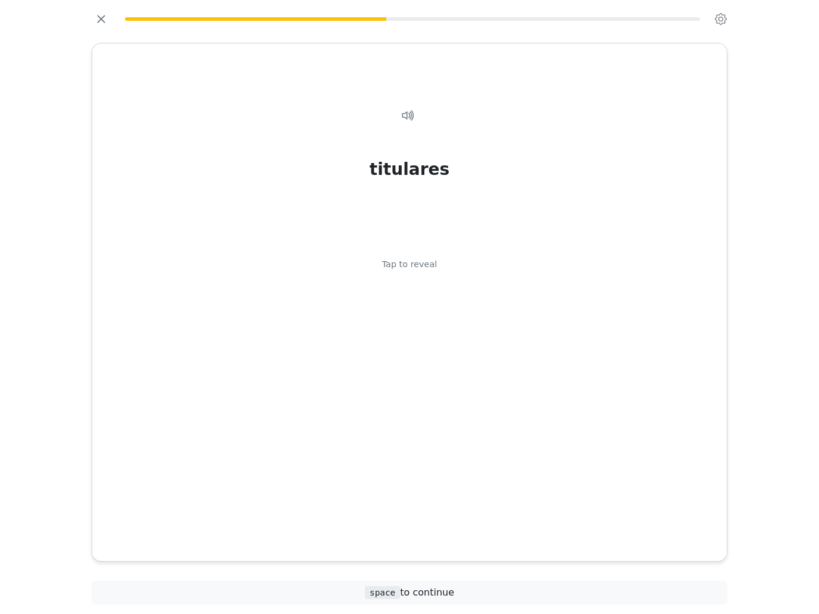
click at [588, 317] on div "titulares Tap to reveal" at bounding box center [410, 304] width 606 height 430
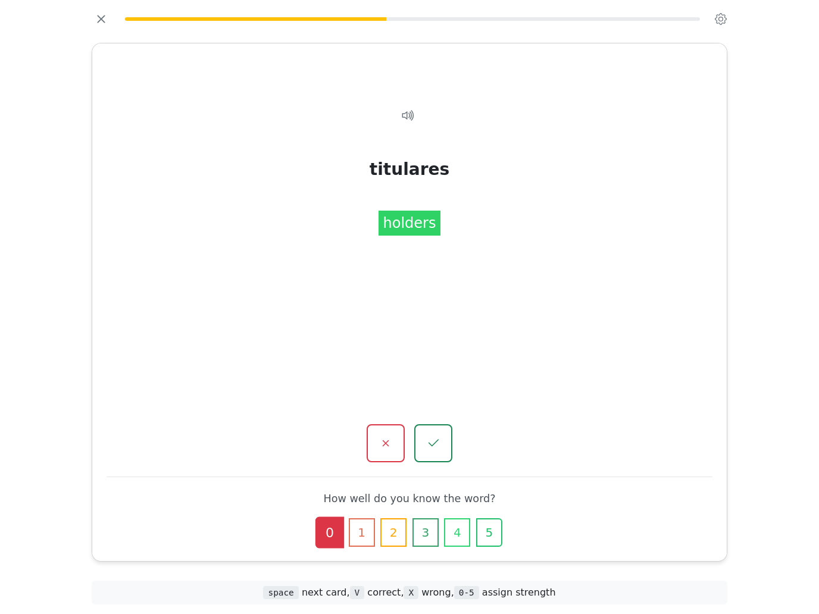
click at [361, 528] on button "1" at bounding box center [362, 533] width 26 height 29
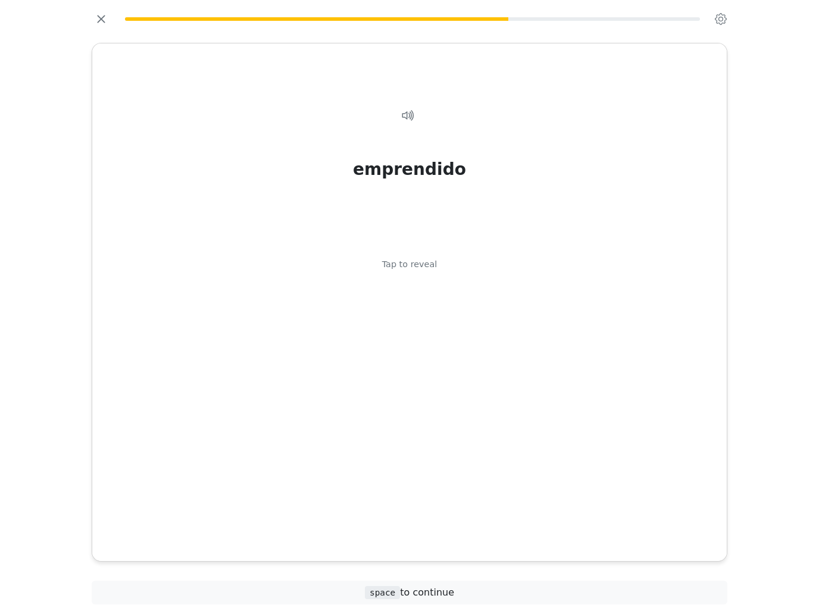
click at [610, 330] on div "emprendido Tap to reveal" at bounding box center [410, 304] width 606 height 430
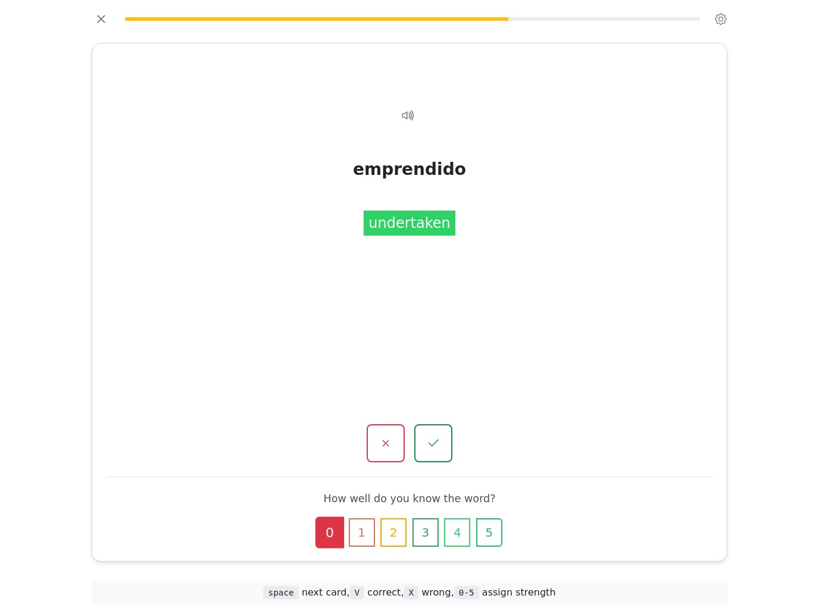
click at [367, 519] on button "1" at bounding box center [362, 533] width 26 height 29
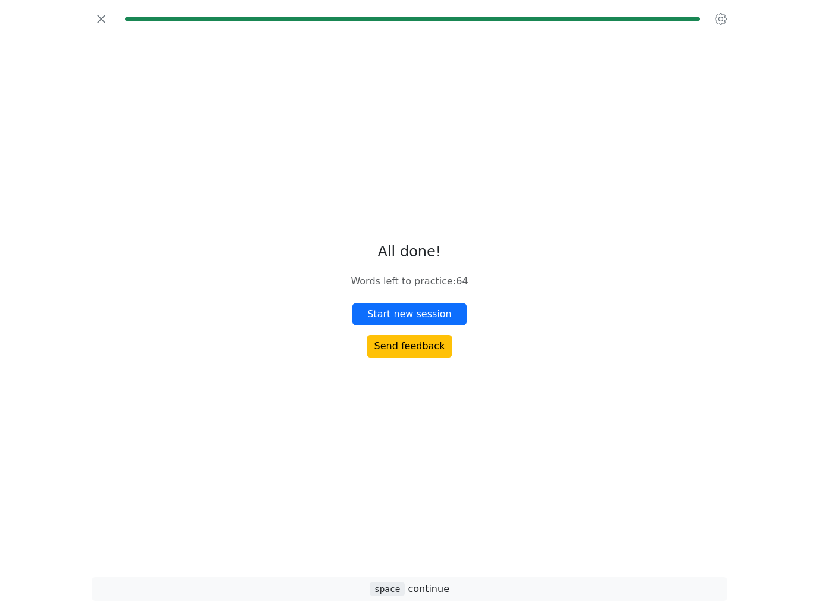
click at [458, 326] on button "Start new session" at bounding box center [409, 314] width 114 height 23
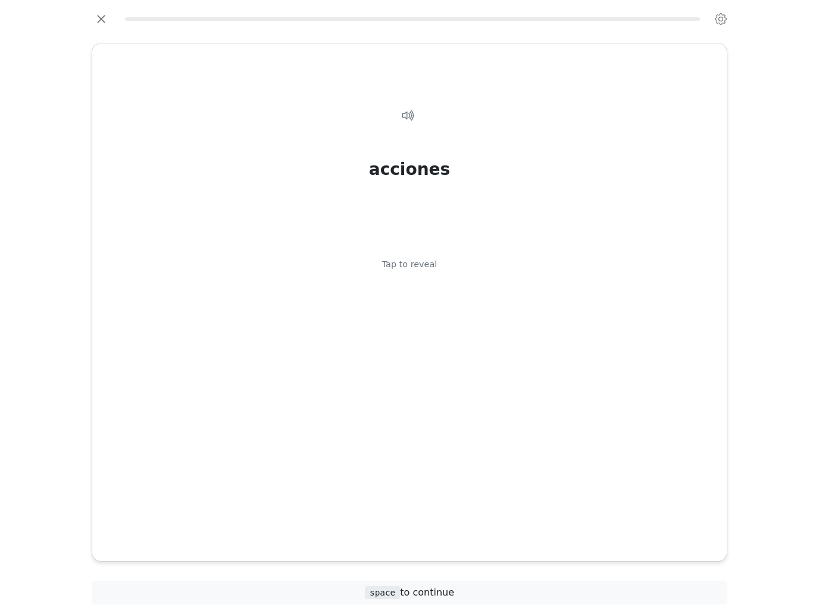
click at [614, 316] on div "acciones Tap to reveal" at bounding box center [410, 304] width 606 height 430
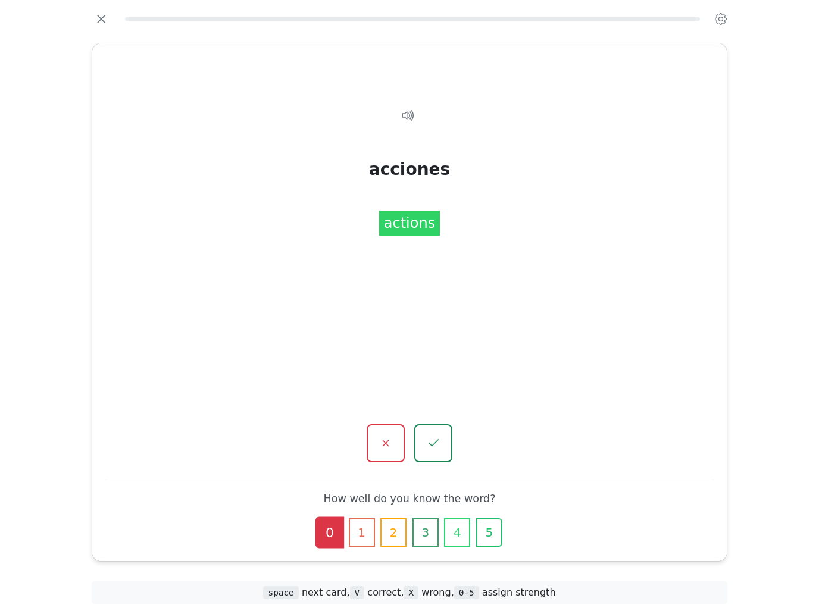
click at [460, 520] on button "4" at bounding box center [457, 533] width 26 height 29
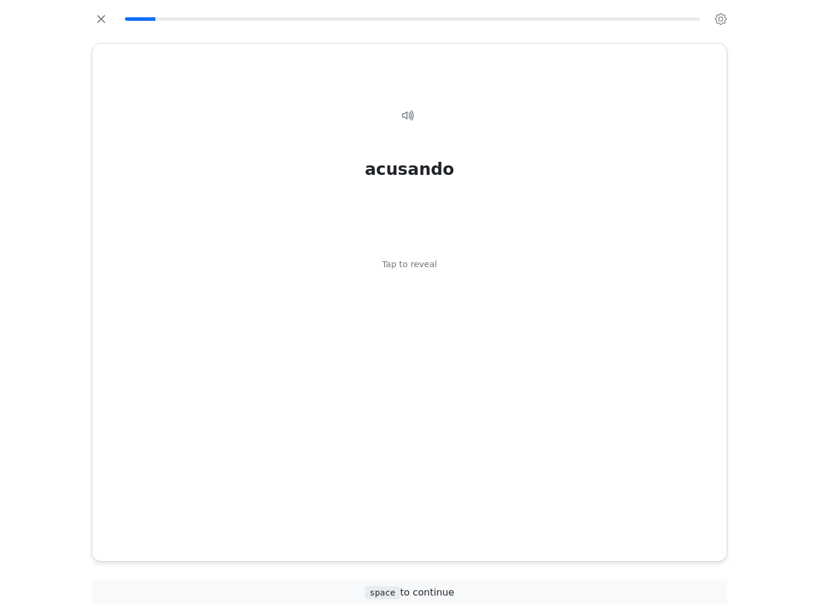
click at [608, 284] on div "acusando Tap to reveal" at bounding box center [410, 304] width 606 height 430
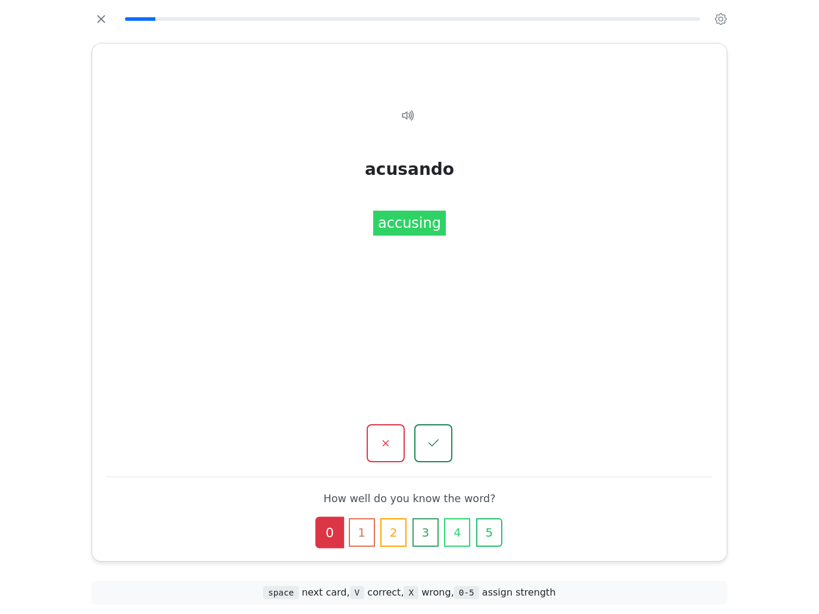
click at [459, 519] on button "4" at bounding box center [457, 533] width 26 height 29
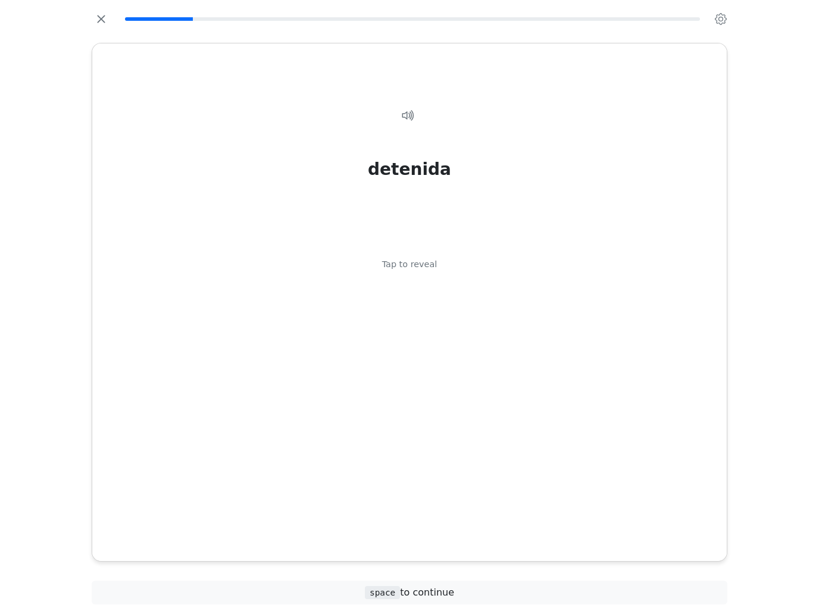
click at [624, 290] on div "detenida Tap to reveal" at bounding box center [410, 304] width 606 height 430
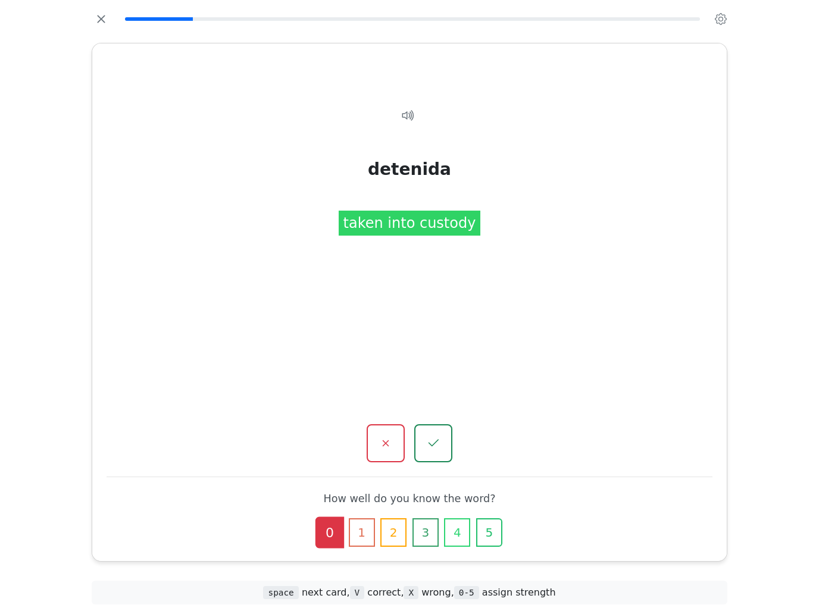
click at [454, 523] on button "4" at bounding box center [457, 533] width 26 height 29
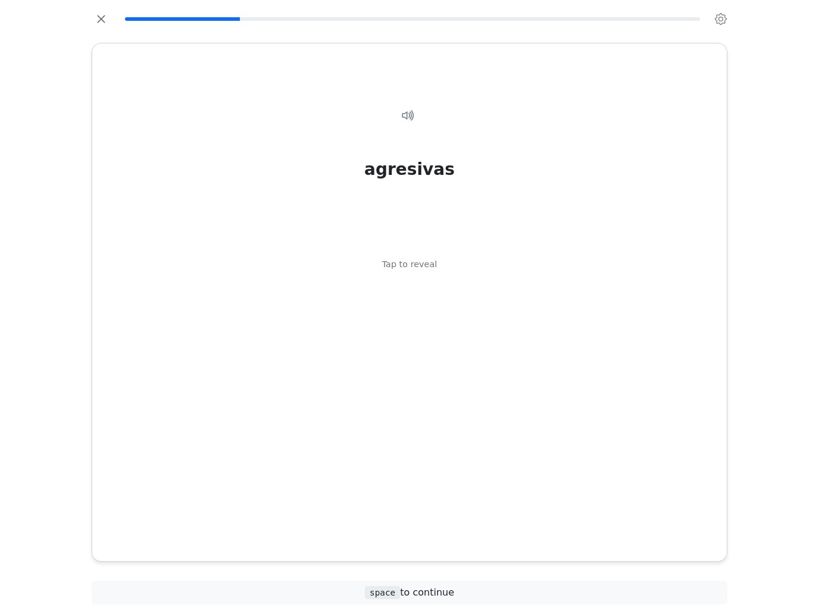
click at [626, 307] on div "agresivas Tap to reveal" at bounding box center [410, 304] width 606 height 430
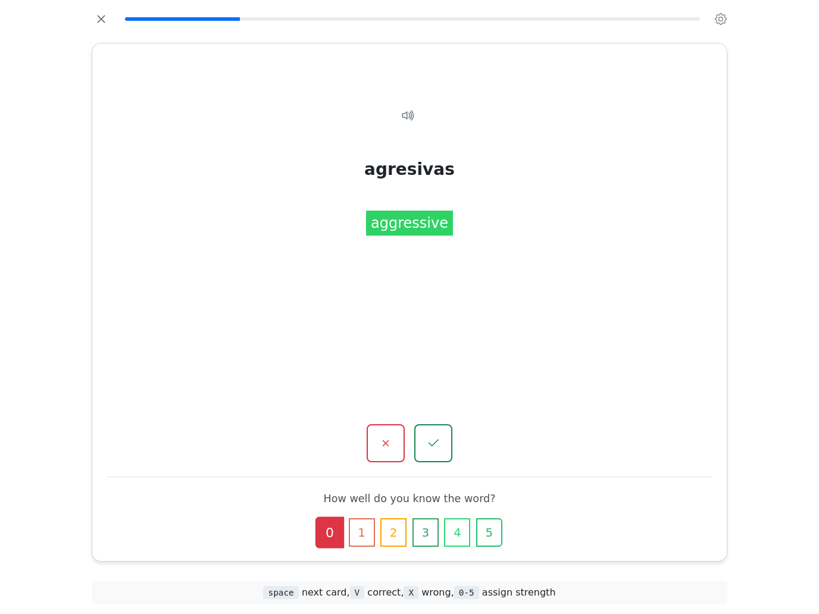
click at [457, 519] on button "4" at bounding box center [457, 533] width 26 height 29
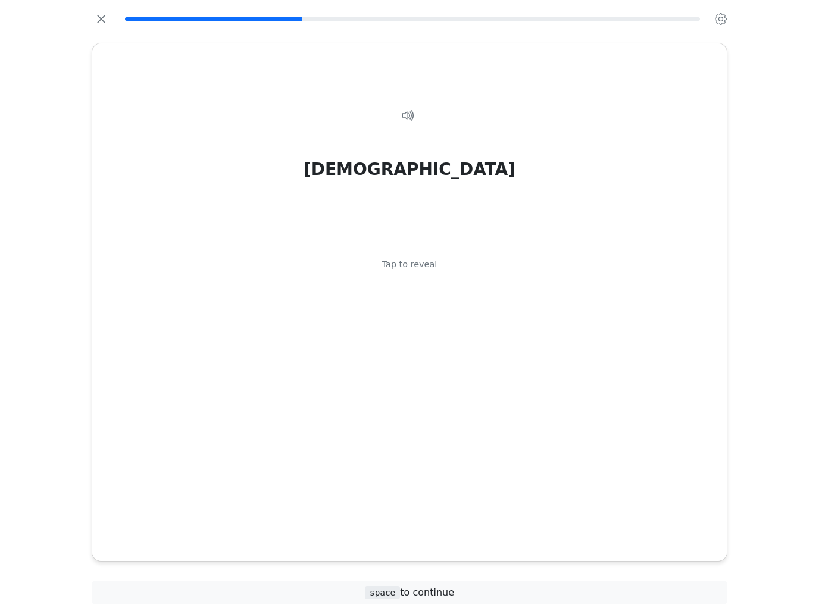
click at [620, 315] on div "antisemitismo Tap to reveal" at bounding box center [410, 304] width 606 height 430
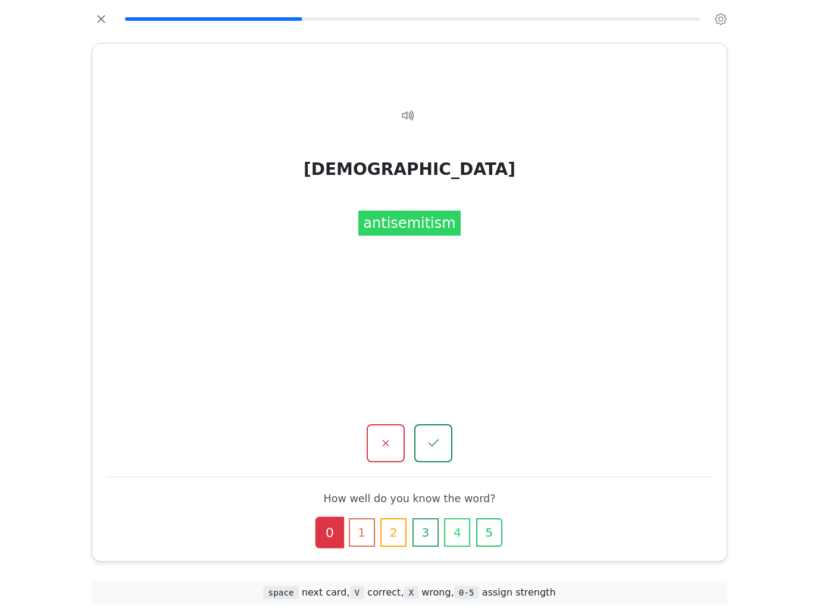
click at [460, 532] on button "4" at bounding box center [457, 533] width 26 height 29
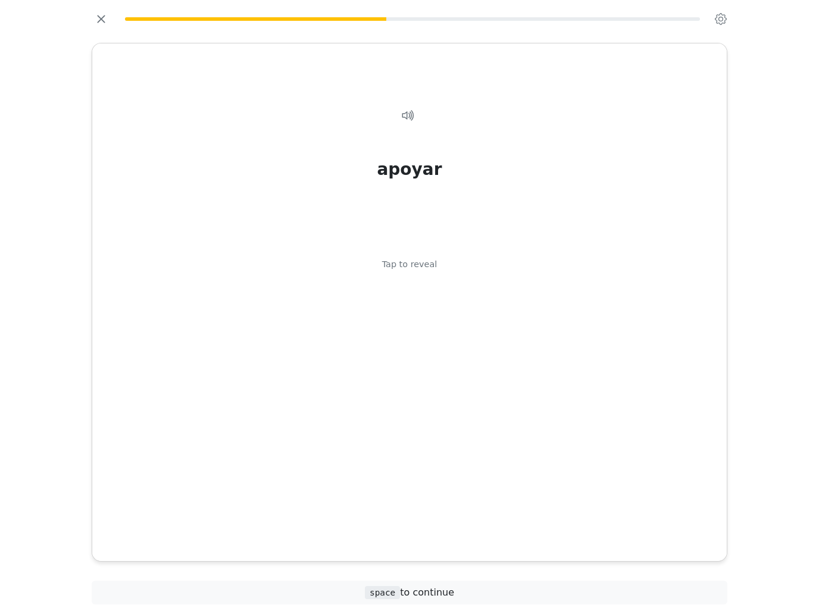
click at [622, 310] on div "apoyar Tap to reveal" at bounding box center [410, 304] width 606 height 430
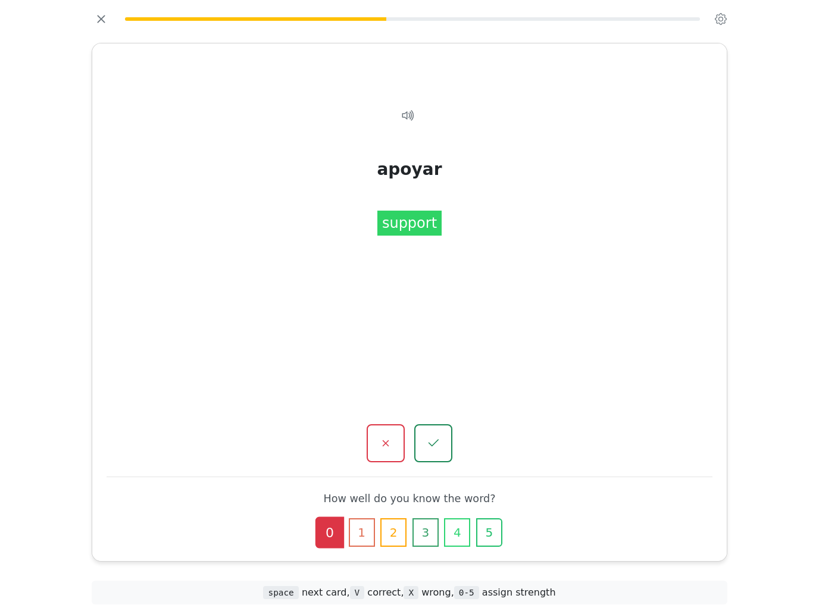
click at [367, 521] on button "1" at bounding box center [362, 533] width 26 height 29
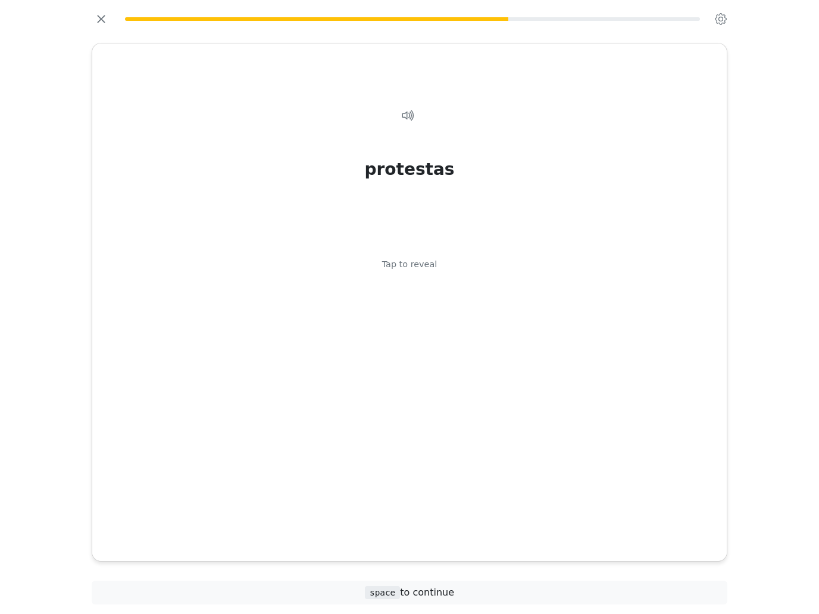
click at [626, 336] on div "protestas Tap to reveal" at bounding box center [410, 304] width 606 height 430
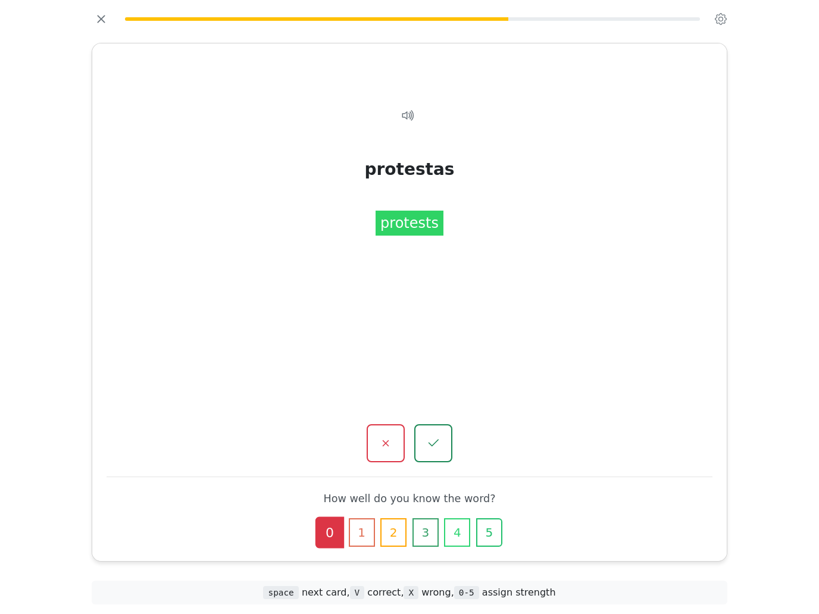
click at [355, 529] on button "1" at bounding box center [362, 533] width 26 height 29
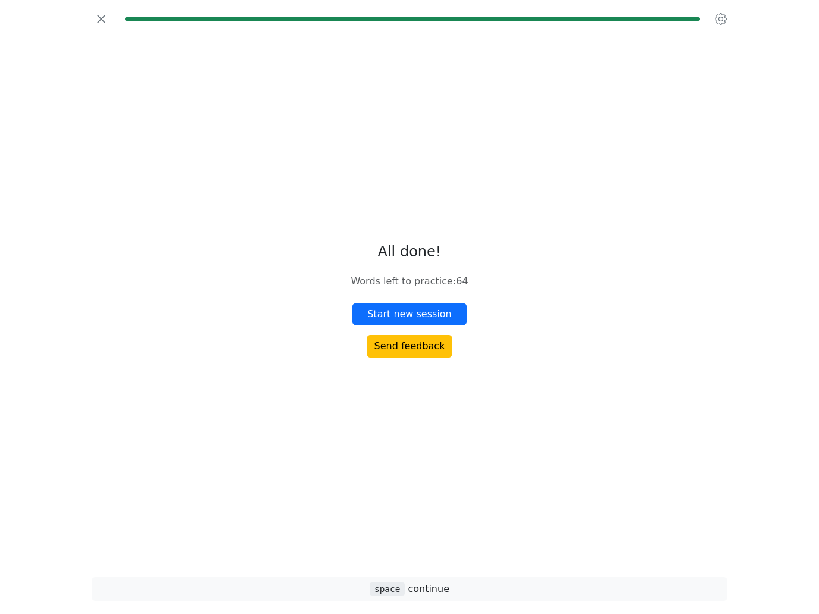
click at [106, 26] on icon "button" at bounding box center [101, 19] width 18 height 18
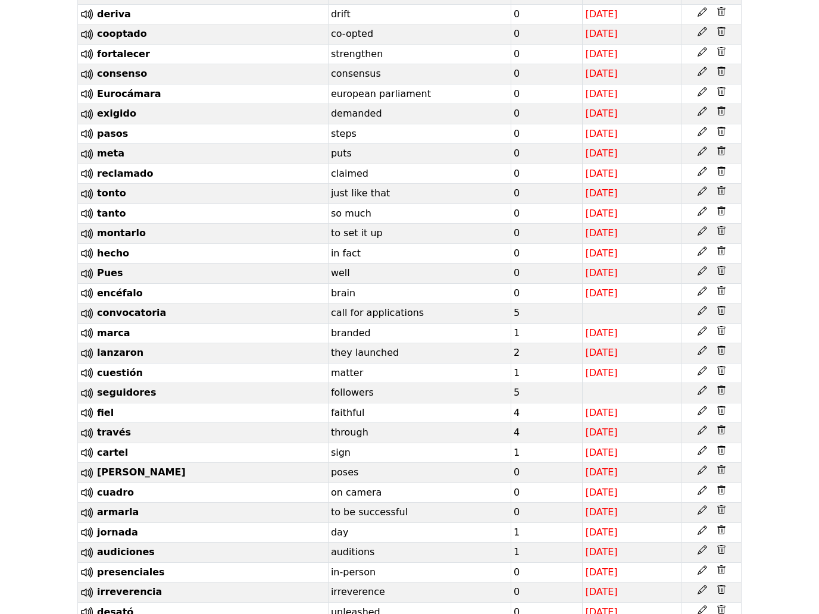
scroll to position [1254, 0]
